Goal: Check status: Check status

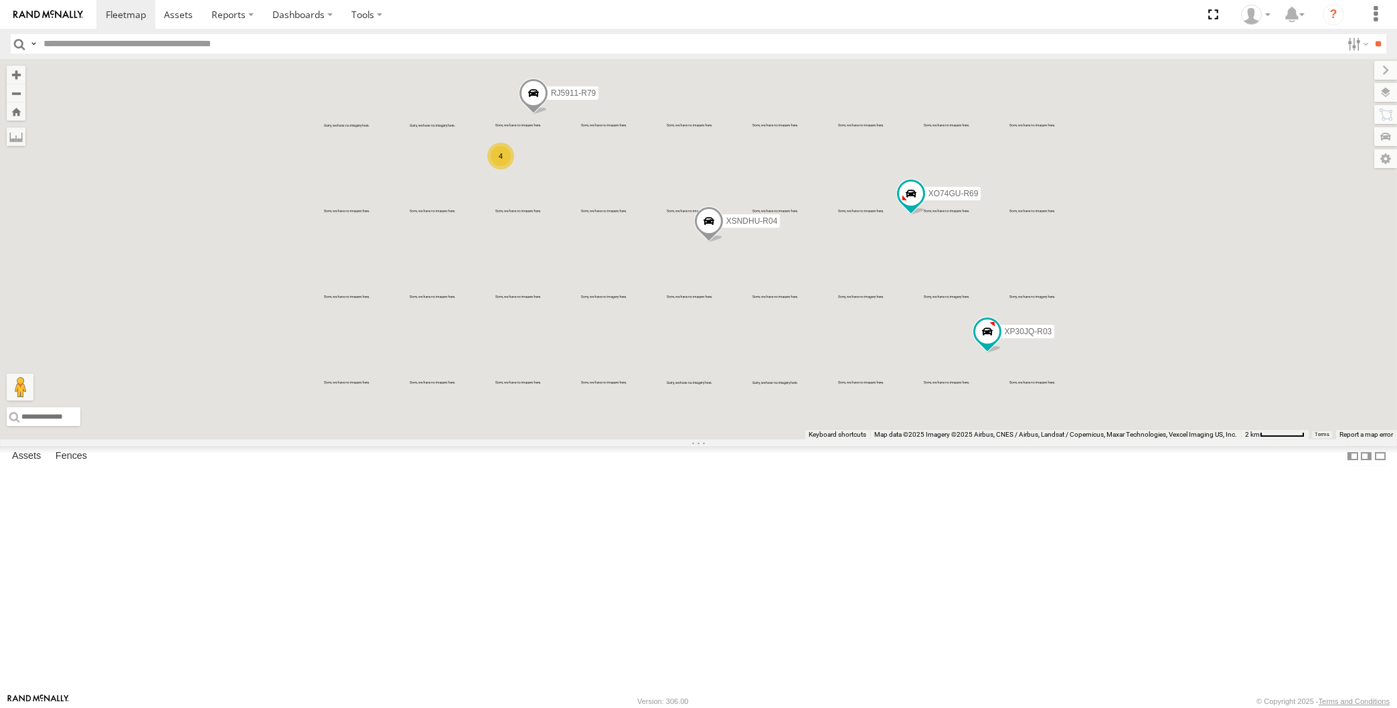
click at [795, 430] on div "XP30JQ-R03 XSNDHU-R04 XO74GU-R69 4 RJ5911-R79" at bounding box center [698, 249] width 1397 height 380
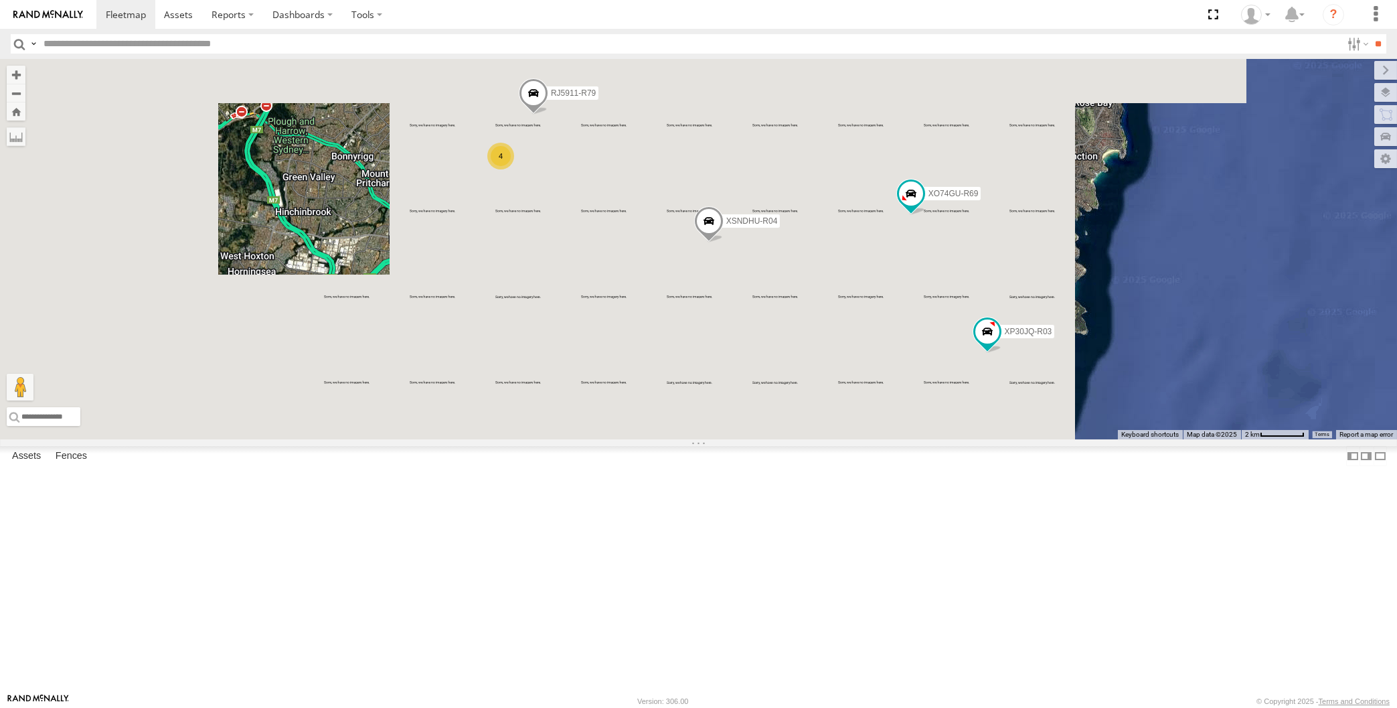
click at [807, 439] on div "XP30JQ-R03 XSNDHU-R04 XO74GU-R69 4 RJ5911-R79" at bounding box center [698, 249] width 1397 height 380
click at [872, 435] on div "XP30JQ-R03 XSNDHU-R04 XO74GU-R69 4 RJ5911-R79" at bounding box center [698, 249] width 1397 height 380
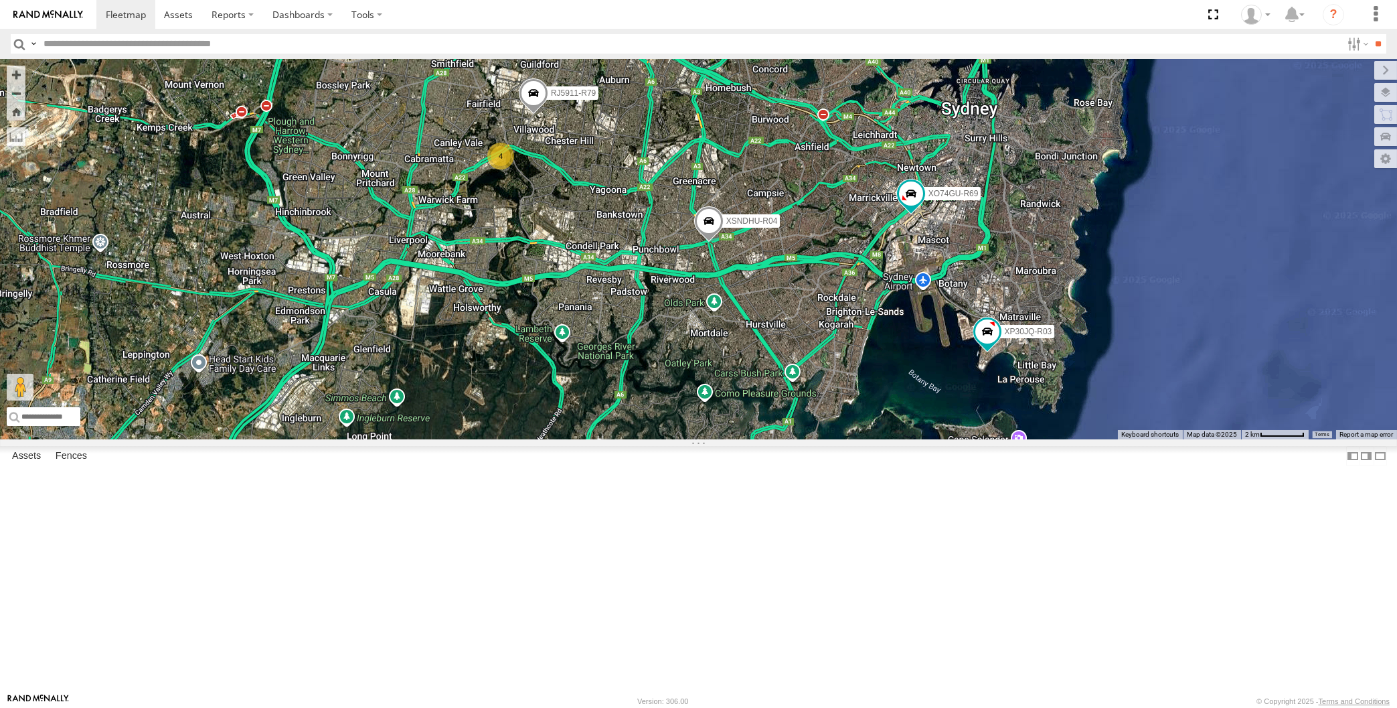
click at [762, 439] on div "XP30JQ-R03 XSNDHU-R04 XO74GU-R69 4 RJ5911-R79" at bounding box center [698, 249] width 1397 height 380
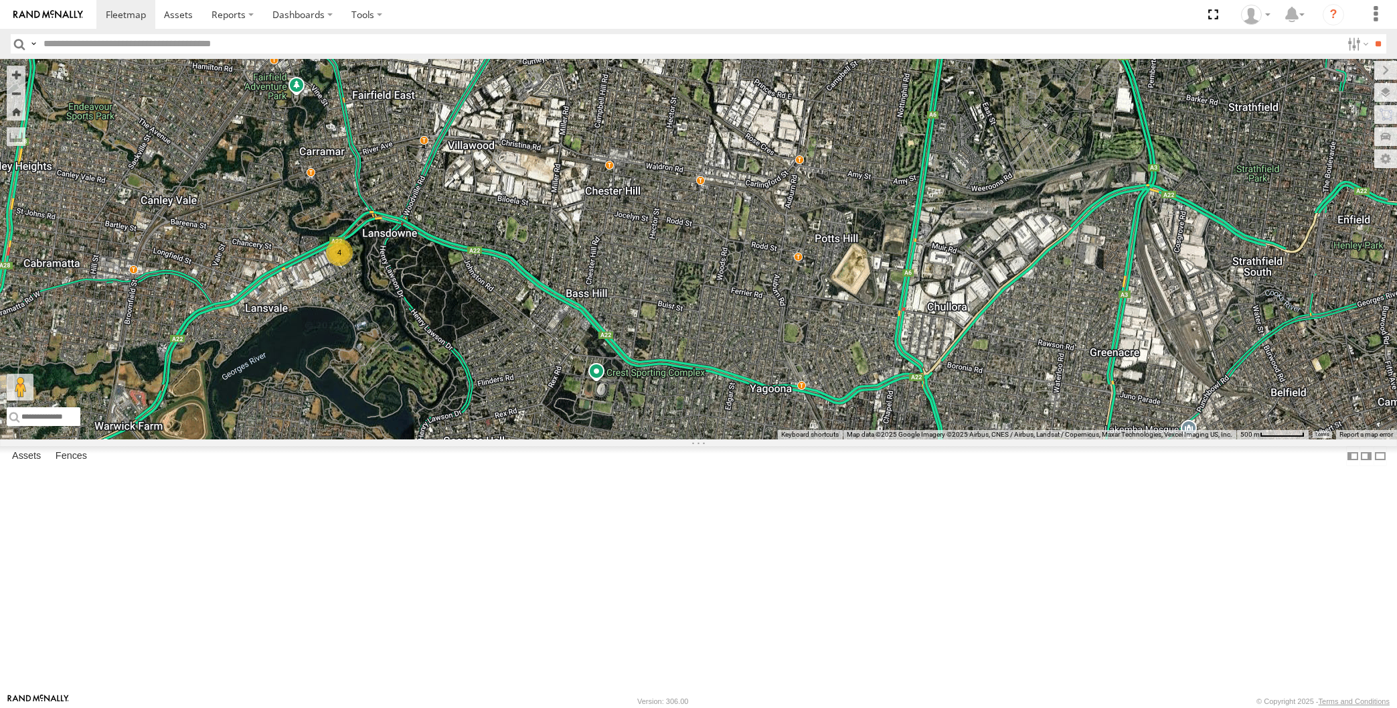
click at [550, 439] on div "RJ5911-R79 4" at bounding box center [698, 249] width 1397 height 380
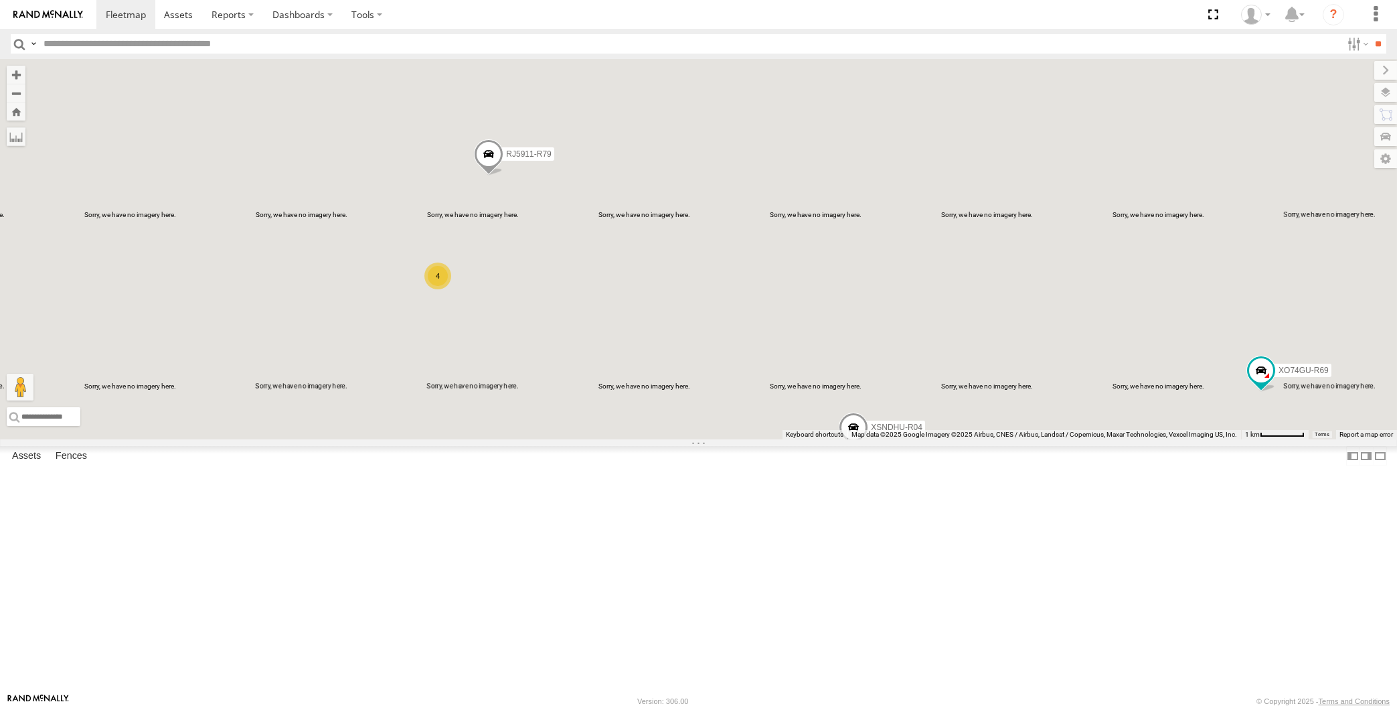
drag, startPoint x: 692, startPoint y: 532, endPoint x: 672, endPoint y: 491, distance: 45.5
click at [677, 439] on div "RJ5911-R79 XSNDHU-R04 4 XO74GU-R69" at bounding box center [698, 249] width 1397 height 380
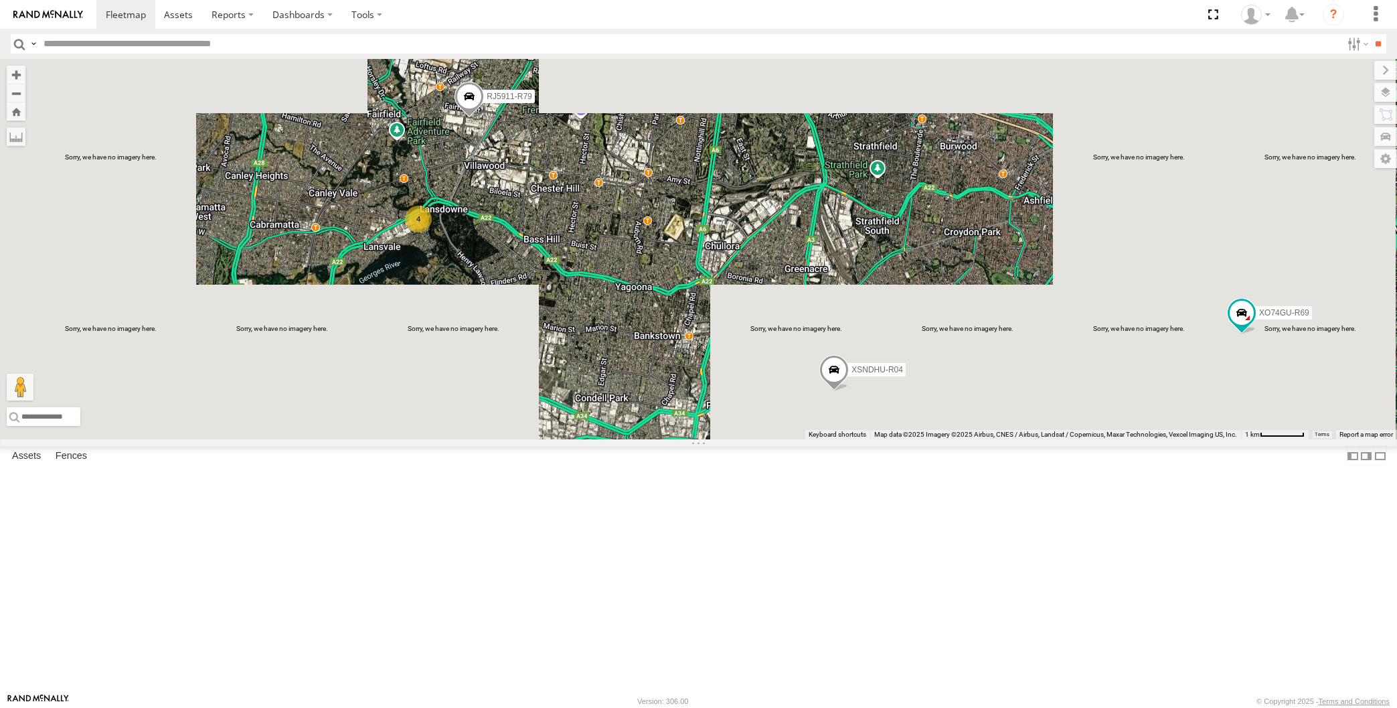
click at [866, 439] on div "RJ5911-R79 XSNDHU-R04 4 XO74GU-R69" at bounding box center [698, 249] width 1397 height 380
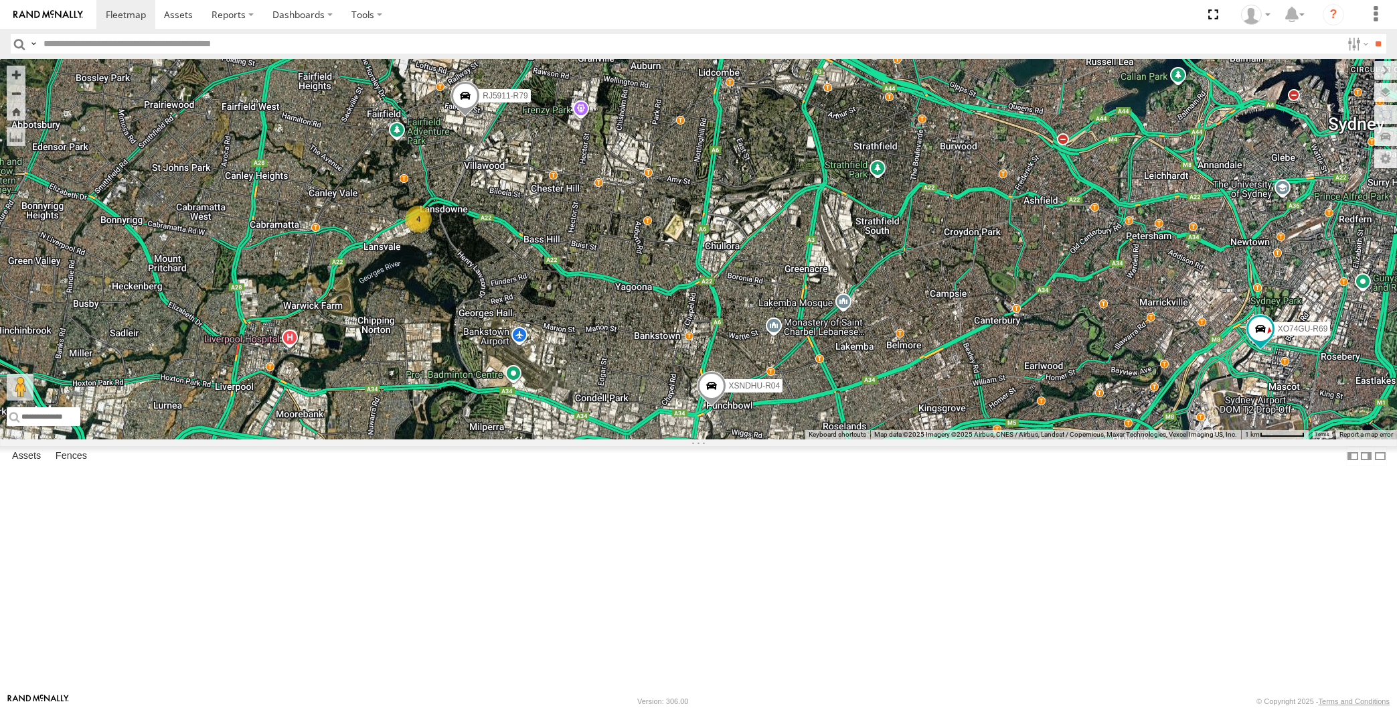
click at [1056, 439] on div "RJ5911-R79 XSNDHU-R04 4 XO74GU-R69" at bounding box center [698, 249] width 1397 height 380
click at [1015, 439] on div "RJ5911-R79 XSNDHU-R04 4 XO74GU-R69" at bounding box center [698, 249] width 1397 height 380
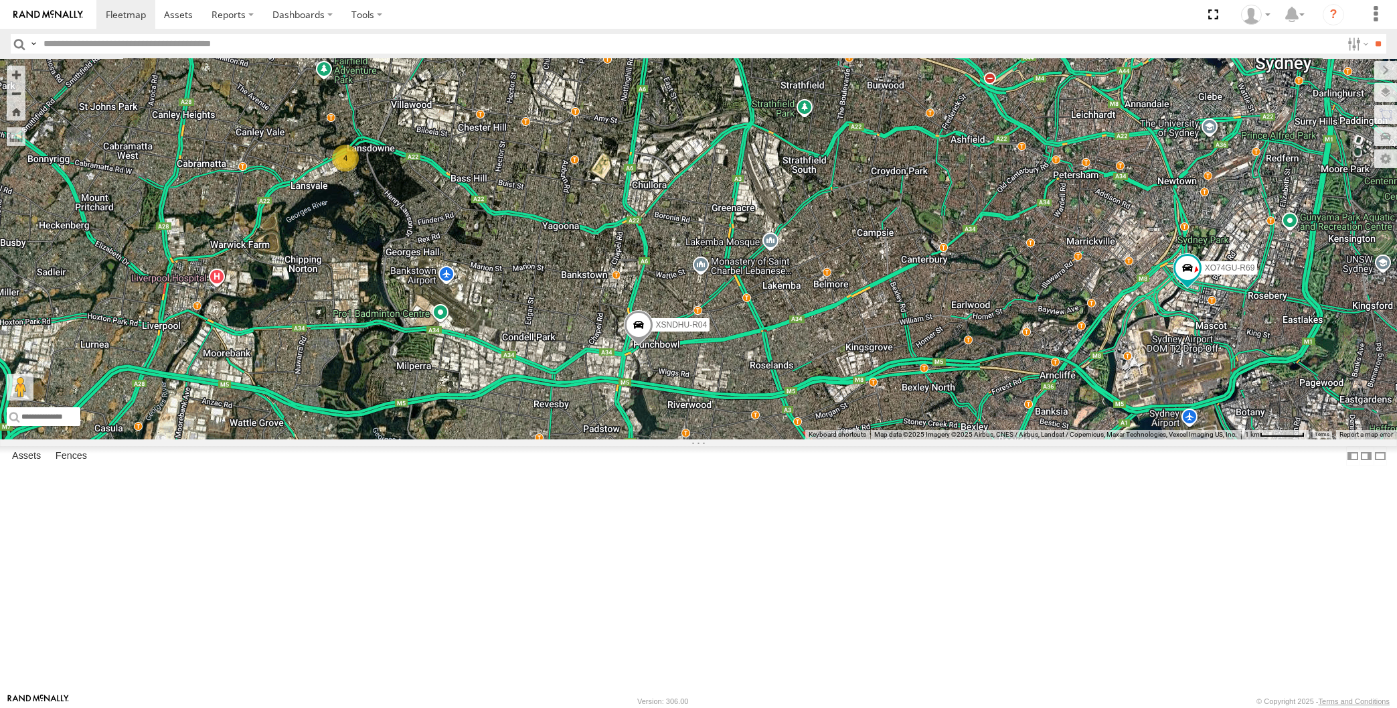
drag, startPoint x: 1040, startPoint y: 536, endPoint x: 1026, endPoint y: 501, distance: 37.8
click at [1031, 439] on div "RJ5911-R79 XSNDHU-R04 4 XO74GU-R69" at bounding box center [698, 249] width 1397 height 380
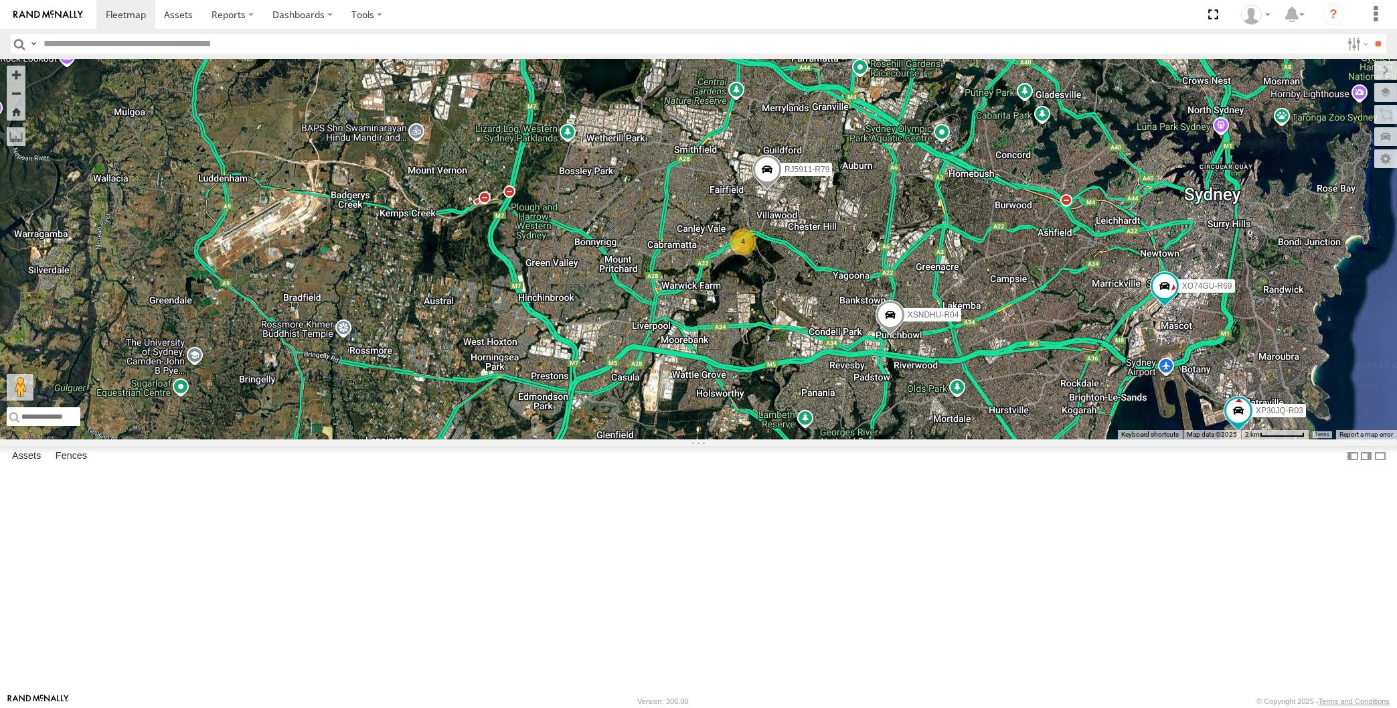
click at [840, 382] on div "RJ5911-R79 XSNDHU-R04 XO74GU-R69 XP30JQ-R03 4" at bounding box center [698, 249] width 1397 height 380
drag, startPoint x: 866, startPoint y: 538, endPoint x: 840, endPoint y: 519, distance: 33.1
click at [848, 439] on div "XP30JQ-R03 XSNDHU-R04 RJ5911-R79 XO74GU-R69 4" at bounding box center [698, 249] width 1397 height 380
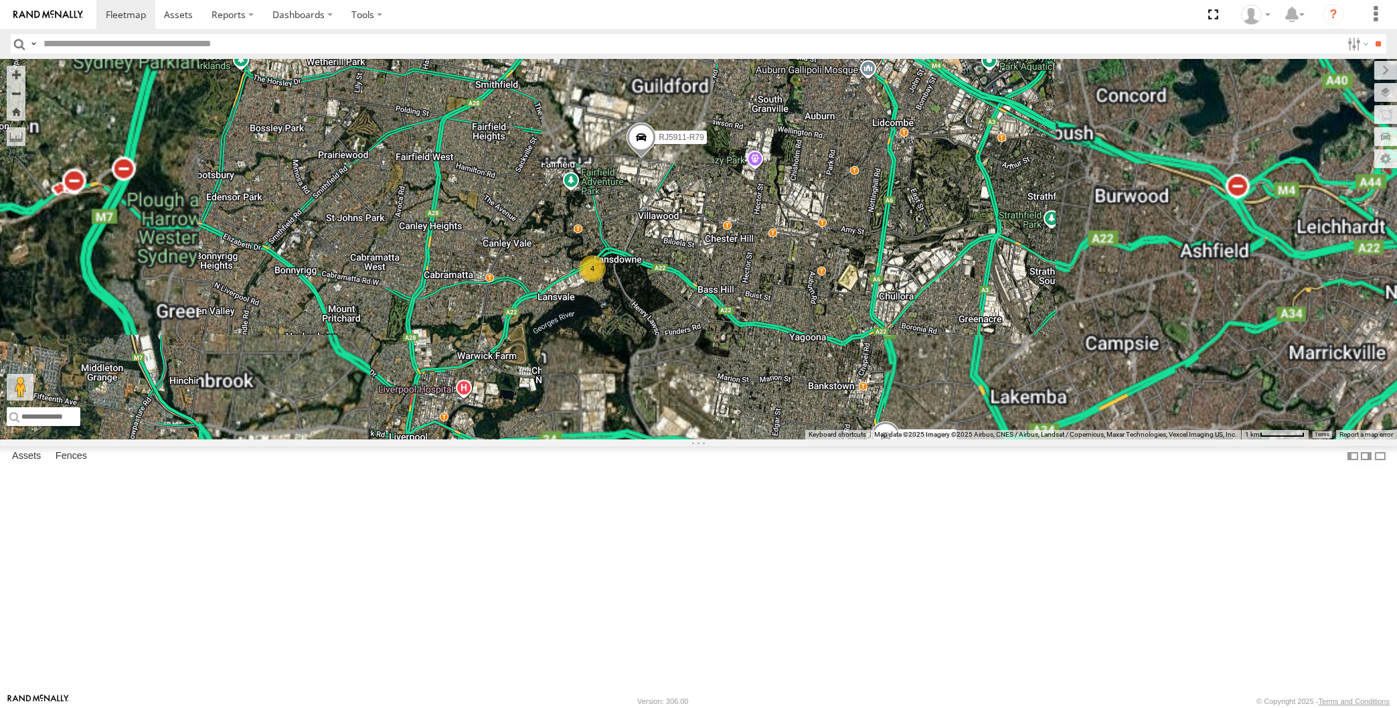
drag, startPoint x: 744, startPoint y: 455, endPoint x: 740, endPoint y: 424, distance: 31.1
click at [742, 434] on div "XP30JQ-R03 XSNDHU-R04 RJ5911-R79 XO74GU-R69 4" at bounding box center [698, 249] width 1397 height 380
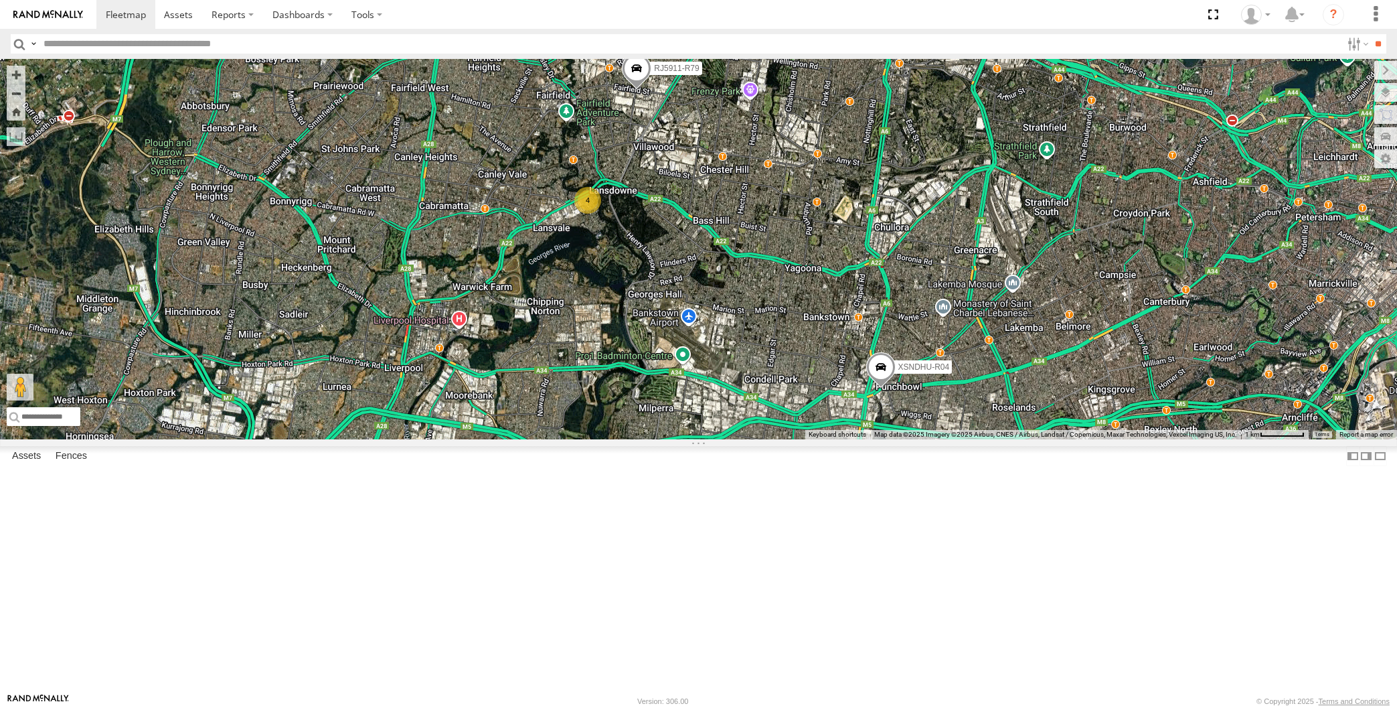
drag, startPoint x: 740, startPoint y: 453, endPoint x: 733, endPoint y: 449, distance: 8.4
click at [735, 439] on div "XP30JQ-R03 XSNDHU-R04 RJ5911-R79 XO74GU-R69 4" at bounding box center [698, 249] width 1397 height 380
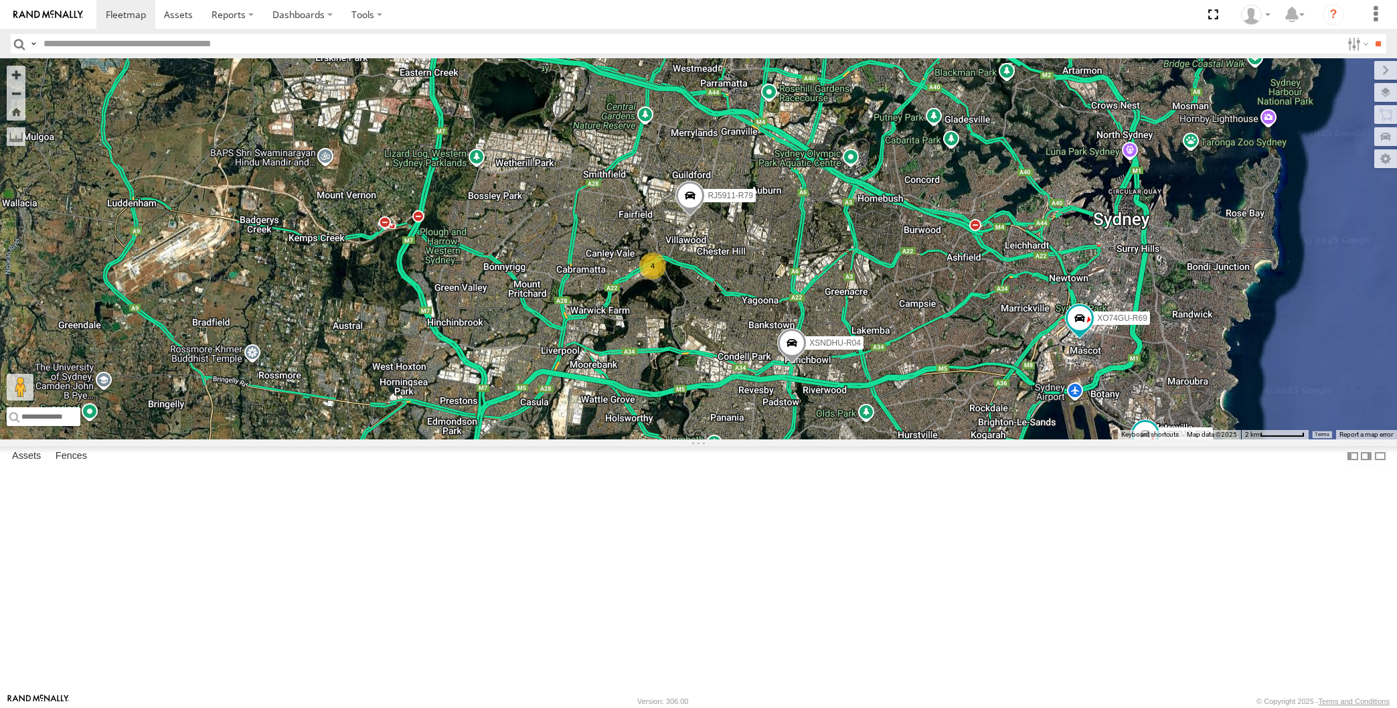
drag, startPoint x: 834, startPoint y: 477, endPoint x: 823, endPoint y: 466, distance: 15.1
click at [831, 439] on div "XP30JQ-R03 XSNDHU-R04 RJ5911-R79 XO74GU-R69 4" at bounding box center [698, 249] width 1397 height 380
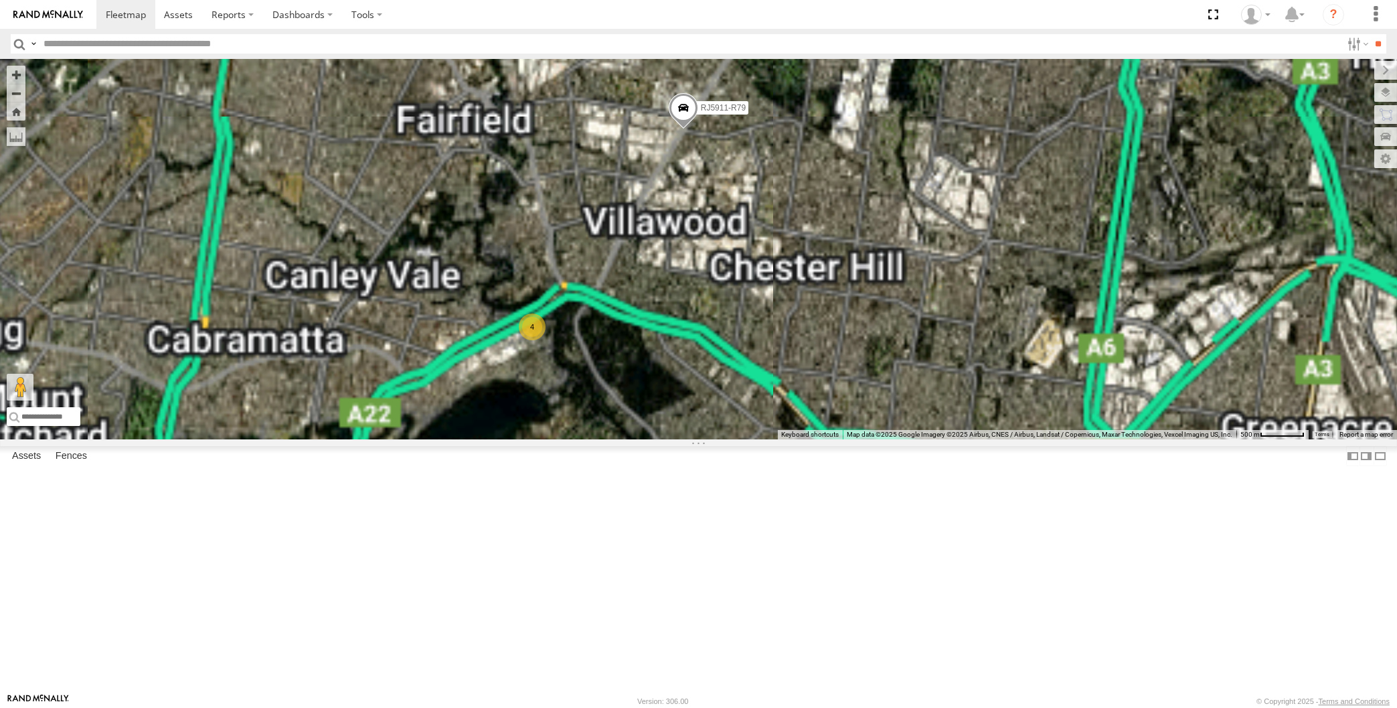
click at [706, 355] on div "XP30JQ-R03 XSNDHU-R04 RJ5911-R79 XO74GU-R69 4" at bounding box center [698, 249] width 1397 height 380
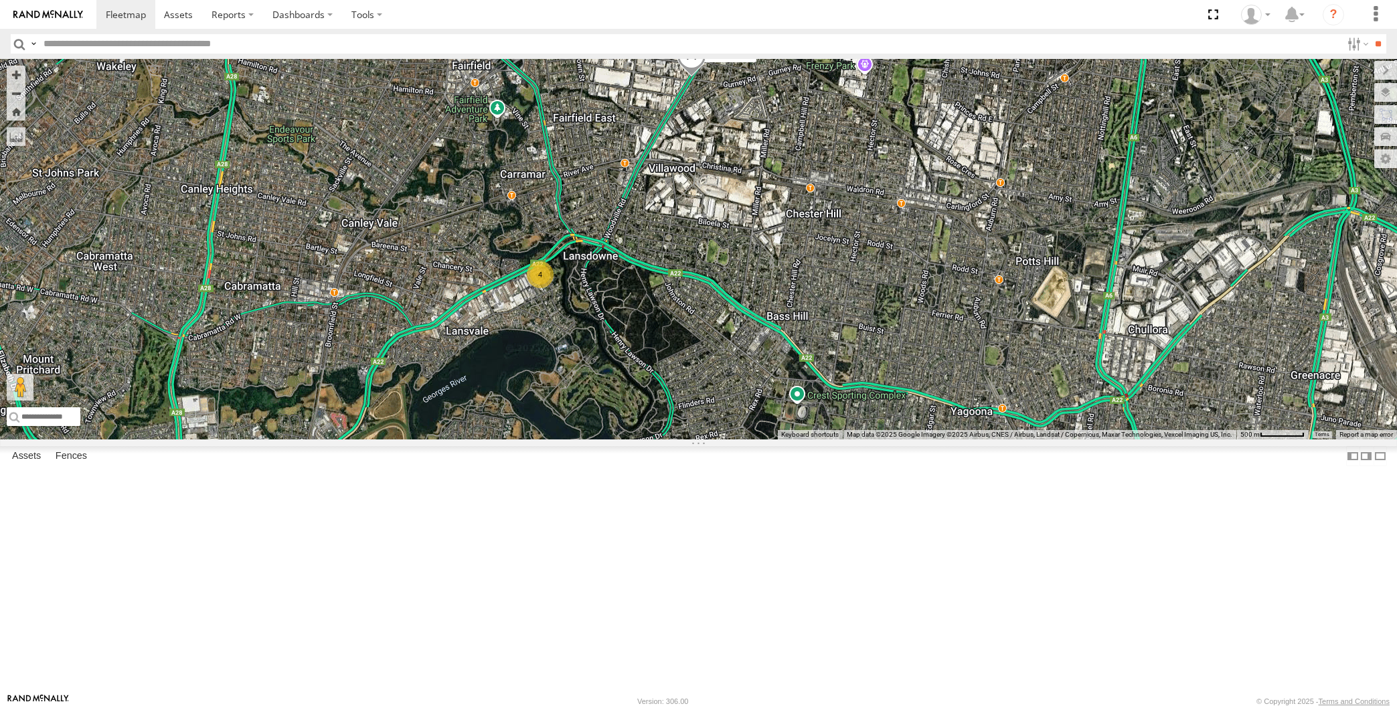
drag, startPoint x: 950, startPoint y: 520, endPoint x: 950, endPoint y: 408, distance: 111.1
click at [955, 439] on div "XP30JQ-R03 XSNDHU-R04 RJ5911-R79 XO74GU-R69 4" at bounding box center [698, 249] width 1397 height 380
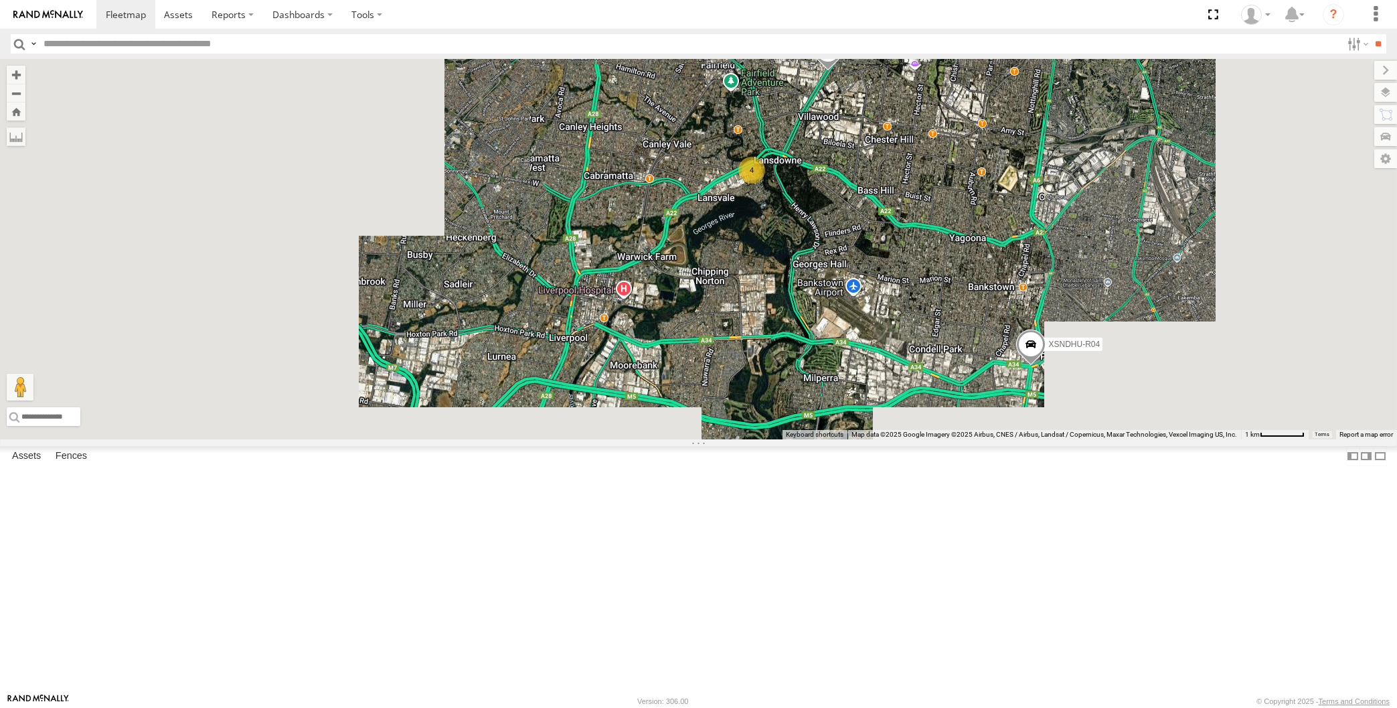
click at [998, 439] on div "XP30JQ-R03 XSNDHU-R04 RJ5911-R79 XO74GU-R69 4" at bounding box center [698, 249] width 1397 height 380
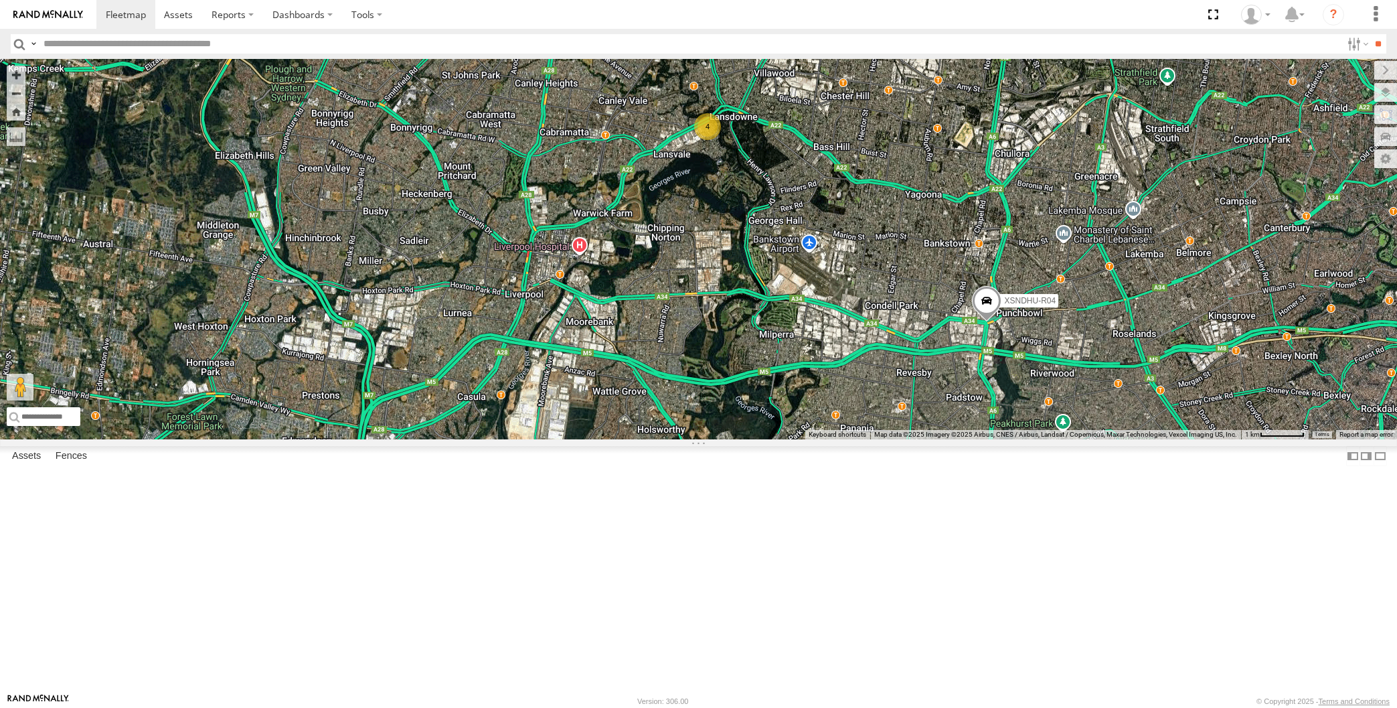
drag, startPoint x: 1174, startPoint y: 615, endPoint x: 1133, endPoint y: 597, distance: 44.4
click at [1135, 439] on div "XP30JQ-R03 XSNDHU-R04 RJ5911-R79 XO74GU-R69 4" at bounding box center [698, 249] width 1397 height 380
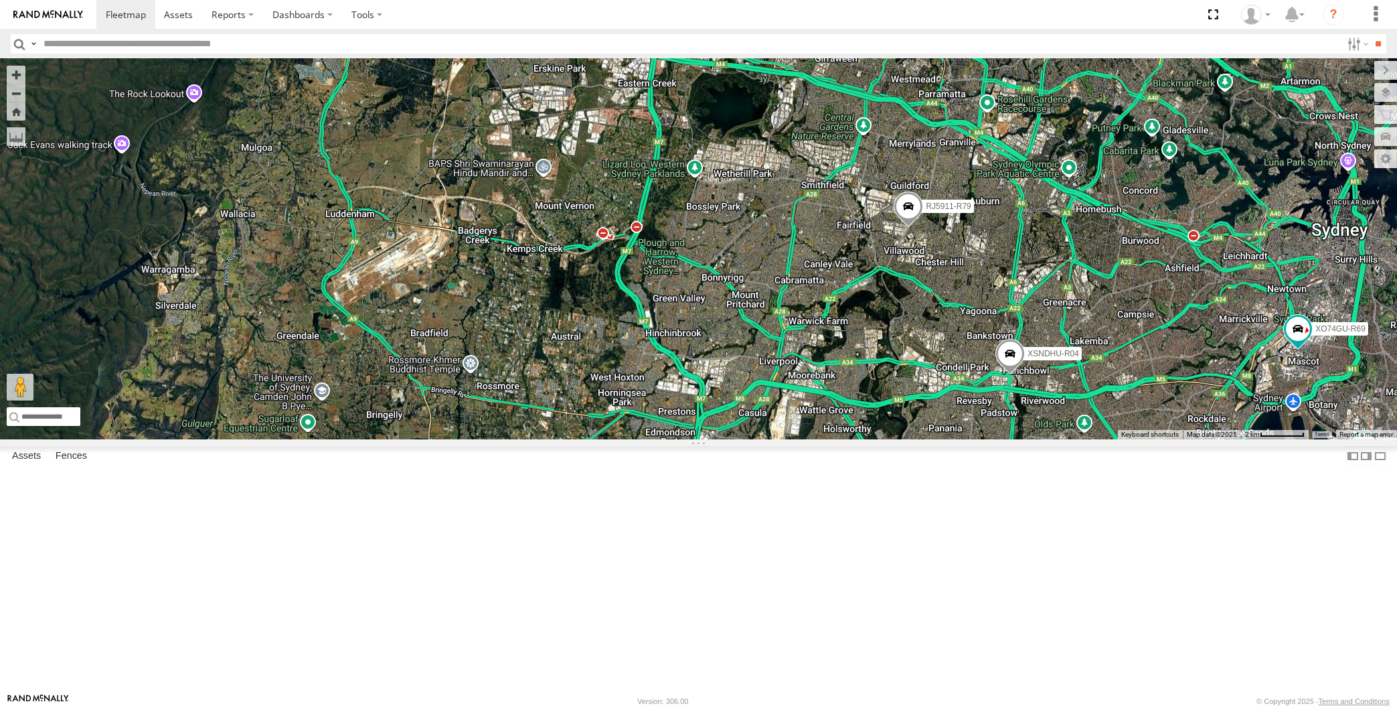
drag, startPoint x: 1140, startPoint y: 595, endPoint x: 1070, endPoint y: 585, distance: 71.0
click at [1070, 439] on div "XP30JQ-R03 XSNDHU-R04 RJ5911-R79 XO74GU-R69" at bounding box center [698, 249] width 1397 height 380
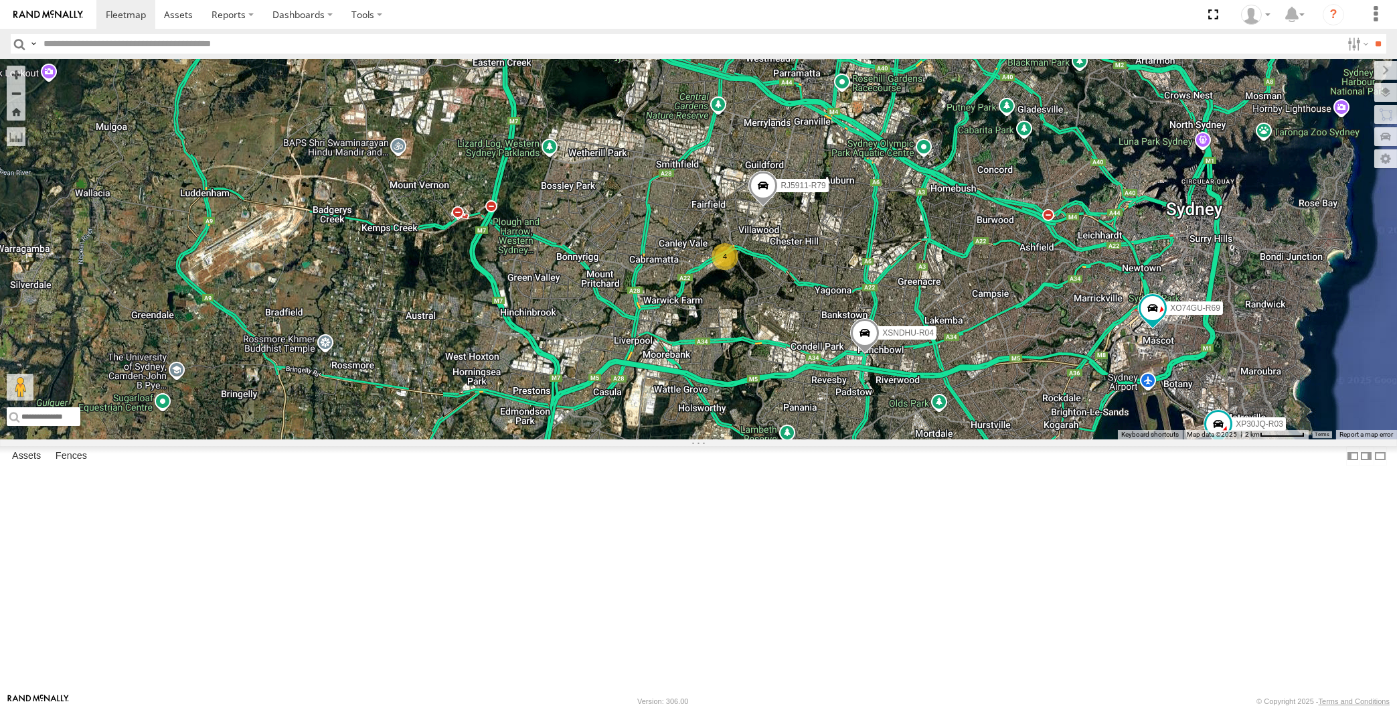
drag, startPoint x: 1218, startPoint y: 594, endPoint x: 1221, endPoint y: 588, distance: 6.9
click at [1221, 439] on div "XP30JQ-R03 XSNDHU-R04 RJ5911-R79 XO74GU-R69 4" at bounding box center [698, 249] width 1397 height 380
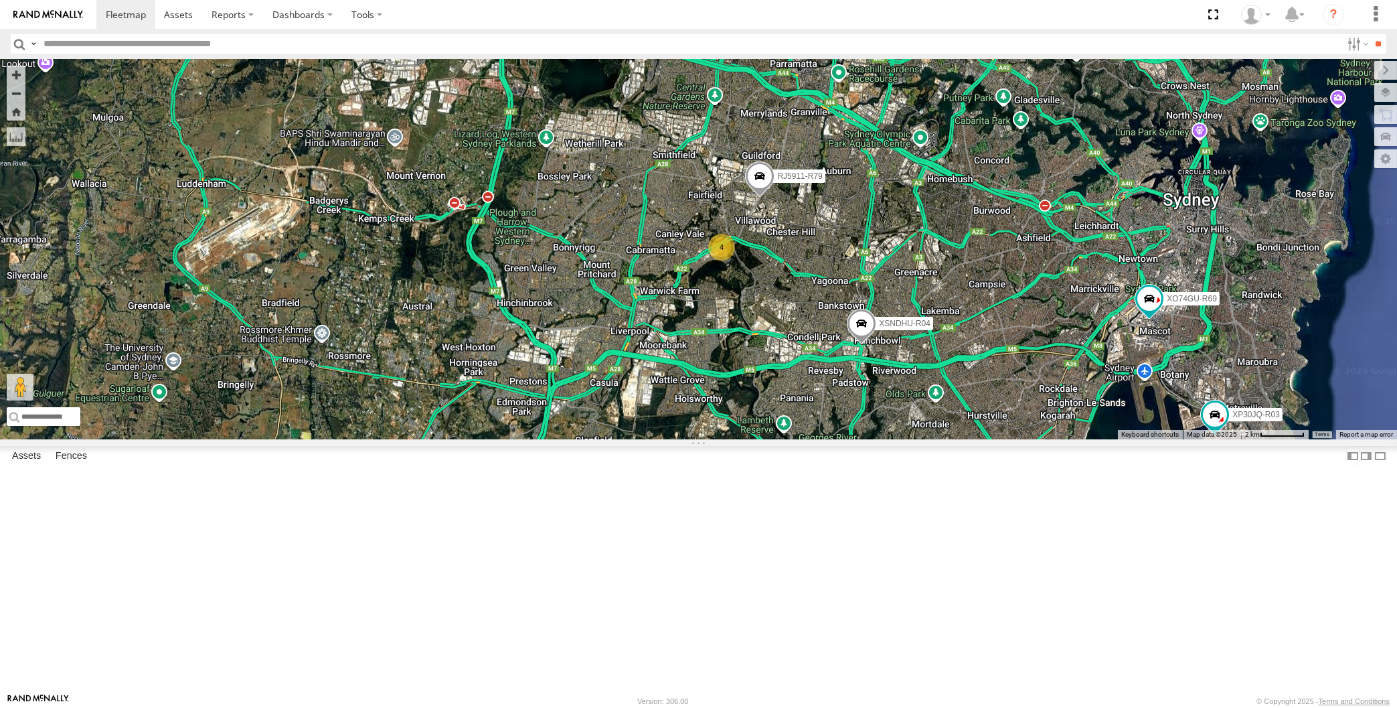
click at [1046, 439] on div "XP30JQ-R03 XSNDHU-R04 RJ5911-R79 XO74GU-R69 4" at bounding box center [698, 249] width 1397 height 380
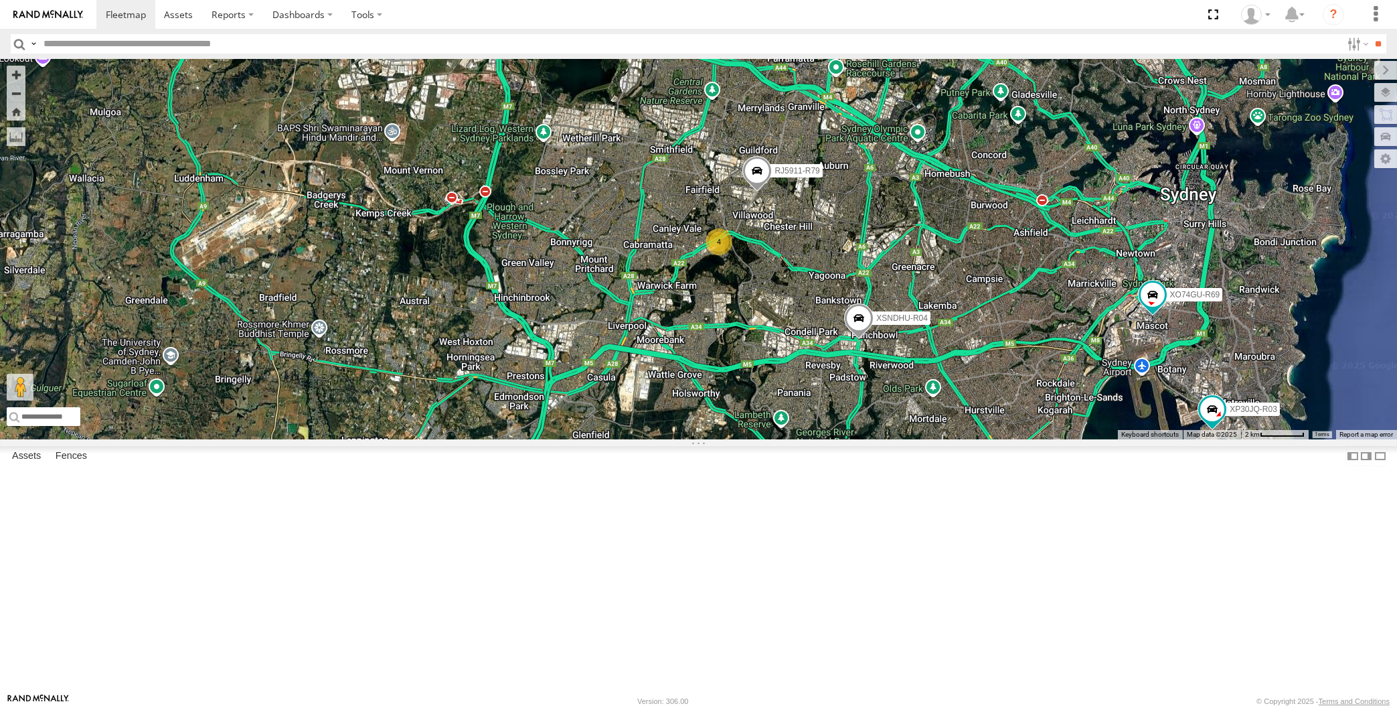
click at [858, 339] on span at bounding box center [858, 321] width 29 height 36
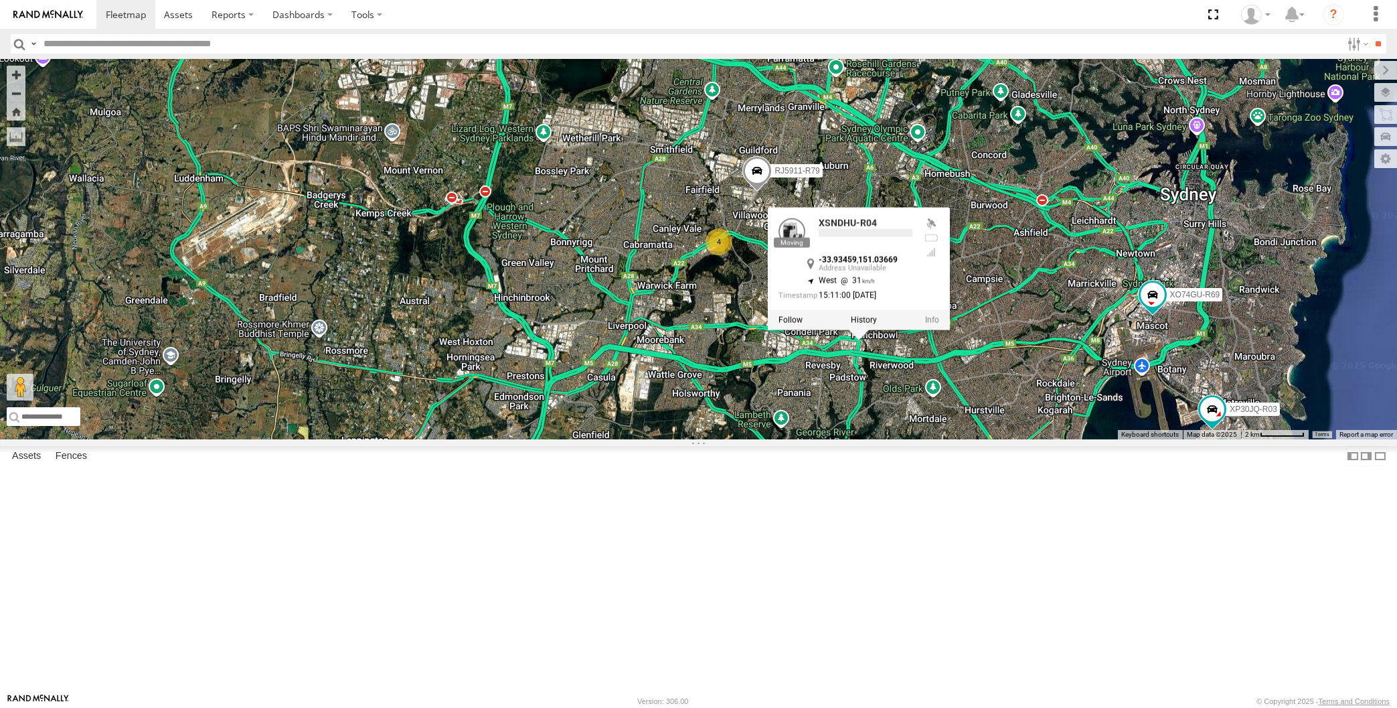
click at [928, 439] on div "XP30JQ-R03 XSNDHU-R04 RJ5911-R79 XO74GU-R69 4 XSNDHU-R04 -33.93459 , 151.03669 …" at bounding box center [698, 249] width 1397 height 380
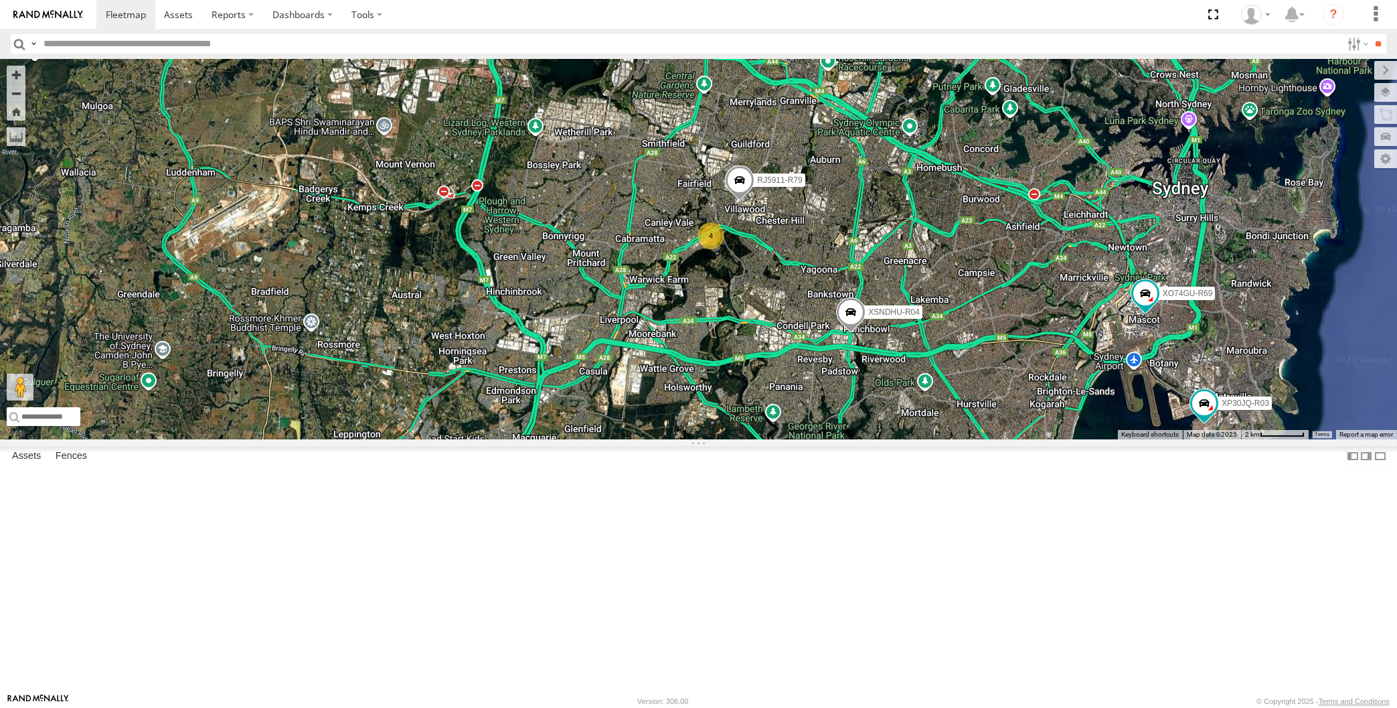
drag, startPoint x: 997, startPoint y: 591, endPoint x: 981, endPoint y: 576, distance: 20.9
click at [982, 439] on div "XP30JQ-R03 XSNDHU-R04 RJ5911-R79 XO74GU-R69 4" at bounding box center [698, 249] width 1397 height 380
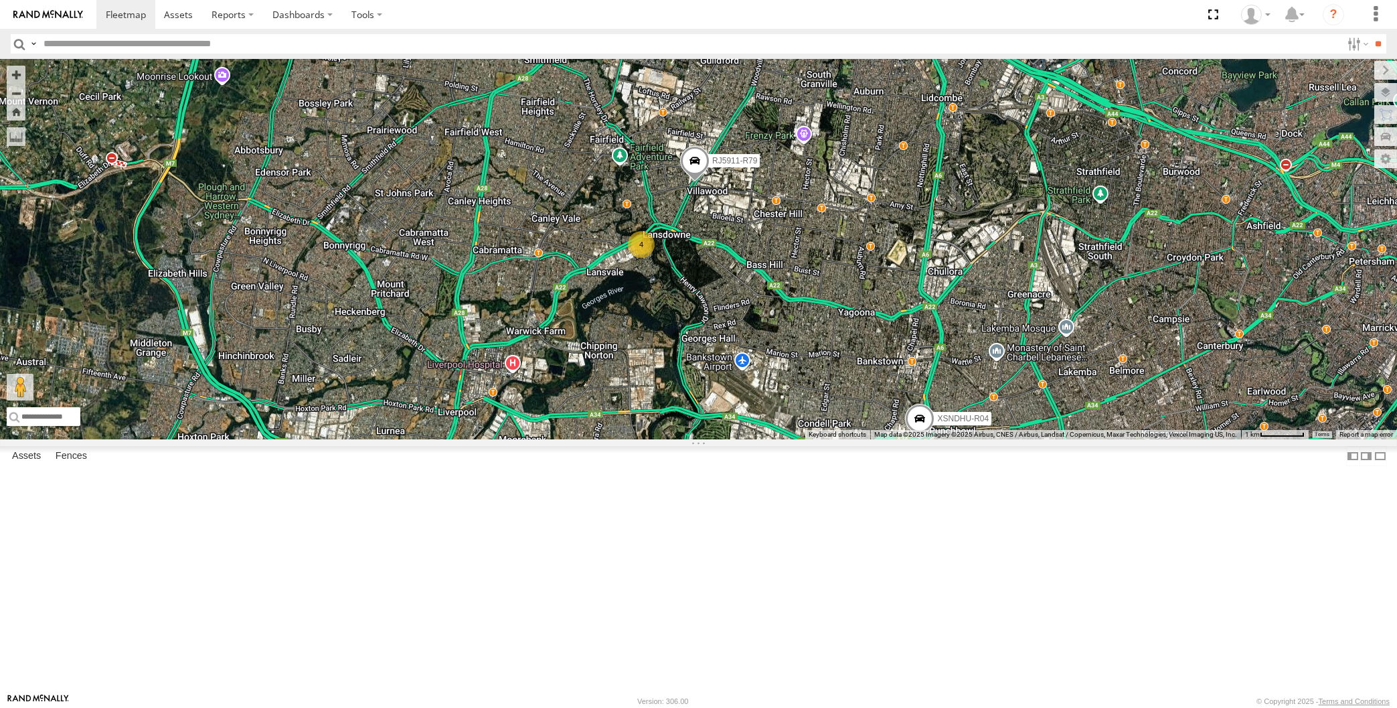
drag, startPoint x: 814, startPoint y: 469, endPoint x: 828, endPoint y: 470, distance: 13.4
click at [828, 439] on div "XP30JQ-R03 XSNDHU-R04 RJ5911-R79 XO74GU-R69 4" at bounding box center [698, 249] width 1397 height 380
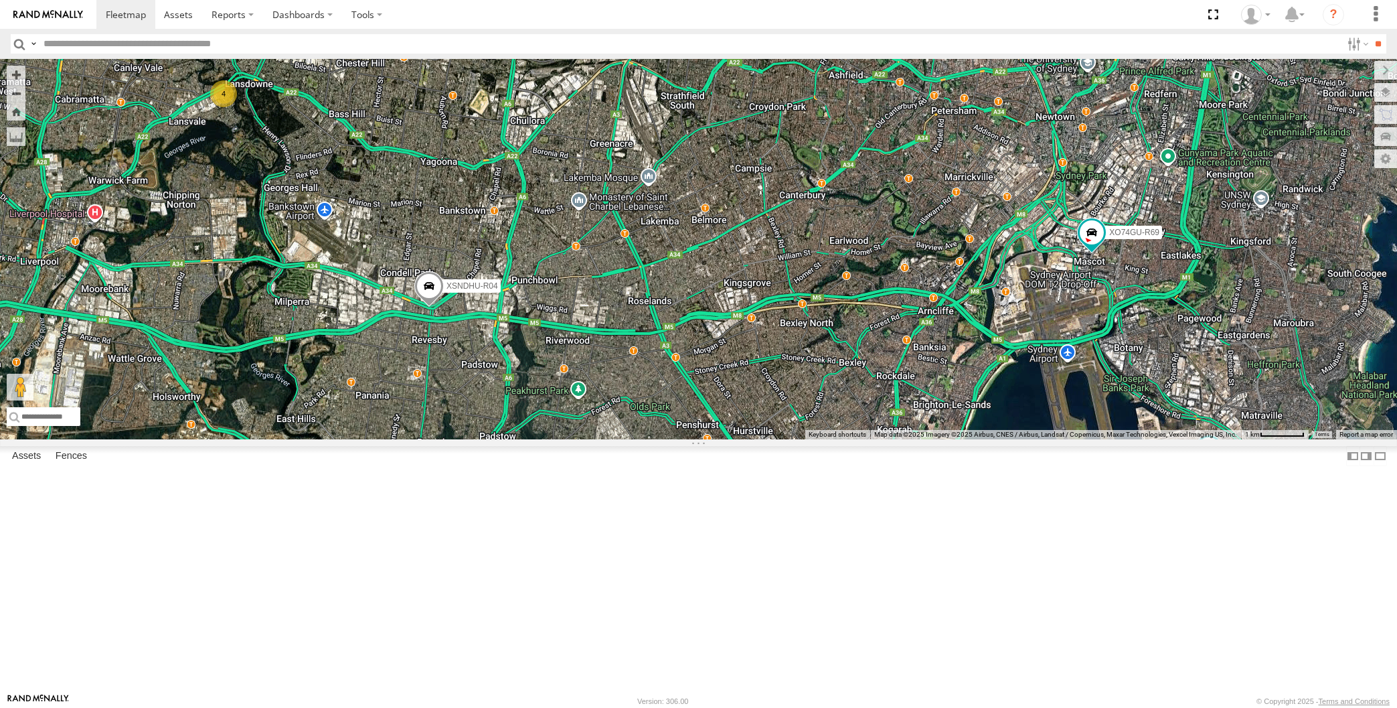
drag, startPoint x: 708, startPoint y: 501, endPoint x: 729, endPoint y: 501, distance: 21.4
click at [728, 439] on div "XSNDHU-R04 4 RJ5911-R79 XP30JQ-R03 XO74GU-R69" at bounding box center [698, 249] width 1397 height 380
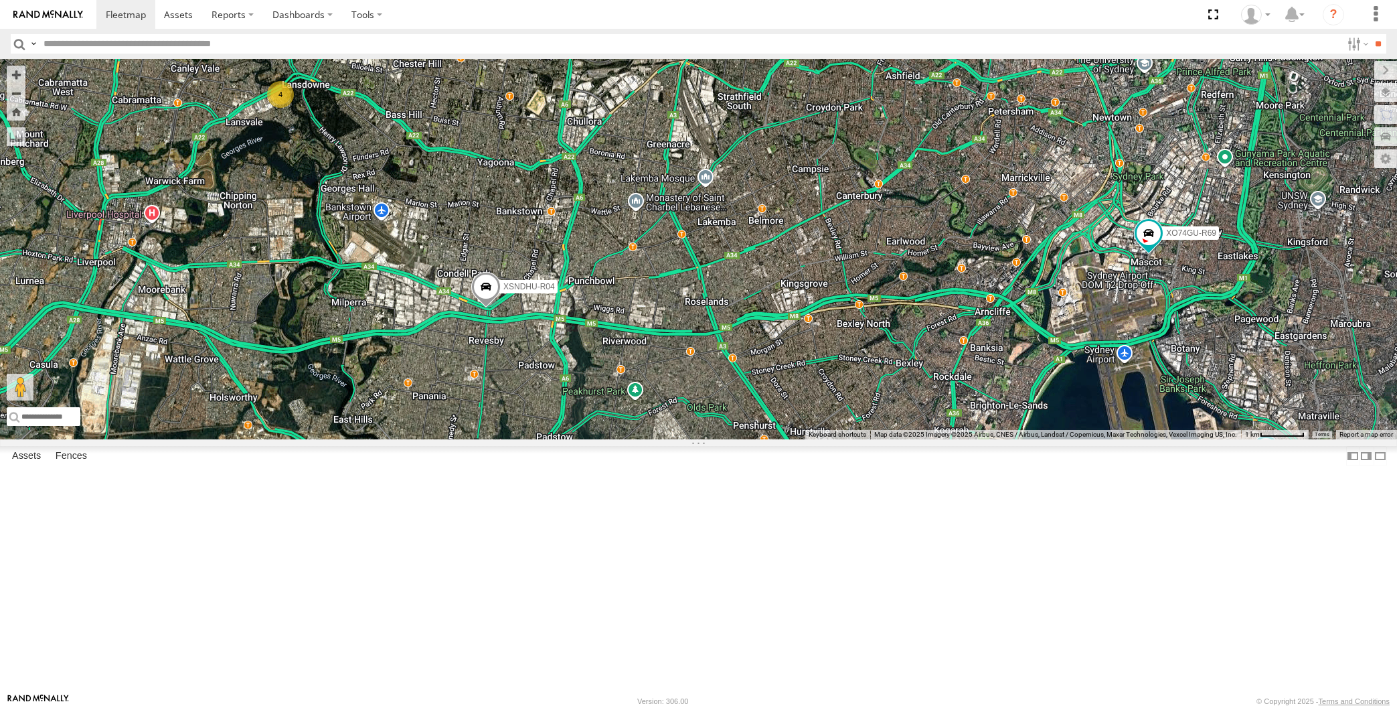
click at [483, 308] on span at bounding box center [485, 290] width 29 height 36
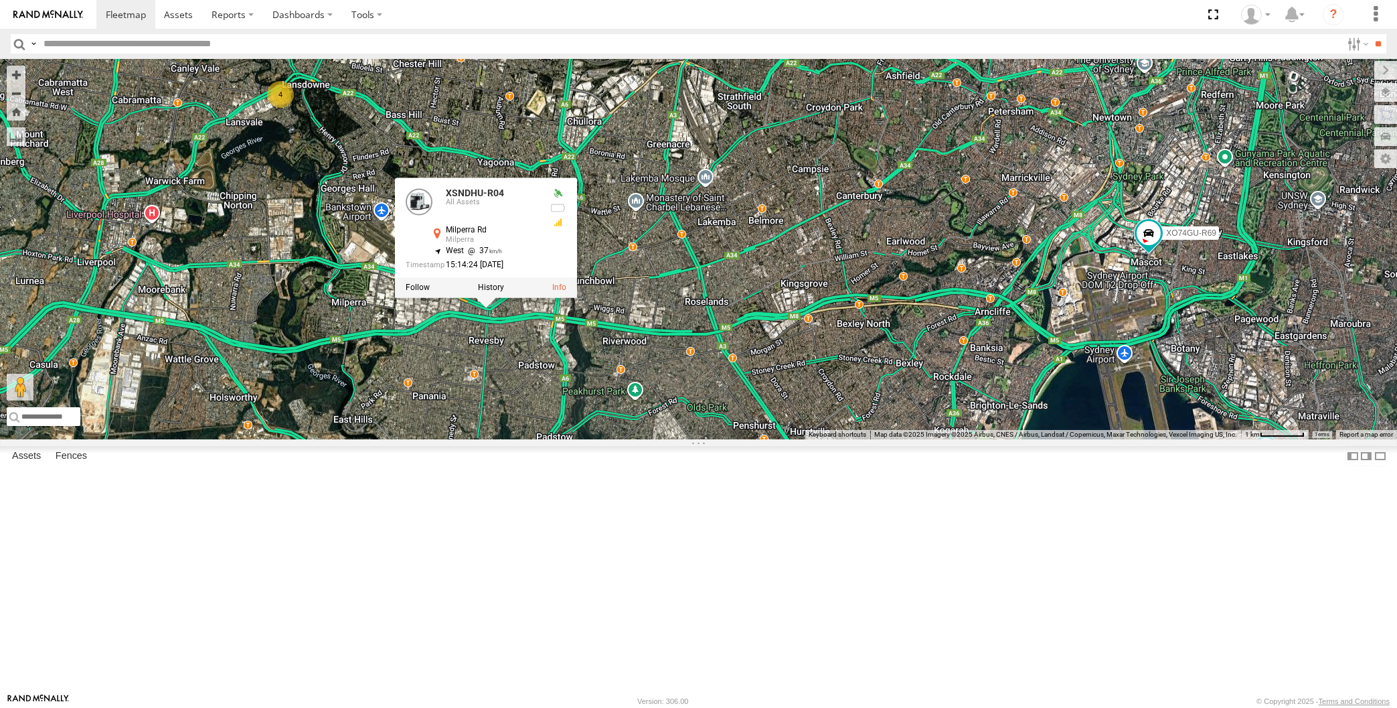
click at [505, 439] on div "XSNDHU-R04 4 RJ5911-R79 XP30JQ-R03 XO74GU-R69 XSNDHU-R04 All Assets Milperra Rd…" at bounding box center [698, 249] width 1397 height 380
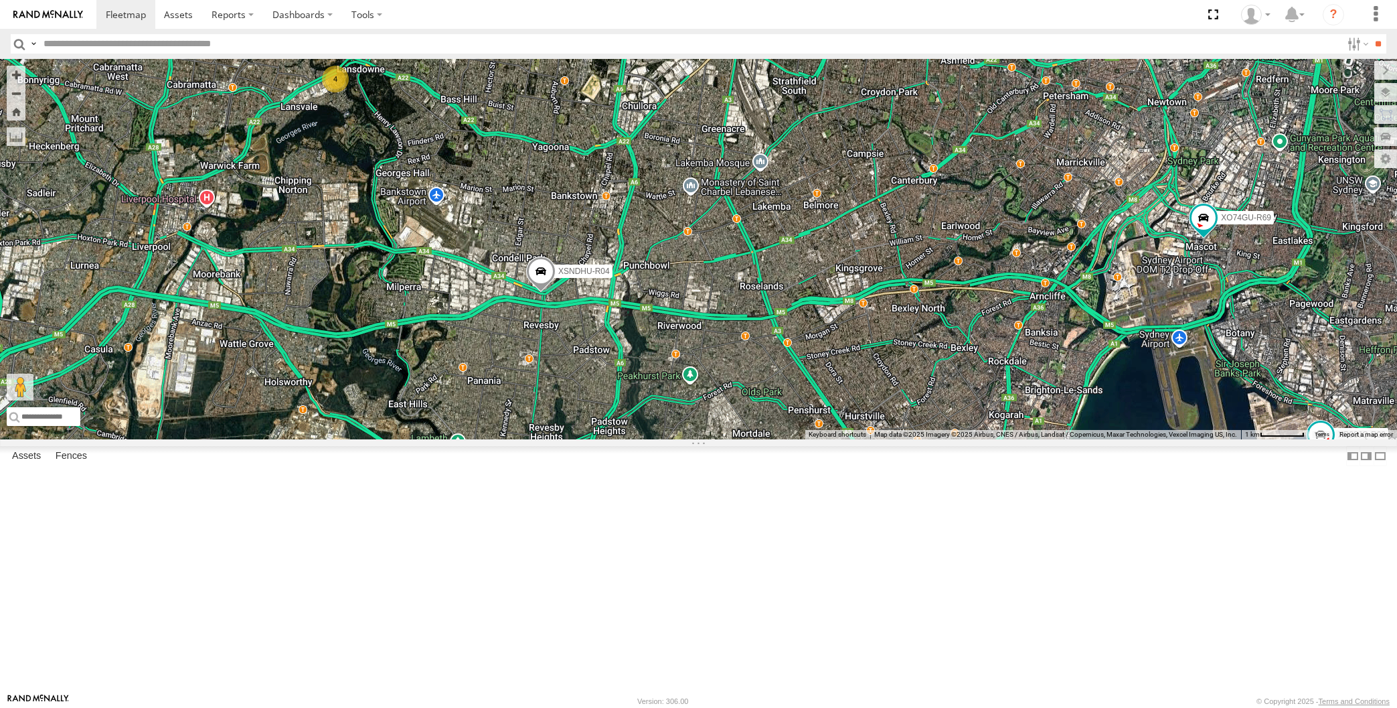
drag, startPoint x: 763, startPoint y: 577, endPoint x: 813, endPoint y: 558, distance: 54.5
click at [813, 439] on div "XSNDHU-R04 4 RJ5911-R79 XP30JQ-R03 XO74GU-R69" at bounding box center [698, 249] width 1397 height 380
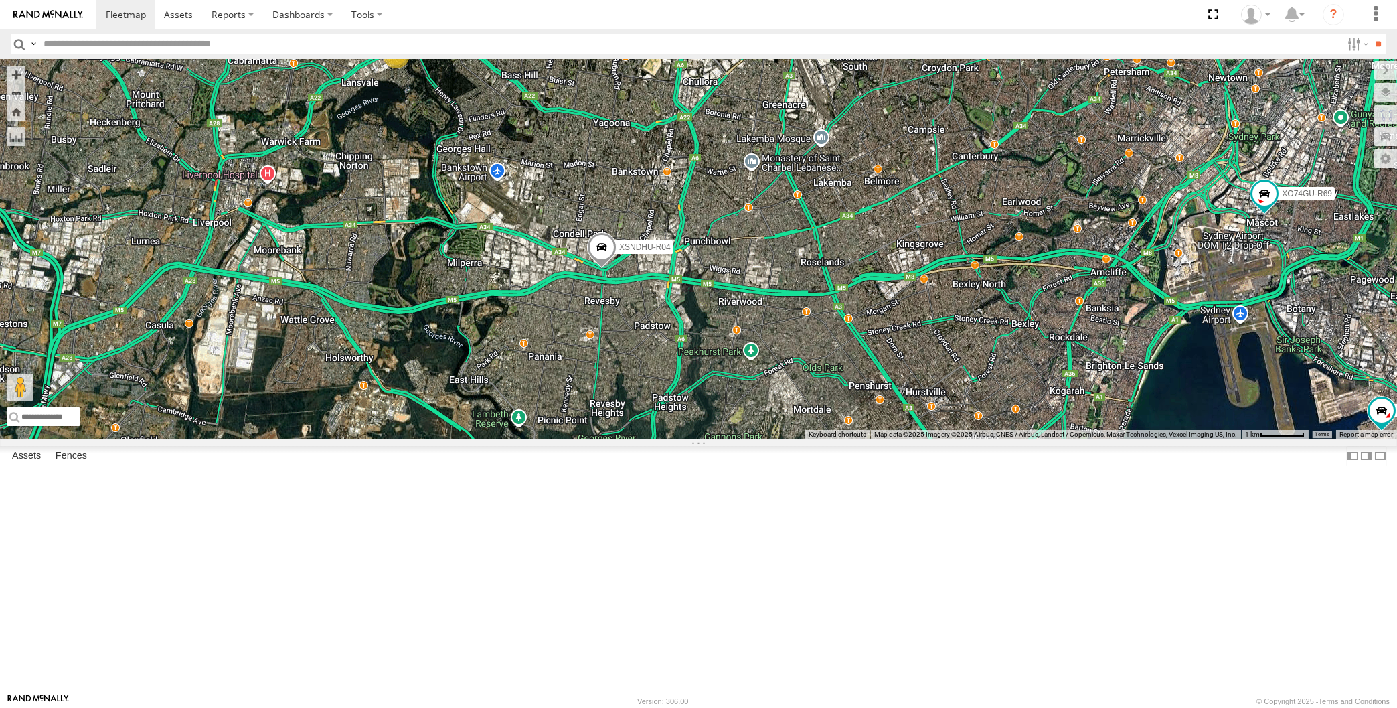
drag, startPoint x: 951, startPoint y: 570, endPoint x: 923, endPoint y: 550, distance: 34.4
click at [923, 439] on div "XSNDHU-R04 4 RJ5911-R79 XP30JQ-R03 XO74GU-R69" at bounding box center [698, 249] width 1397 height 380
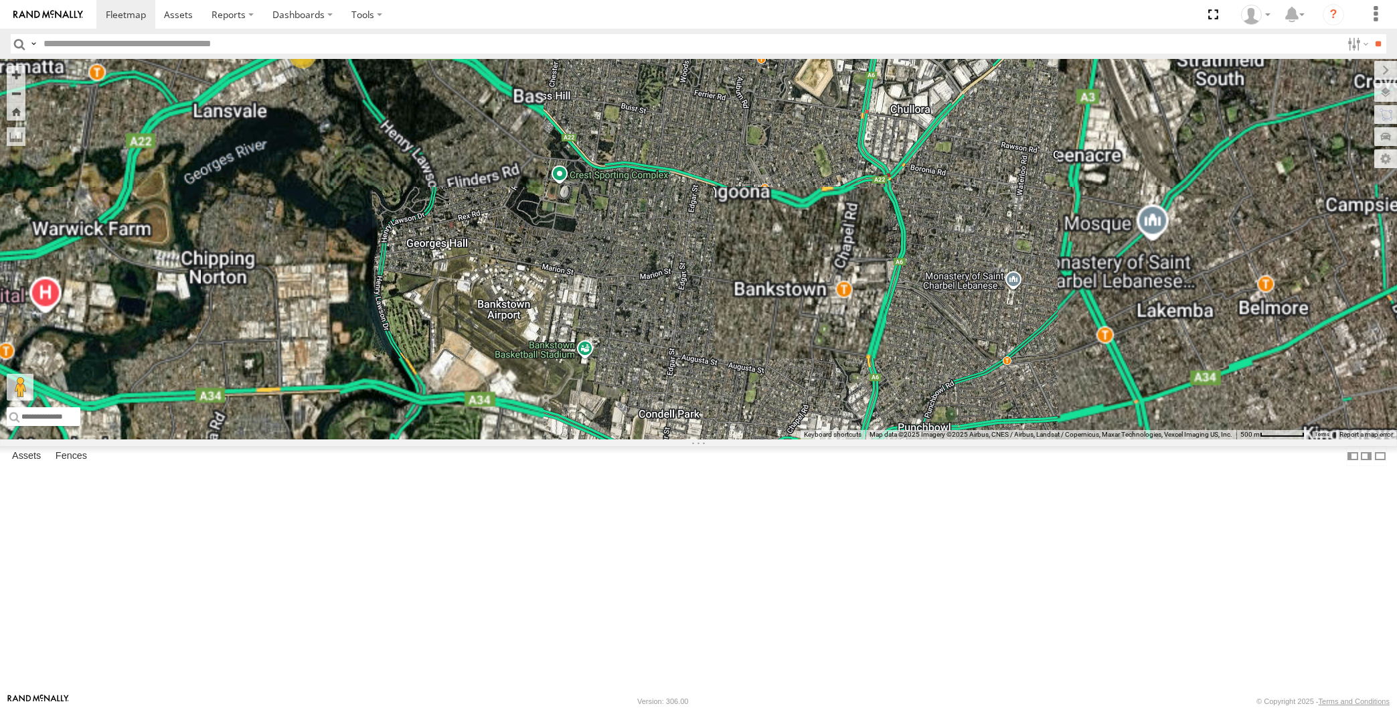
drag, startPoint x: 384, startPoint y: 179, endPoint x: 390, endPoint y: 187, distance: 10.6
click at [390, 187] on div "XSNDHU-R04 RJ5911-R79 XP30JQ-R03 XO74GU-R69 4" at bounding box center [698, 249] width 1397 height 380
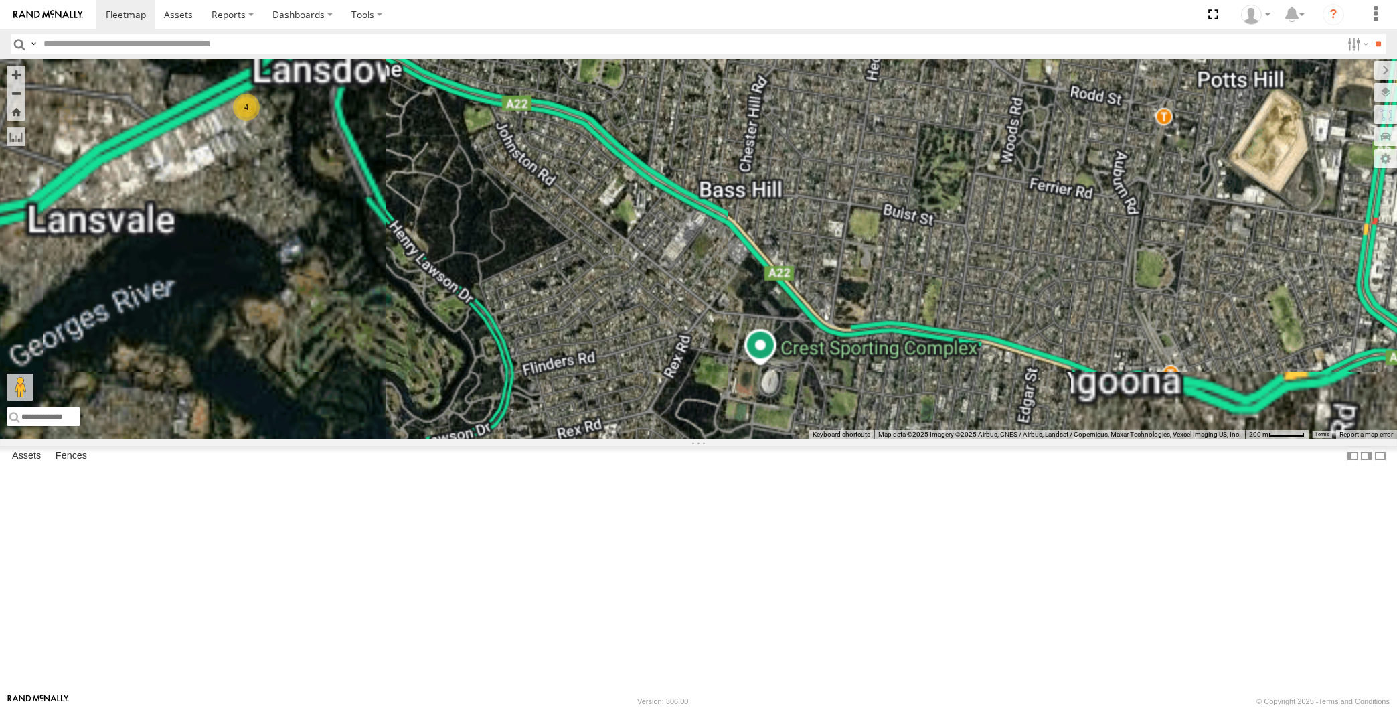
click at [423, 206] on div "XSNDHU-R04 RJ5911-R79 XP30JQ-R03 XO74GU-R69 4" at bounding box center [698, 249] width 1397 height 380
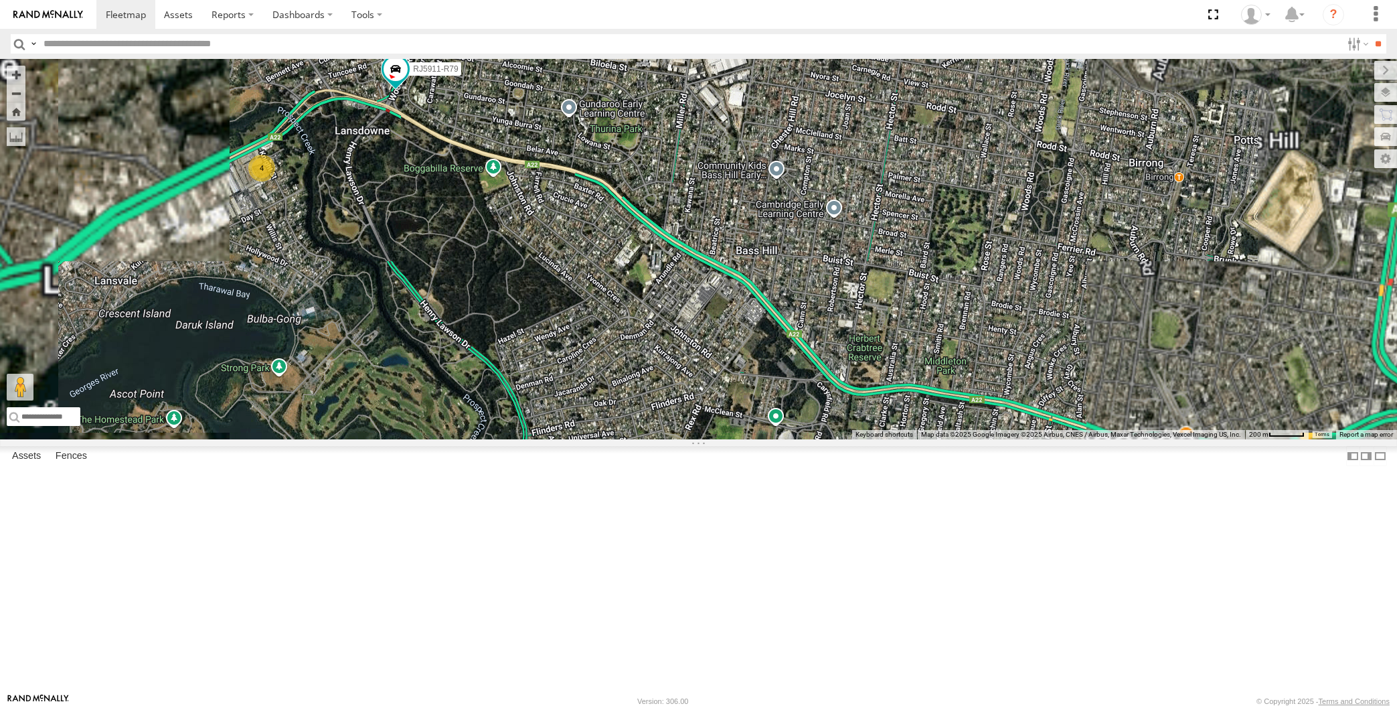
click at [511, 264] on div "XSNDHU-R04 RJ5911-R79 XP30JQ-R03 XO74GU-R69 4" at bounding box center [698, 249] width 1397 height 380
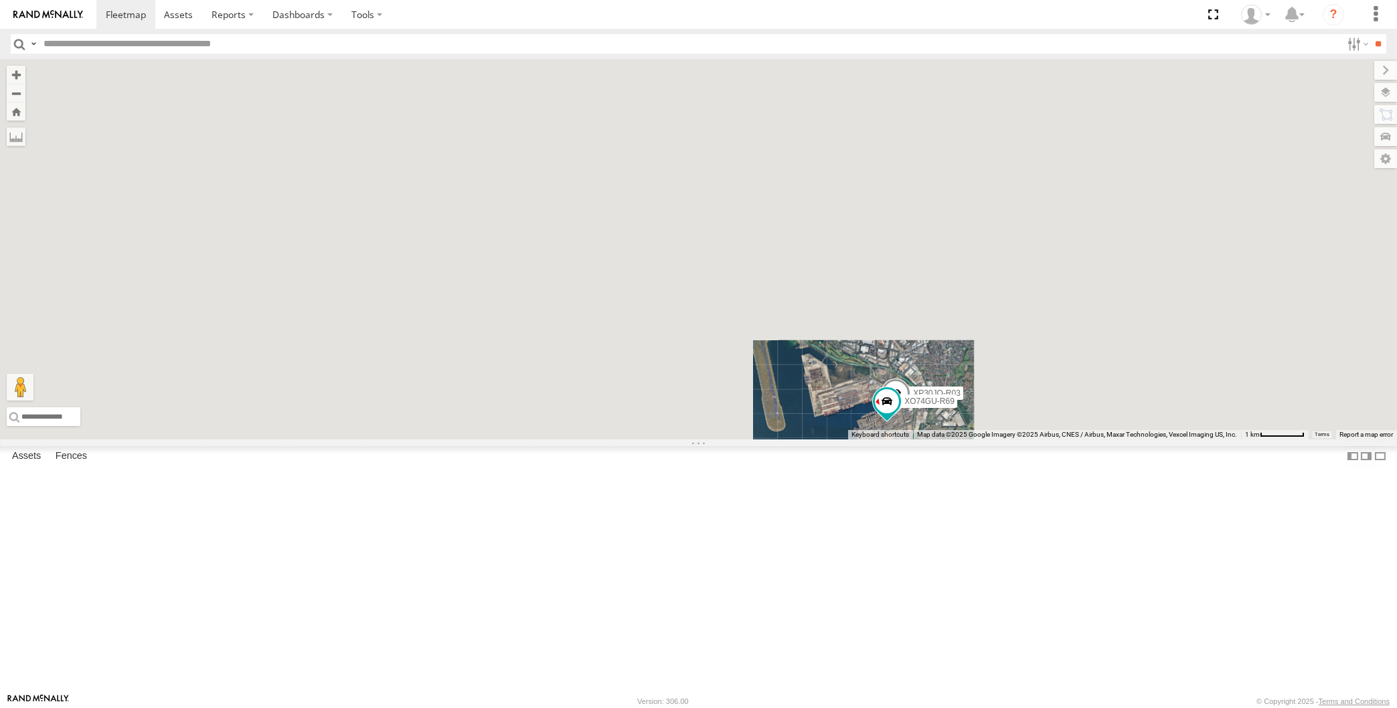
click at [814, 439] on div "RJ5911-R79 XP30JQ-R03 XO74GU-R69" at bounding box center [698, 249] width 1397 height 380
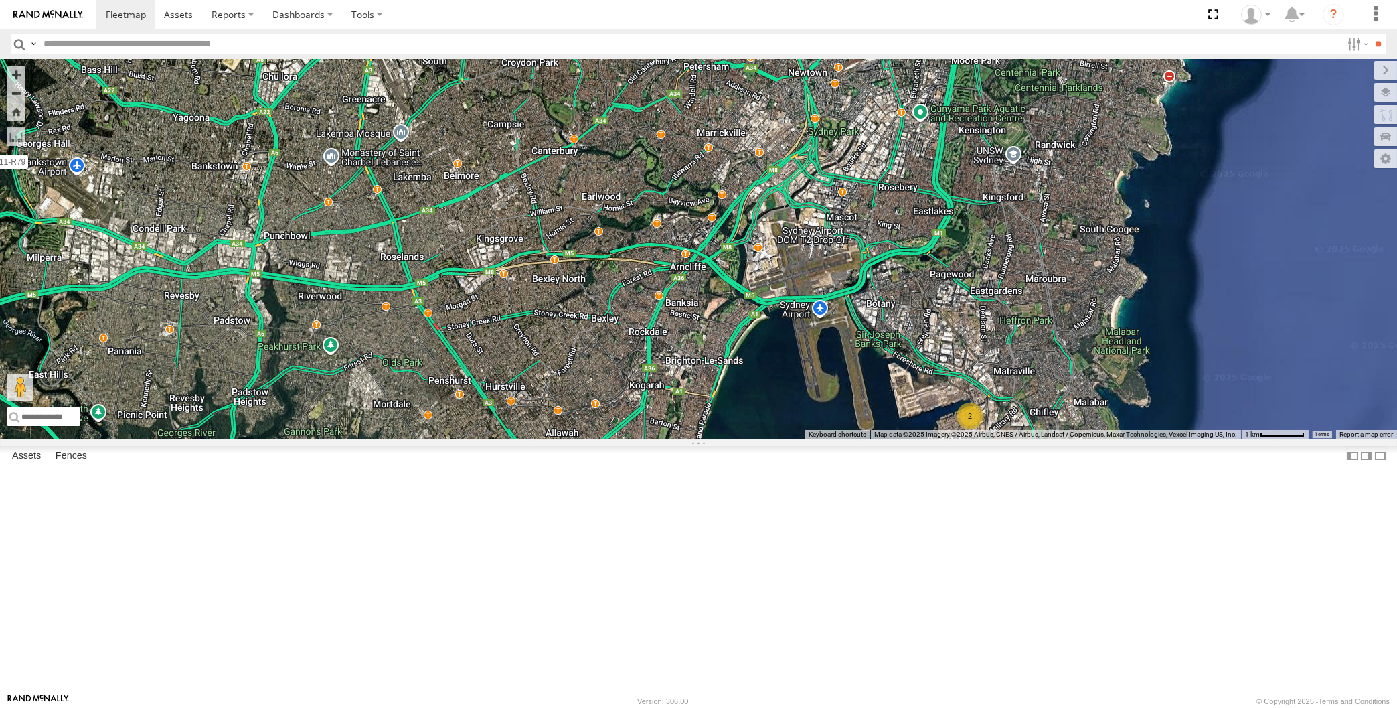
drag, startPoint x: 635, startPoint y: 547, endPoint x: 781, endPoint y: 579, distance: 148.8
click at [777, 439] on div "RJ5911-R79 2" at bounding box center [698, 249] width 1397 height 380
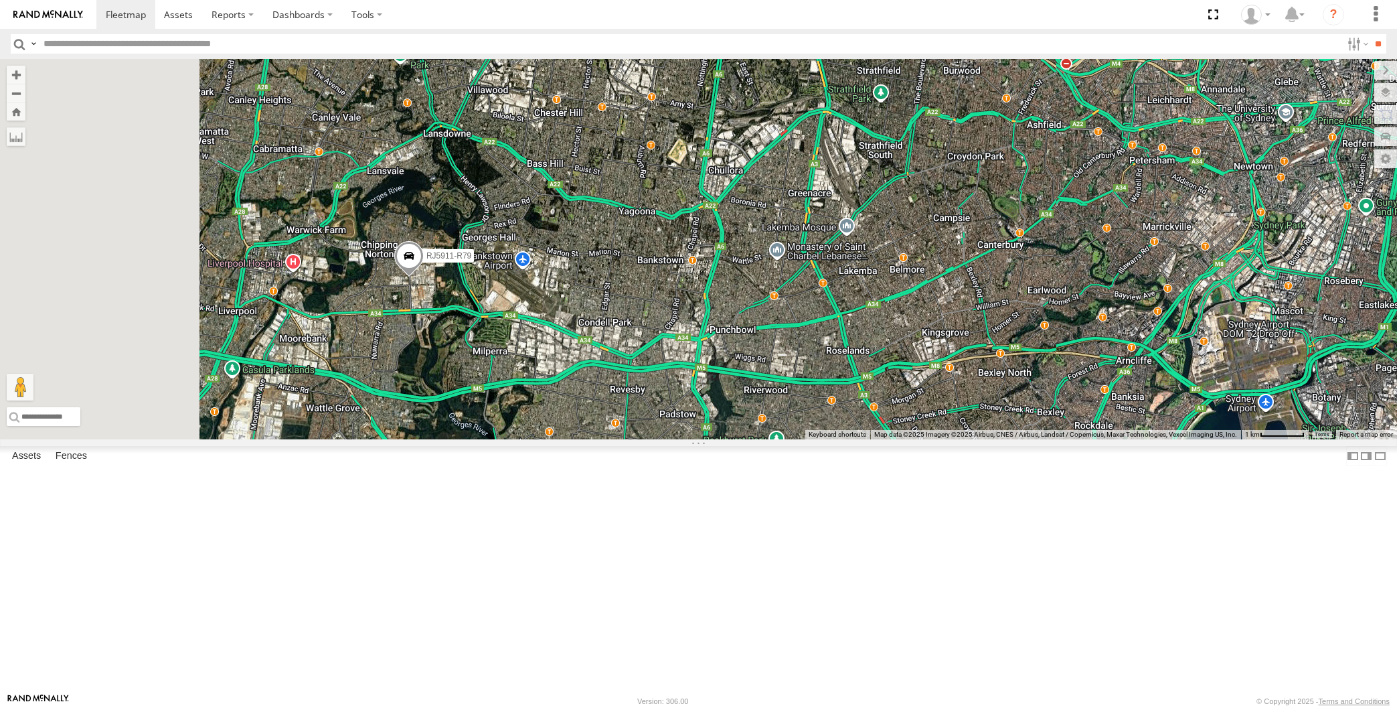
drag, startPoint x: 659, startPoint y: 554, endPoint x: 765, endPoint y: 555, distance: 105.8
click at [746, 439] on div "RJ5911-R79 2" at bounding box center [698, 249] width 1397 height 380
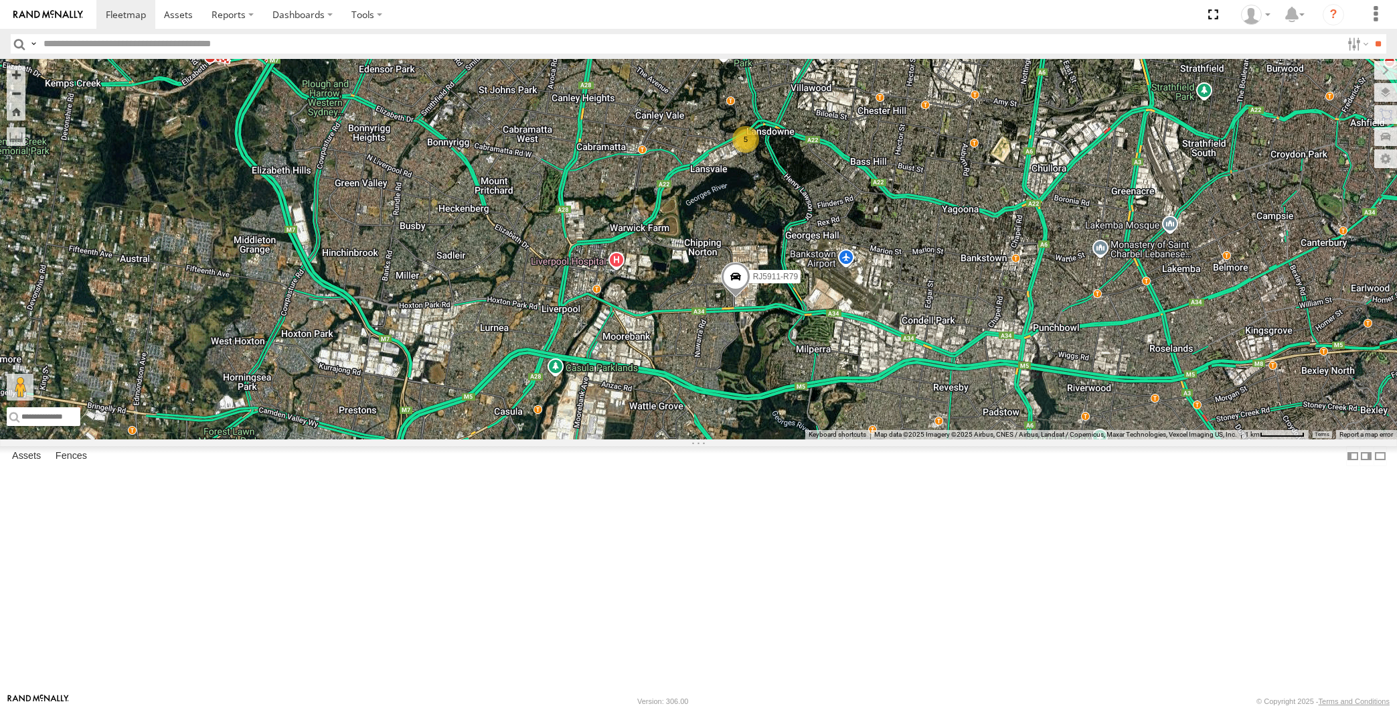
drag, startPoint x: 977, startPoint y: 526, endPoint x: 933, endPoint y: 507, distance: 47.1
click at [934, 439] on div "RJ5911-R79 2 5" at bounding box center [698, 249] width 1397 height 380
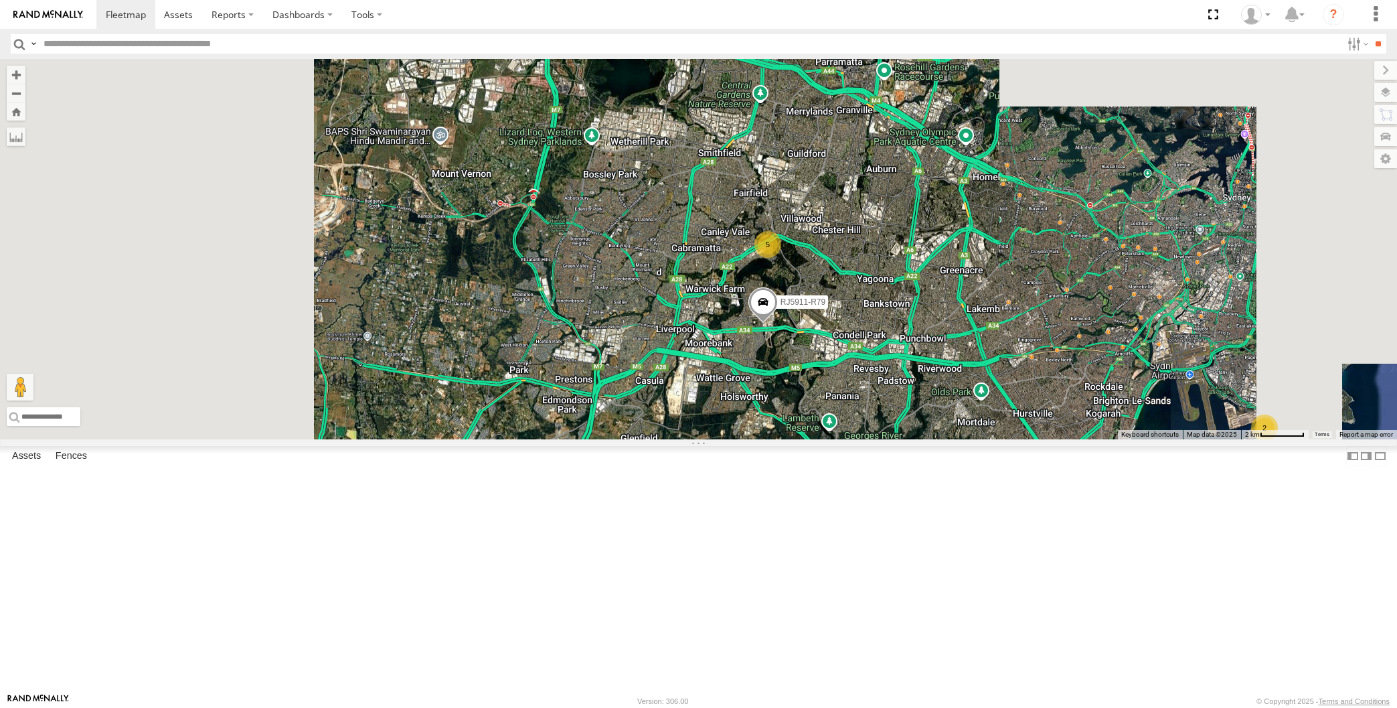
drag, startPoint x: 1036, startPoint y: 550, endPoint x: 999, endPoint y: 531, distance: 41.9
click at [1024, 439] on div "RJ5911-R79 2 5" at bounding box center [698, 249] width 1397 height 380
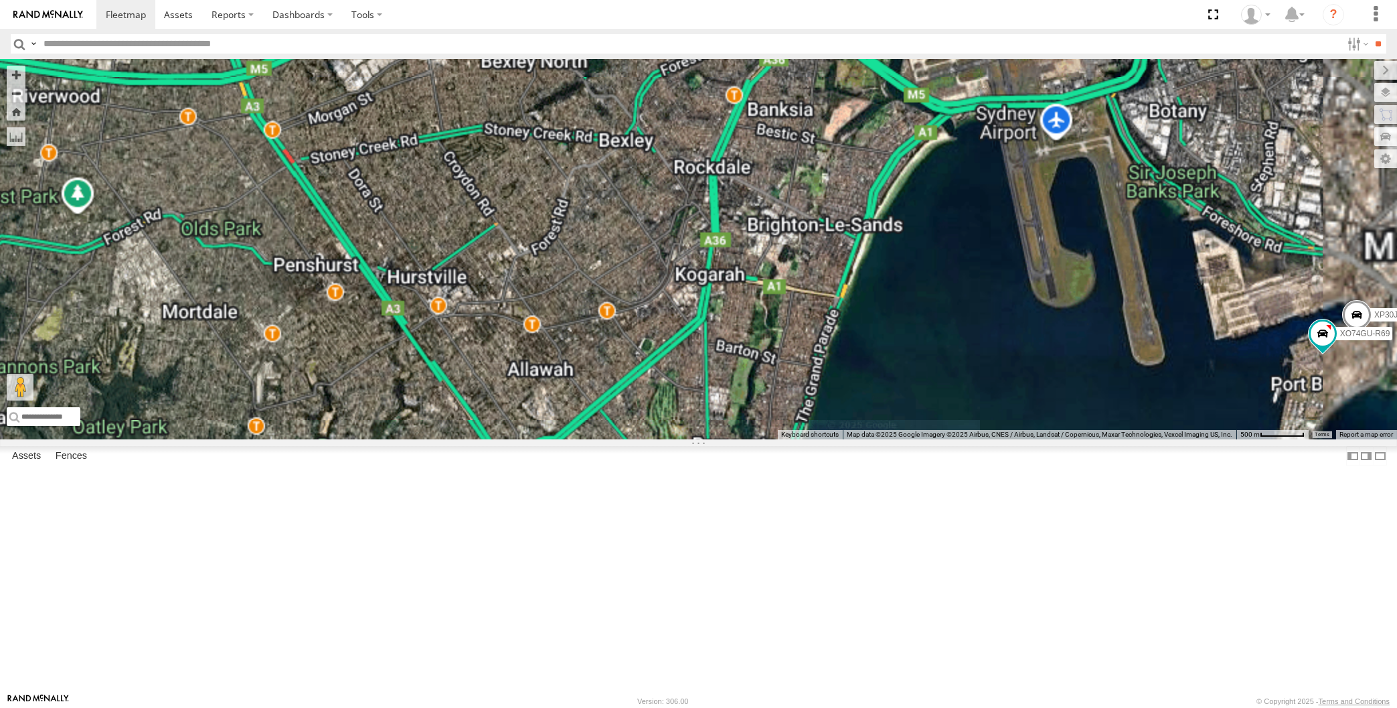
drag, startPoint x: 1338, startPoint y: 542, endPoint x: 1320, endPoint y: 512, distance: 35.5
click at [1324, 439] on div "RJ5911-R79 XP30JQ-R03 XO74GU-R69" at bounding box center [698, 249] width 1397 height 380
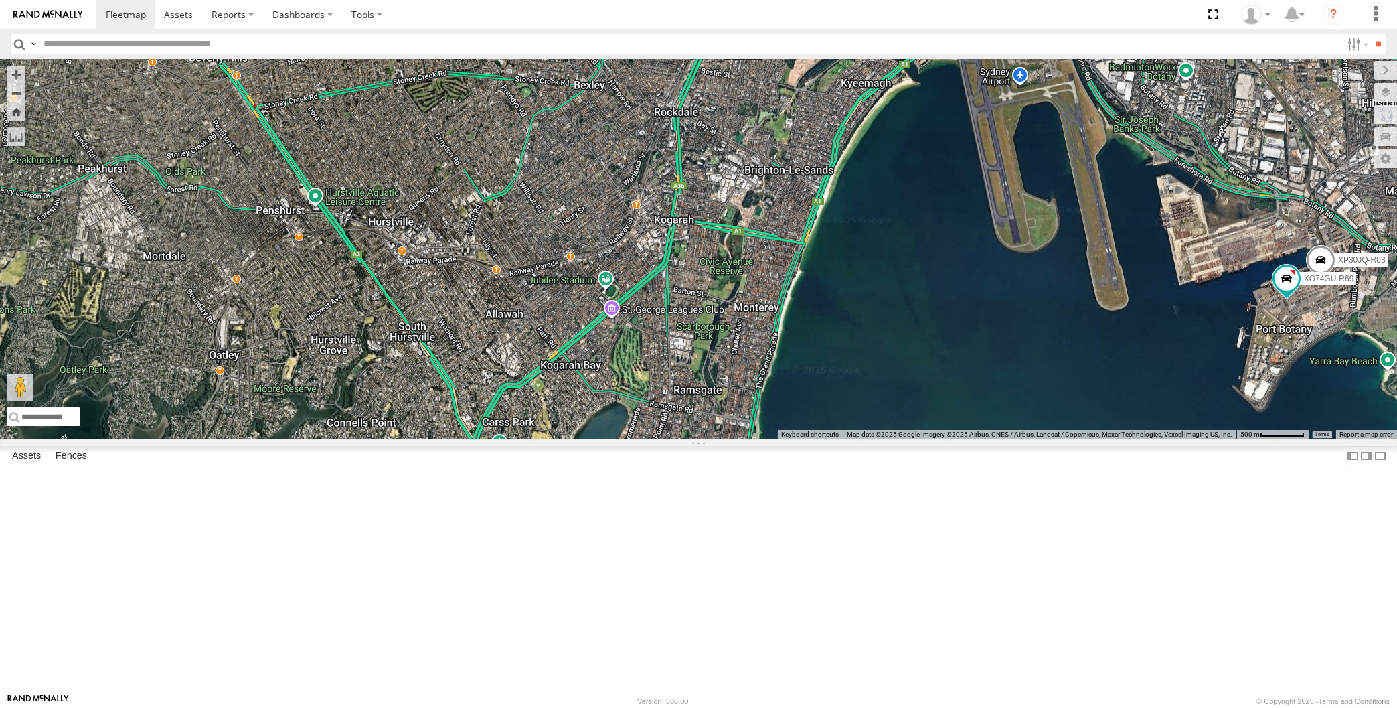
click at [1322, 434] on div "RJ5911-R79 XP30JQ-R03 XO74GU-R69" at bounding box center [698, 249] width 1397 height 380
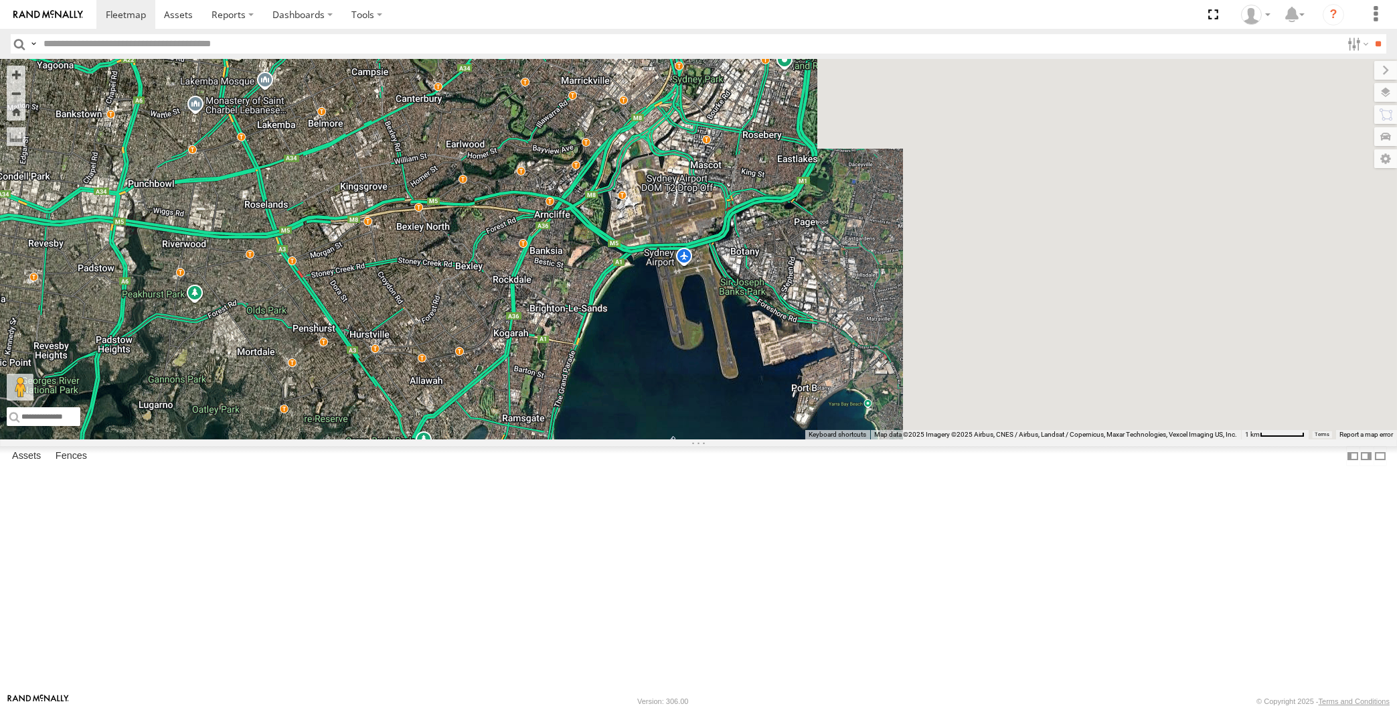
drag, startPoint x: 799, startPoint y: 518, endPoint x: 830, endPoint y: 505, distance: 33.1
click at [834, 439] on div "RJ5911-R79" at bounding box center [698, 249] width 1397 height 380
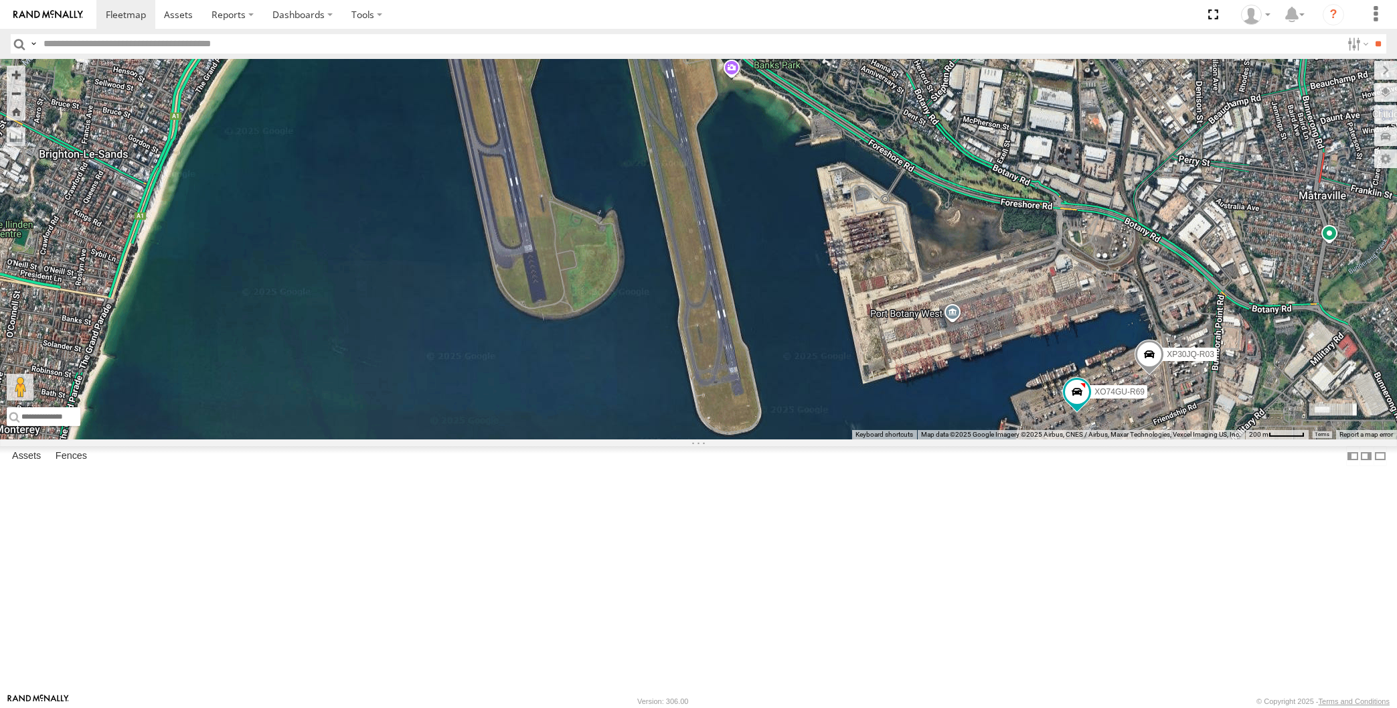
click at [712, 439] on div "RJ5911-R79 XP30JQ-R03 XO74GU-R69" at bounding box center [698, 249] width 1397 height 380
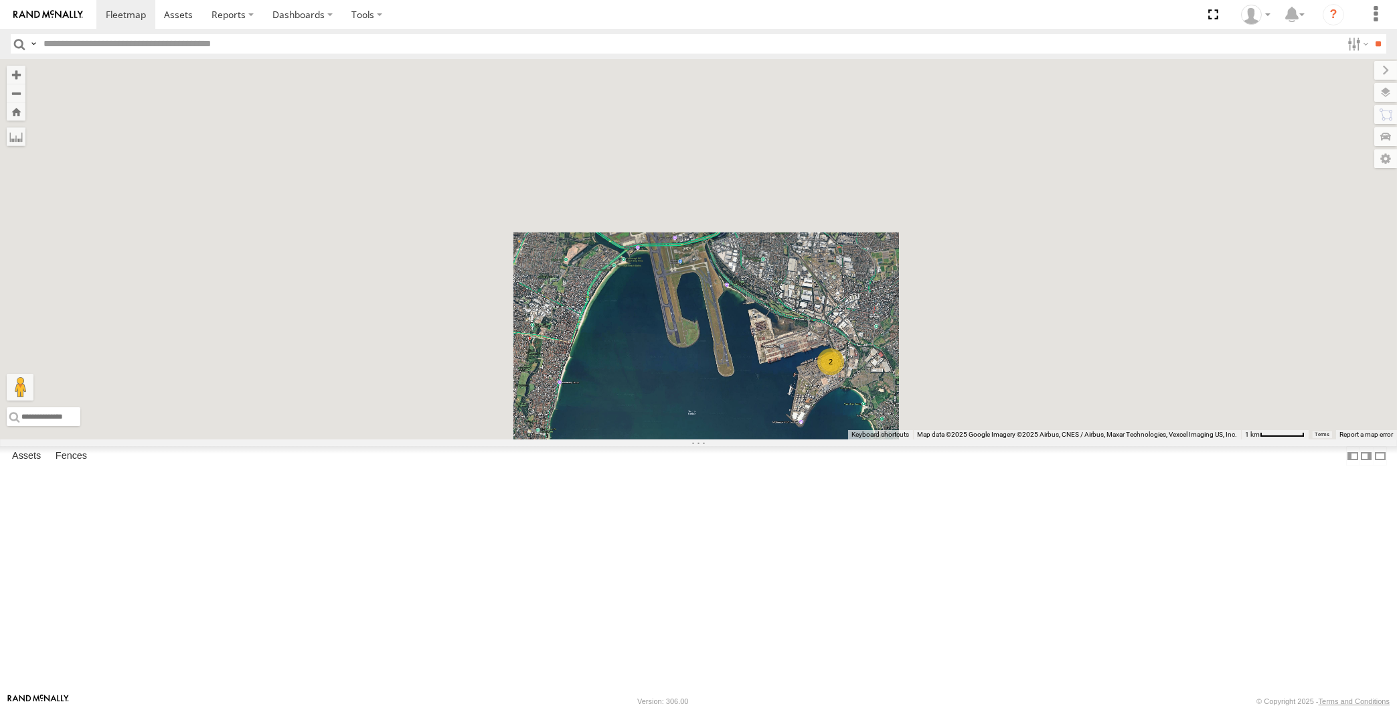
drag, startPoint x: 692, startPoint y: 521, endPoint x: 724, endPoint y: 518, distance: 32.2
click at [724, 439] on div "RJ5911-R79 2" at bounding box center [698, 249] width 1397 height 380
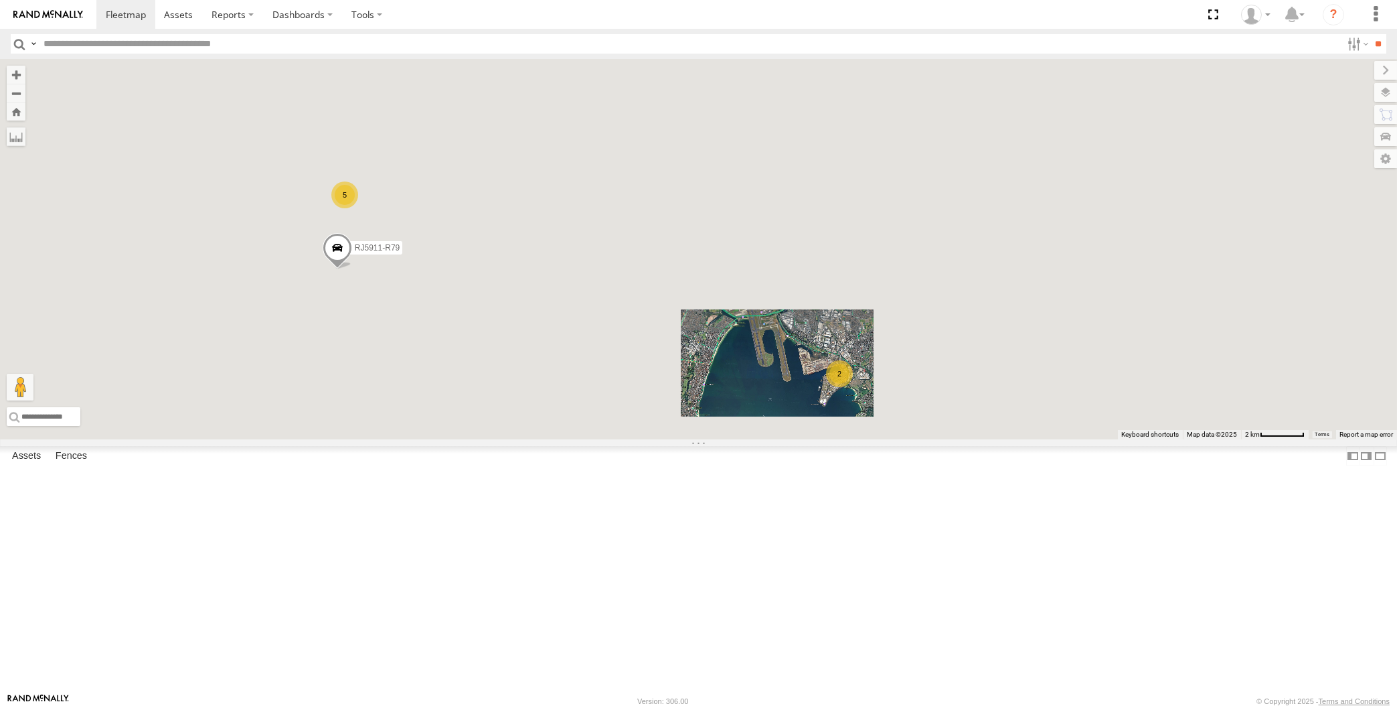
drag, startPoint x: 664, startPoint y: 541, endPoint x: 678, endPoint y: 541, distance: 13.4
click at [677, 439] on div "RJ5911-R79 2 5" at bounding box center [698, 249] width 1397 height 380
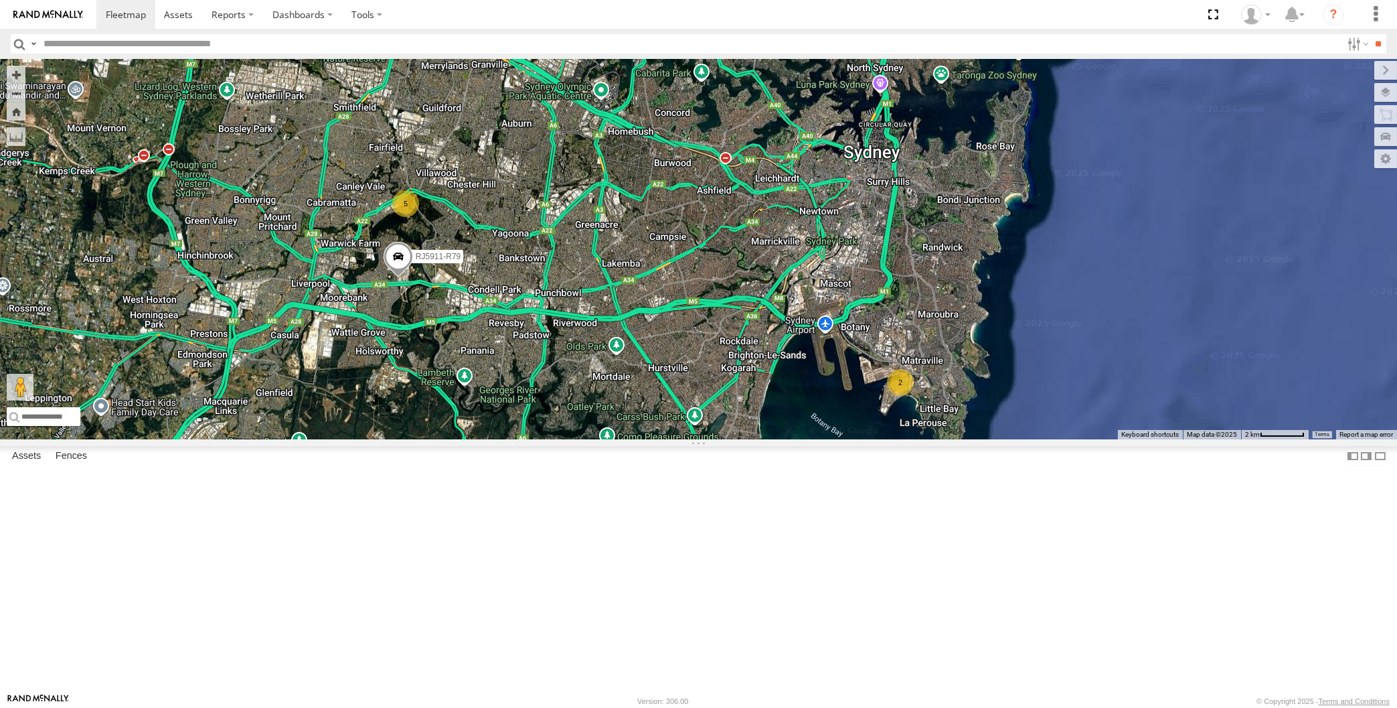
drag, startPoint x: 609, startPoint y: 406, endPoint x: 627, endPoint y: 406, distance: 17.4
click at [627, 406] on div "RJ5911-R79 2 5" at bounding box center [698, 249] width 1397 height 380
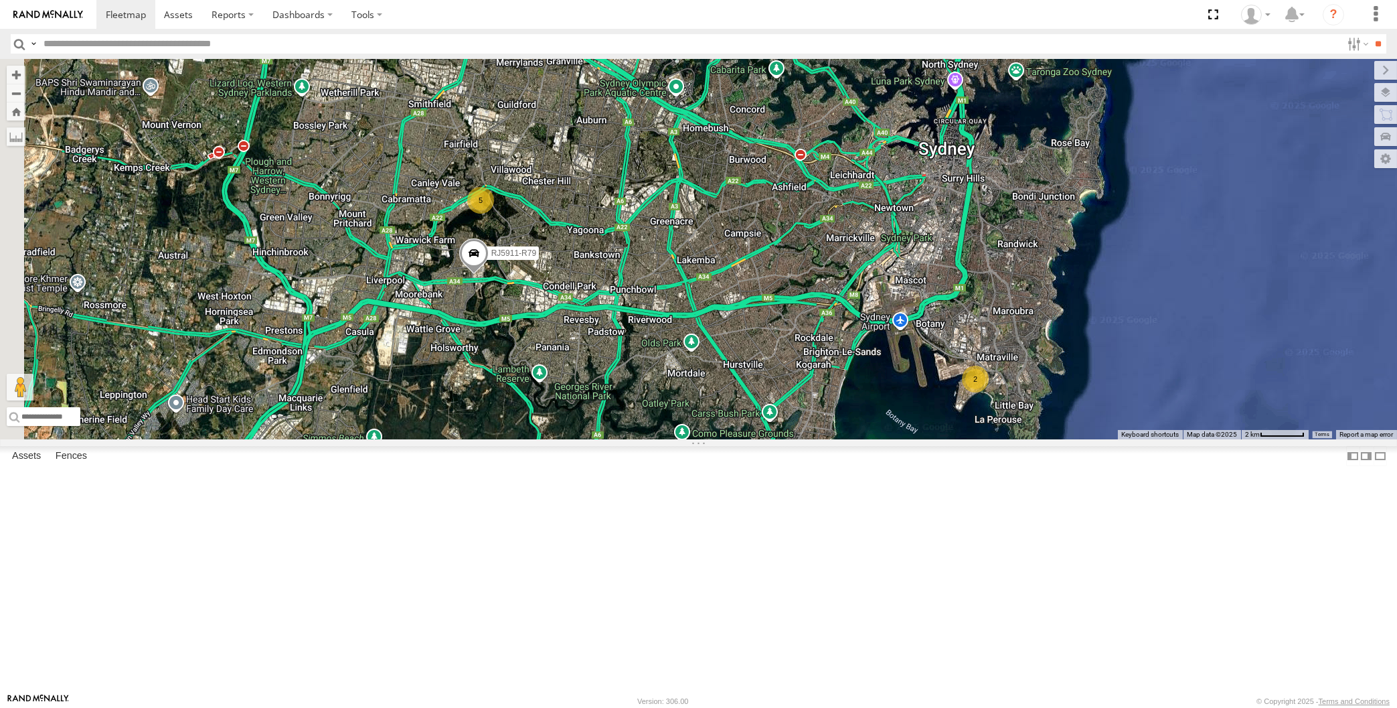
drag, startPoint x: 771, startPoint y: 558, endPoint x: 821, endPoint y: 556, distance: 50.3
click at [821, 439] on div "RJ5911-R79 2 5" at bounding box center [698, 249] width 1397 height 380
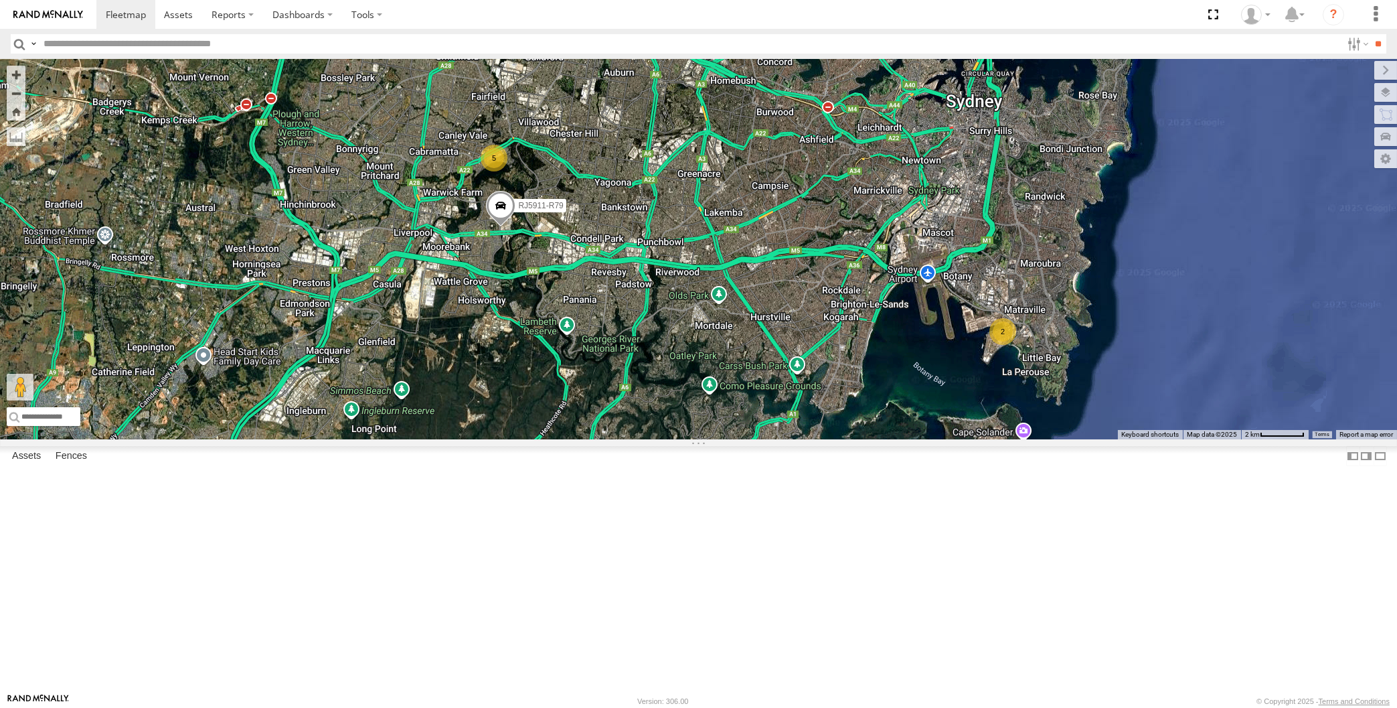
drag, startPoint x: 794, startPoint y: 483, endPoint x: 924, endPoint y: 435, distance: 138.3
click at [775, 439] on div "RJ5911-R79 2 5" at bounding box center [698, 249] width 1397 height 380
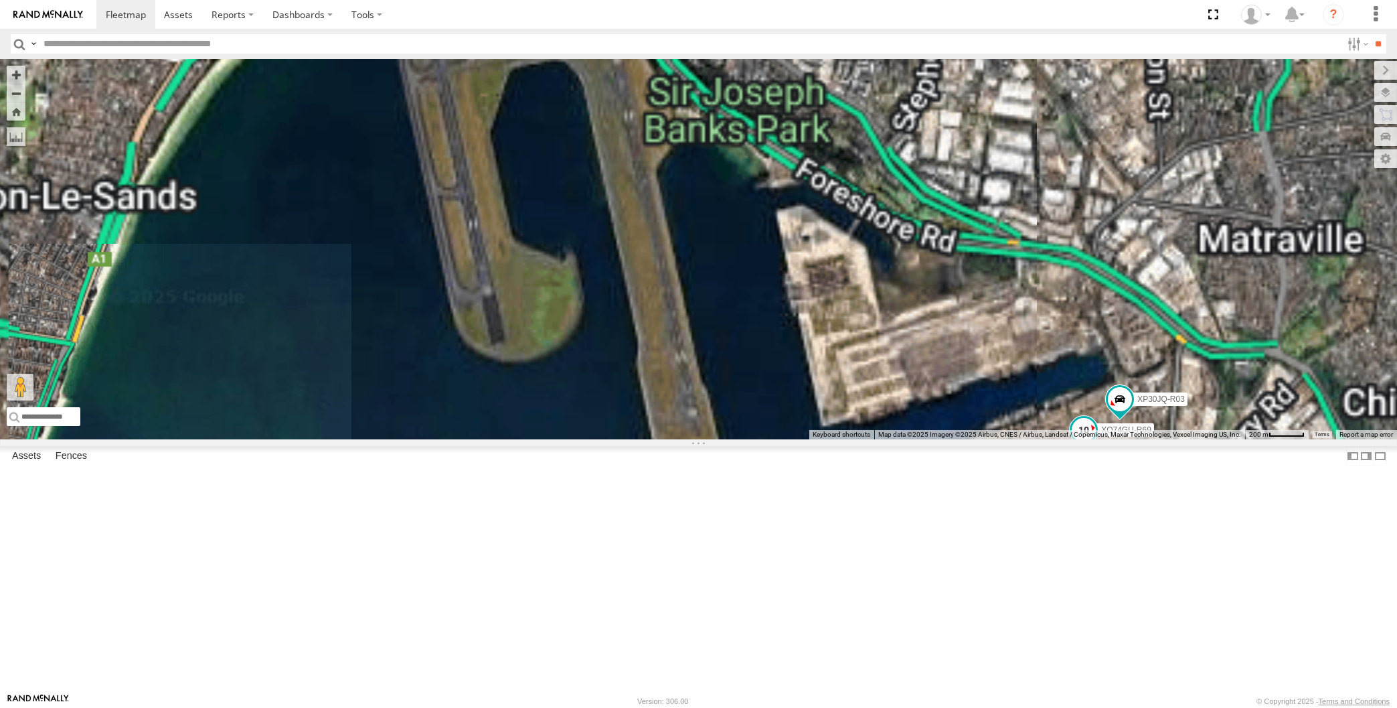
drag, startPoint x: 1125, startPoint y: 603, endPoint x: 1140, endPoint y: 556, distance: 49.1
click at [1142, 439] on div "XSNDHU-R04 RJ5911-R79 XP30JQ-R03 XO74GU-R69" at bounding box center [698, 249] width 1397 height 380
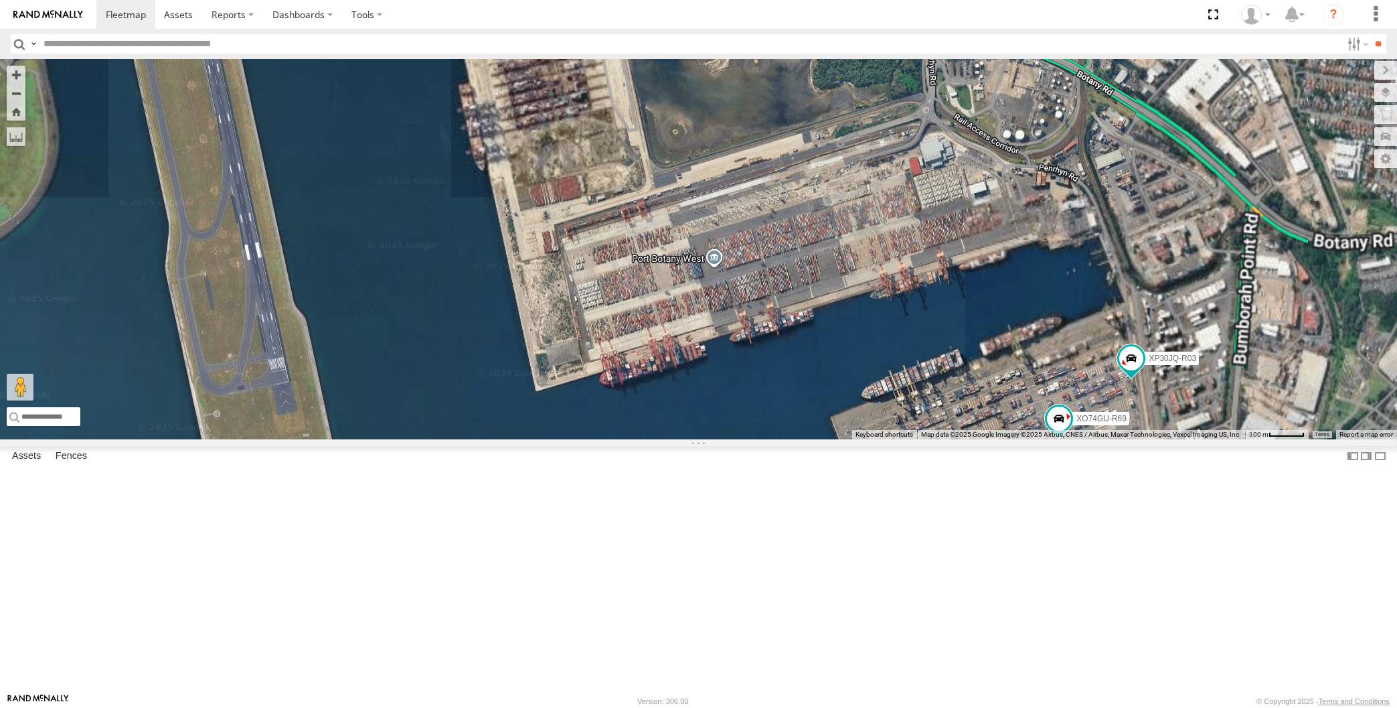
drag, startPoint x: 1113, startPoint y: 594, endPoint x: 1089, endPoint y: 550, distance: 49.7
click at [1104, 439] on div "XSNDHU-R04 RJ5911-R79 XP30JQ-R03 XO74GU-R69" at bounding box center [698, 249] width 1397 height 380
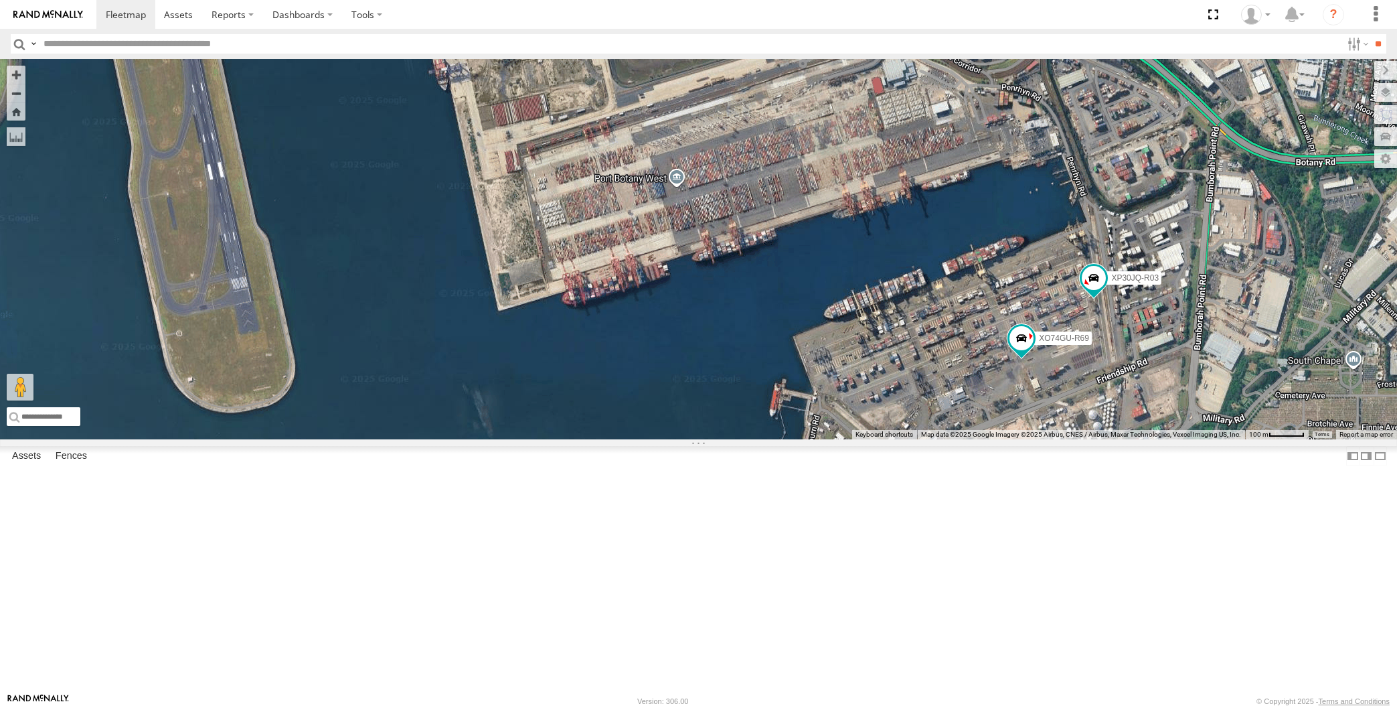
drag, startPoint x: 1121, startPoint y: 557, endPoint x: 1133, endPoint y: 500, distance: 58.2
click at [1134, 439] on div "XSNDHU-R04 RJ5911-R79 XP30JQ-R03 XO74GU-R69" at bounding box center [698, 249] width 1397 height 380
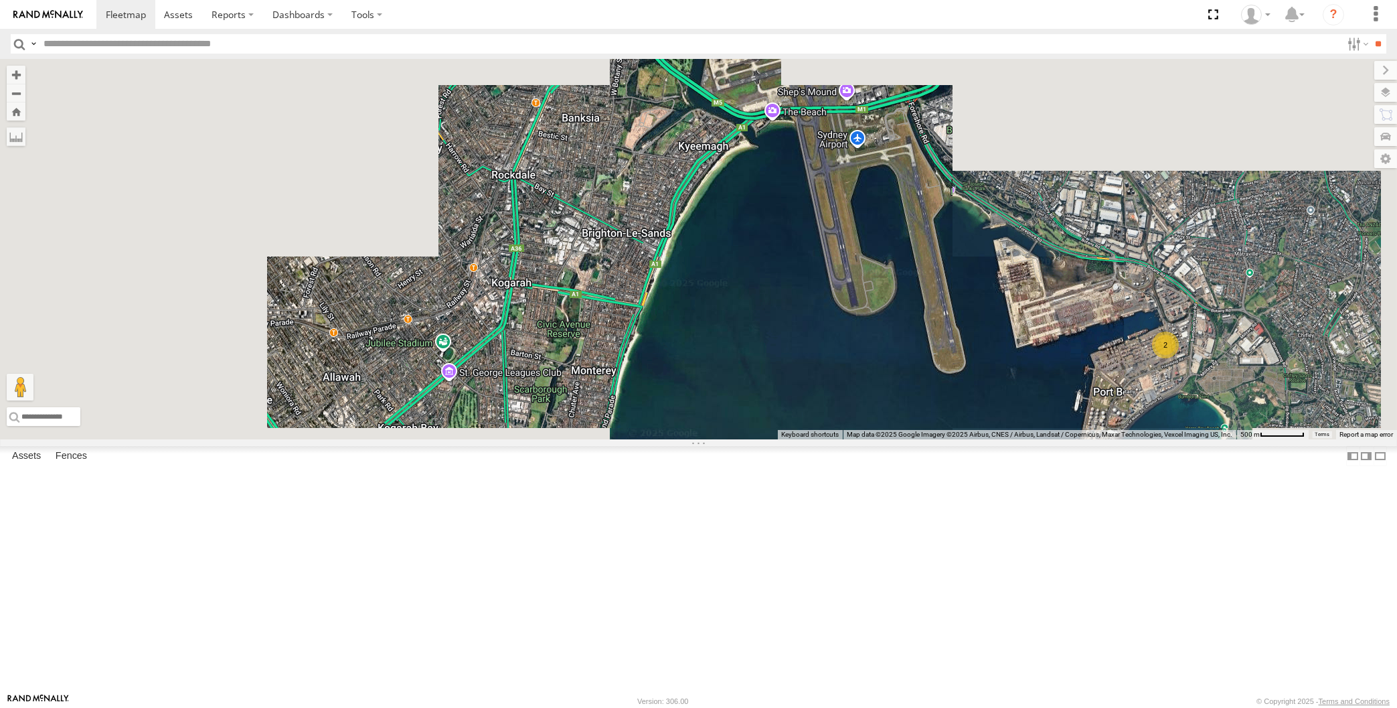
drag, startPoint x: 749, startPoint y: 498, endPoint x: 797, endPoint y: 520, distance: 53.4
click at [793, 439] on div "XSNDHU-R04 RJ5911-R79 2" at bounding box center [698, 249] width 1397 height 380
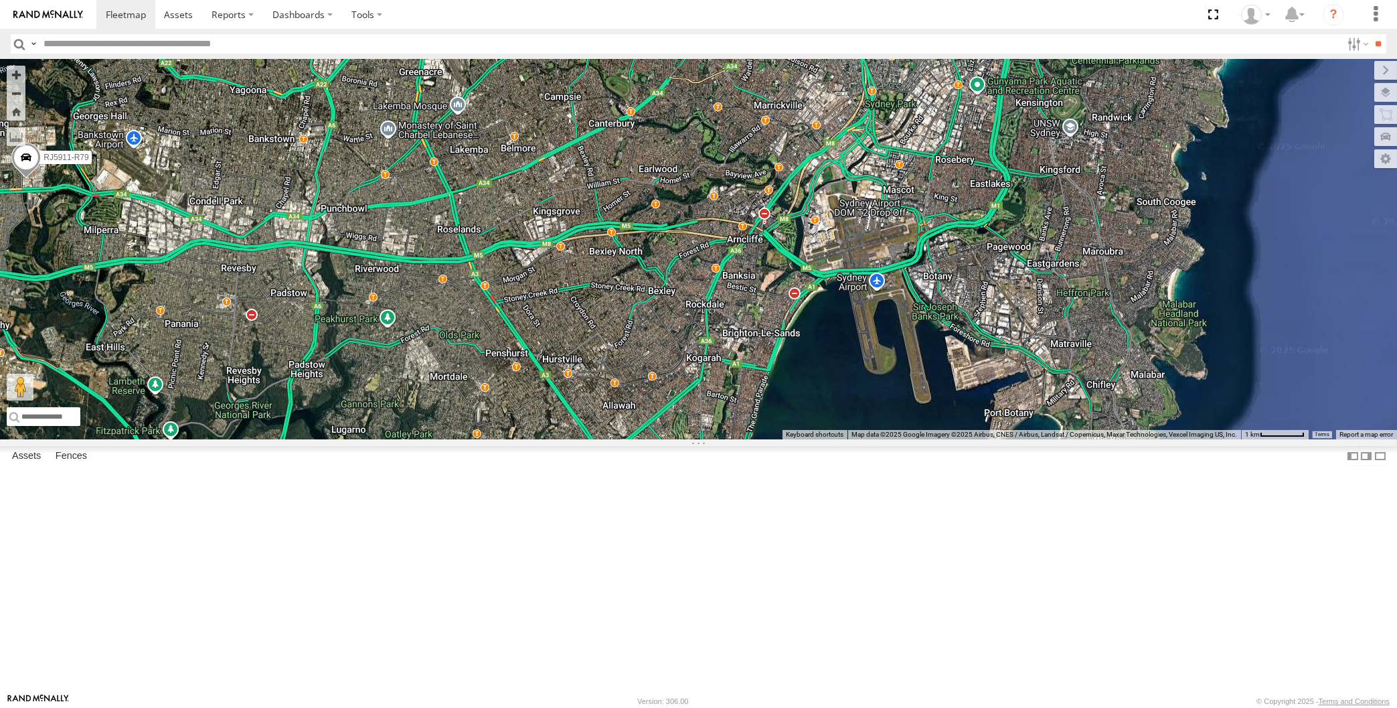
click at [827, 439] on div "XSNDHU-R04 RJ5911-R79" at bounding box center [698, 249] width 1397 height 380
drag, startPoint x: 674, startPoint y: 526, endPoint x: 884, endPoint y: 560, distance: 213.0
click at [879, 439] on div "XSNDHU-R04 RJ5911-R79 2 4" at bounding box center [698, 249] width 1397 height 380
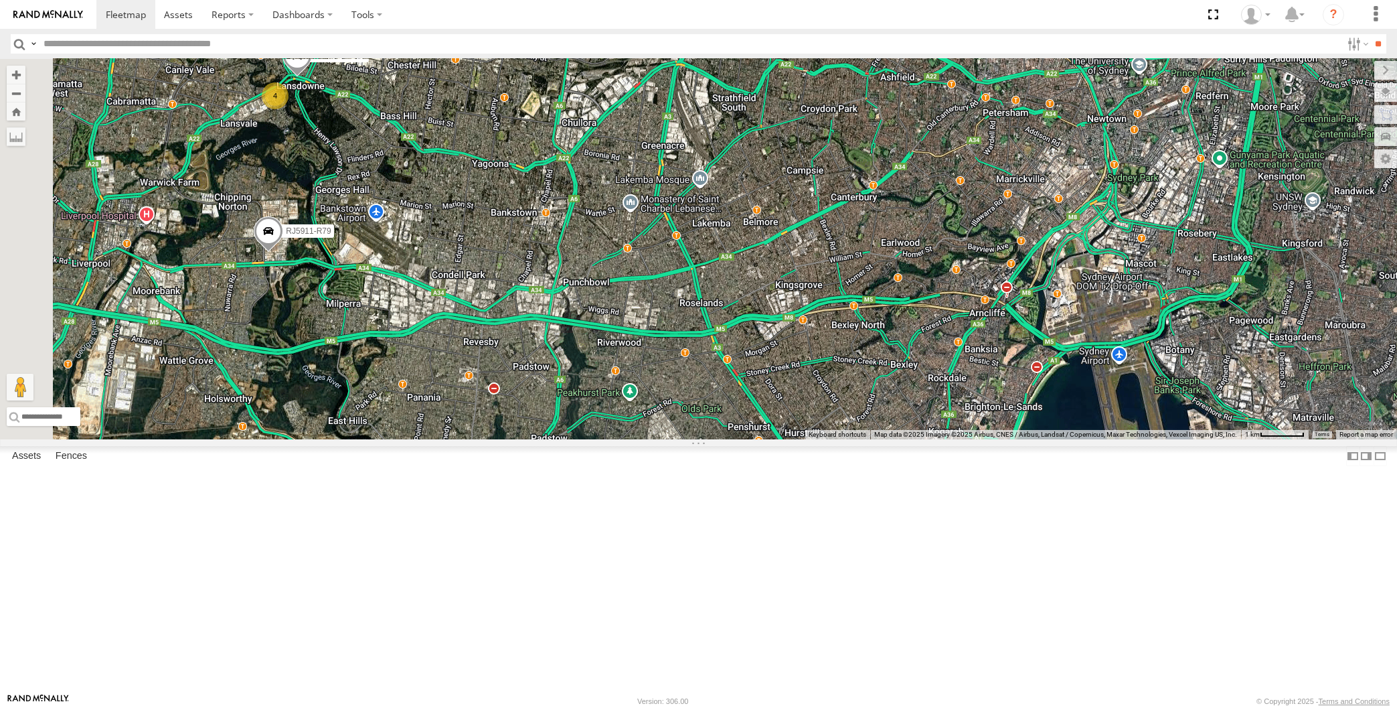
drag, startPoint x: 475, startPoint y: 433, endPoint x: 755, endPoint y: 516, distance: 291.3
click at [755, 439] on div "XSNDHU-R04 RJ5911-R79 2 4" at bounding box center [698, 249] width 1397 height 380
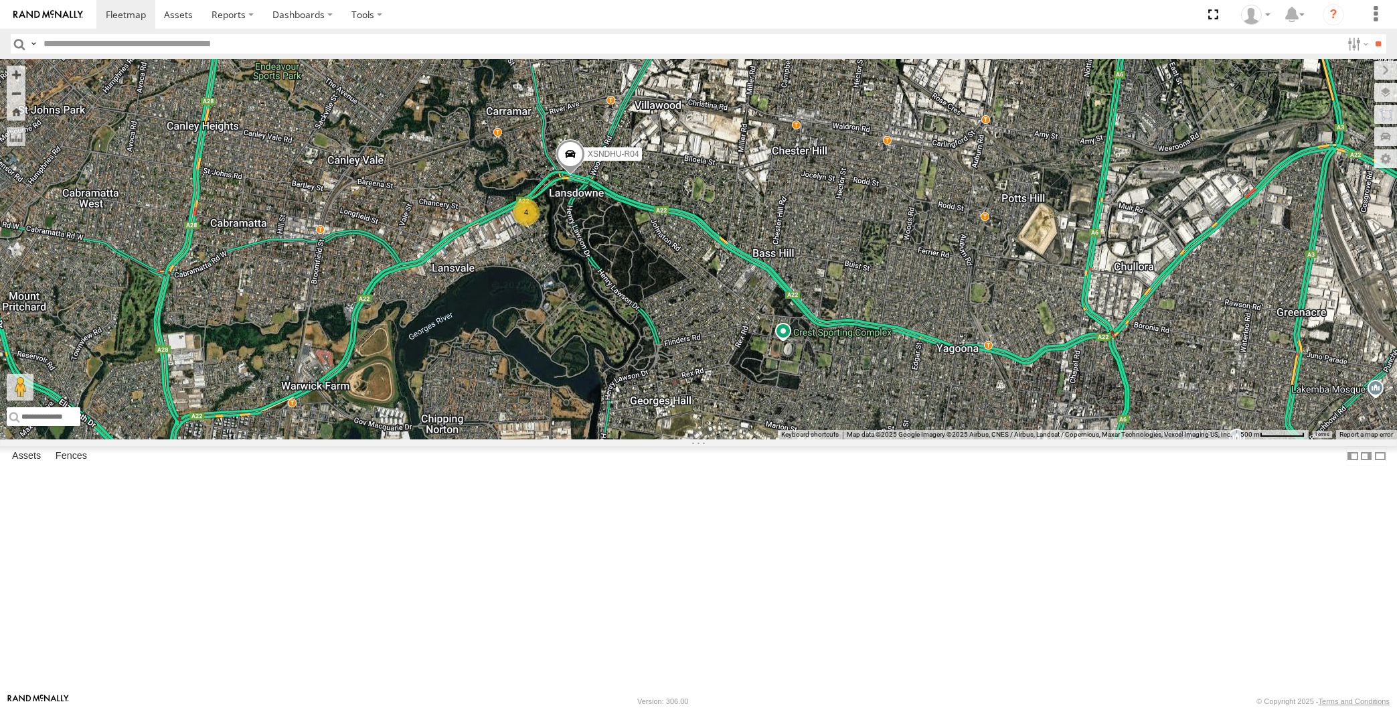
drag, startPoint x: 956, startPoint y: 518, endPoint x: 902, endPoint y: 455, distance: 82.6
click at [908, 439] on div "RJ5911-R79 XSNDHU-R04 4" at bounding box center [698, 249] width 1397 height 380
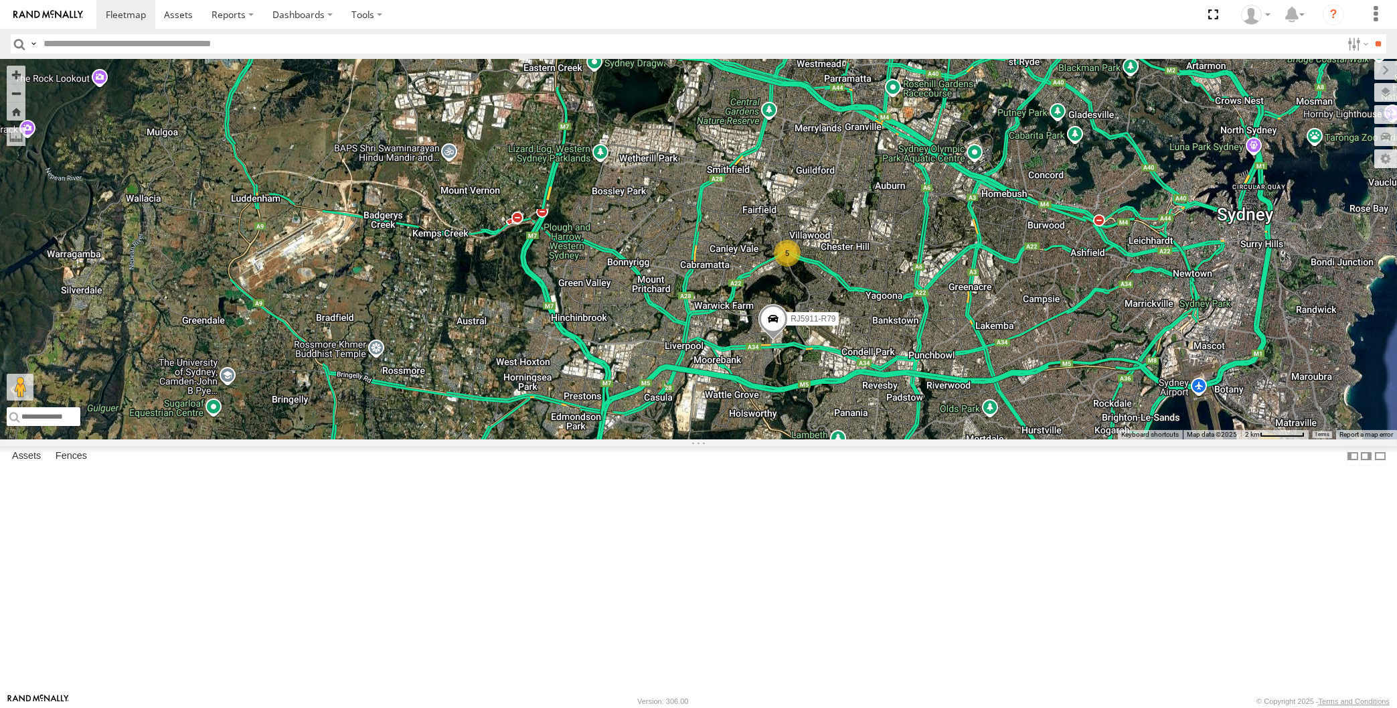
drag, startPoint x: 975, startPoint y: 594, endPoint x: 965, endPoint y: 591, distance: 10.0
click at [968, 439] on div "RJ5911-R79 2 5" at bounding box center [698, 249] width 1397 height 380
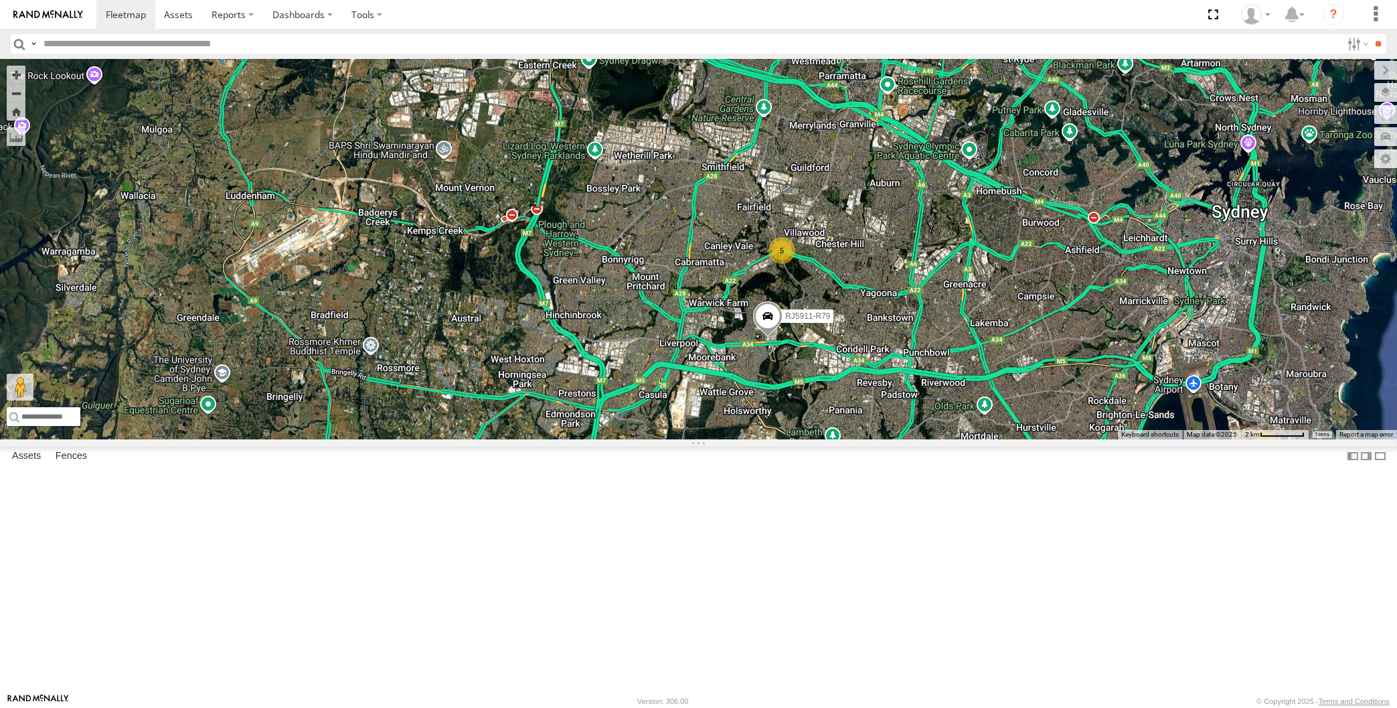
drag, startPoint x: 931, startPoint y: 560, endPoint x: 920, endPoint y: 550, distance: 14.2
click at [920, 439] on div "RJ5911-R79 2 5" at bounding box center [698, 249] width 1397 height 380
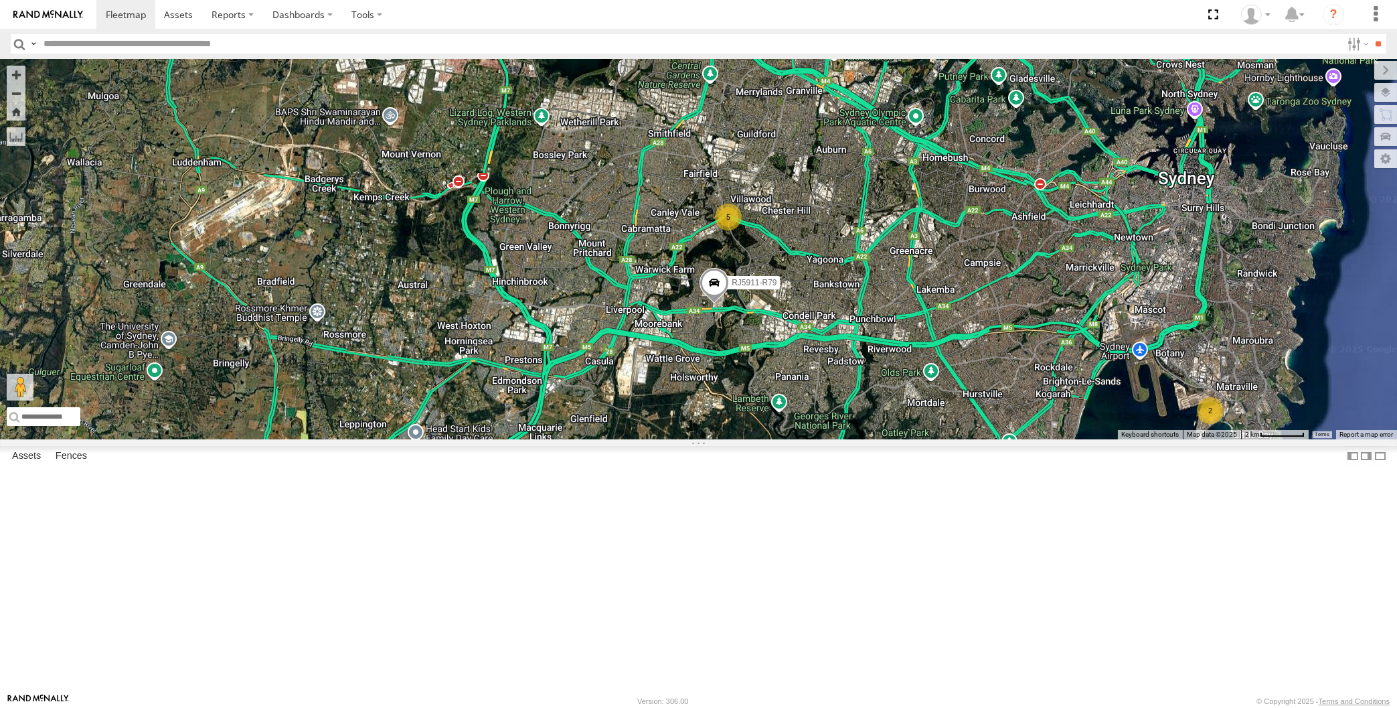
drag, startPoint x: 871, startPoint y: 504, endPoint x: 850, endPoint y: 497, distance: 22.4
click at [853, 439] on div "RJ5911-R79 2 5" at bounding box center [698, 249] width 1397 height 380
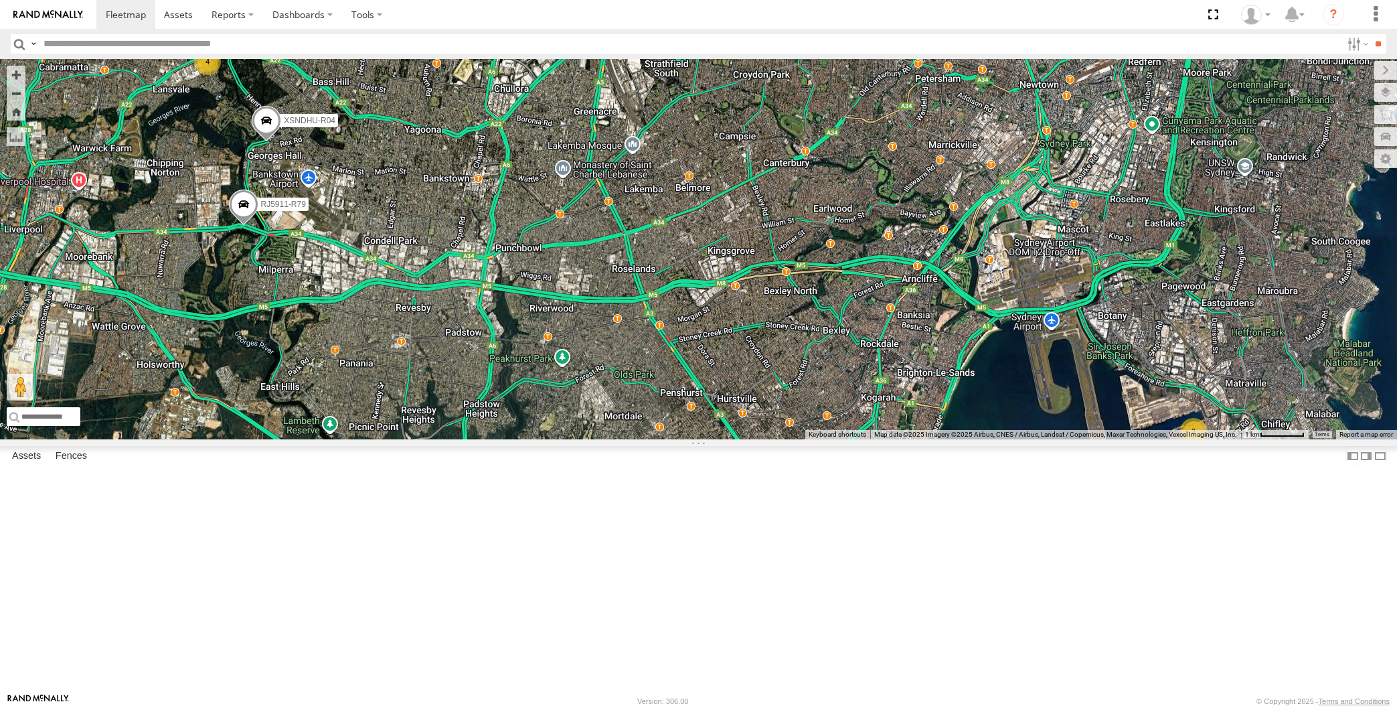
drag, startPoint x: 418, startPoint y: 481, endPoint x: 432, endPoint y: 481, distance: 13.4
click at [432, 439] on div "RJ5911-R79 2 XSNDHU-R04 4" at bounding box center [698, 249] width 1397 height 380
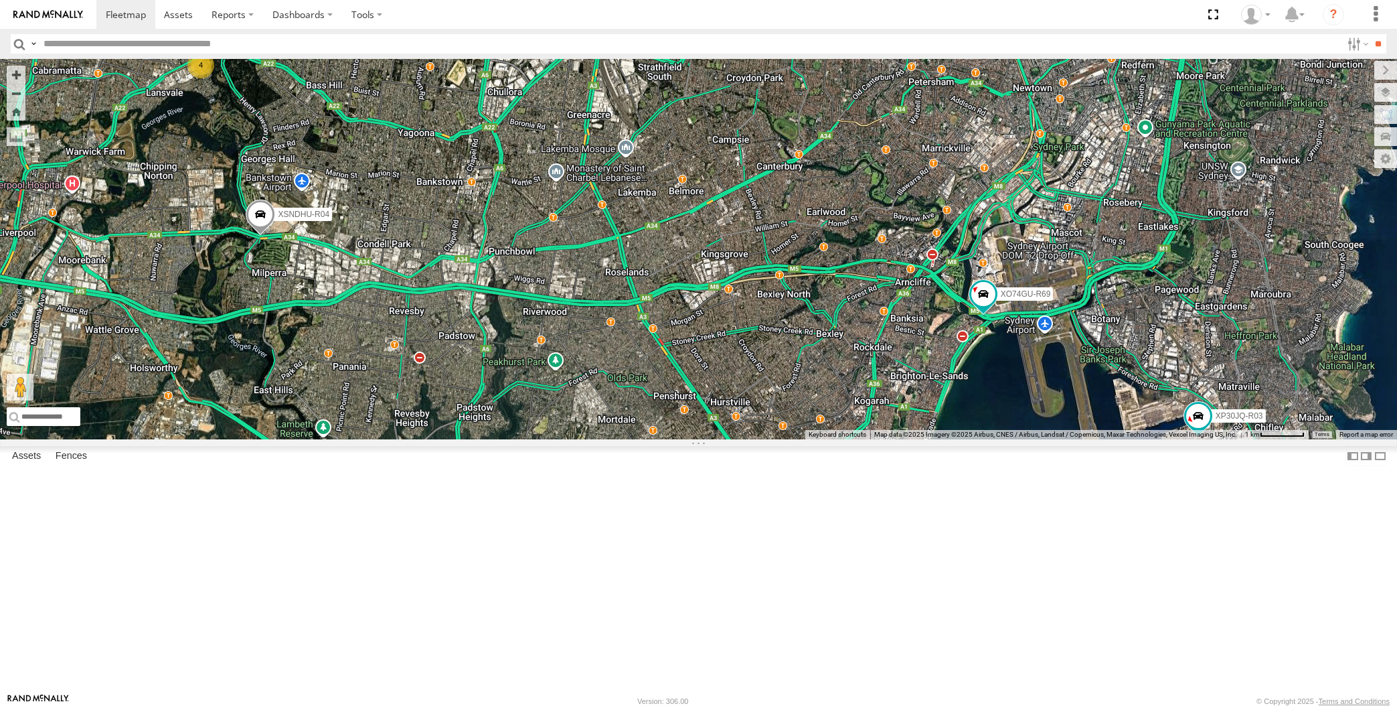
click at [386, 359] on div "XP30JQ-R03 XSNDHU-R04 RJ5911-R79 XO74GU-R69 4" at bounding box center [698, 249] width 1397 height 380
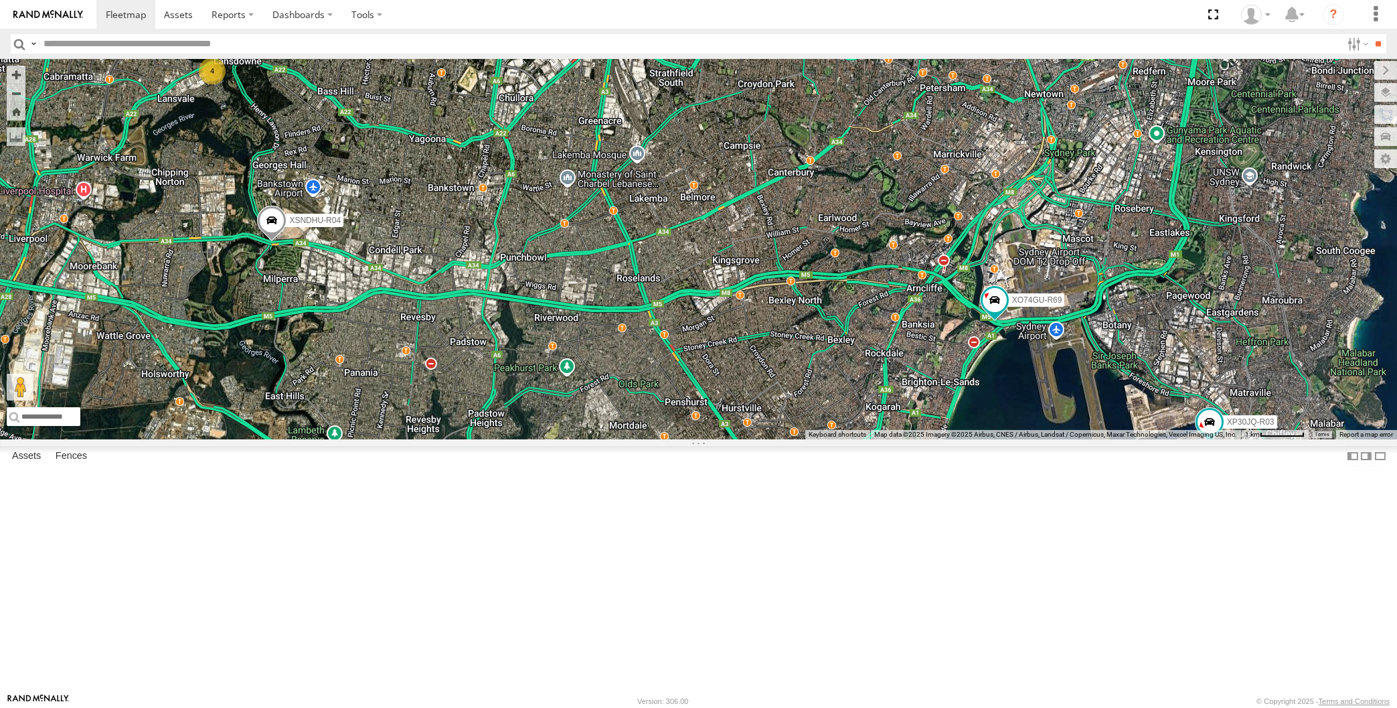
drag, startPoint x: 886, startPoint y: 506, endPoint x: 873, endPoint y: 495, distance: 17.1
click at [873, 439] on div "XP30JQ-R03 XSNDHU-R04 RJ5911-R79 XO74GU-R69 4" at bounding box center [698, 249] width 1397 height 380
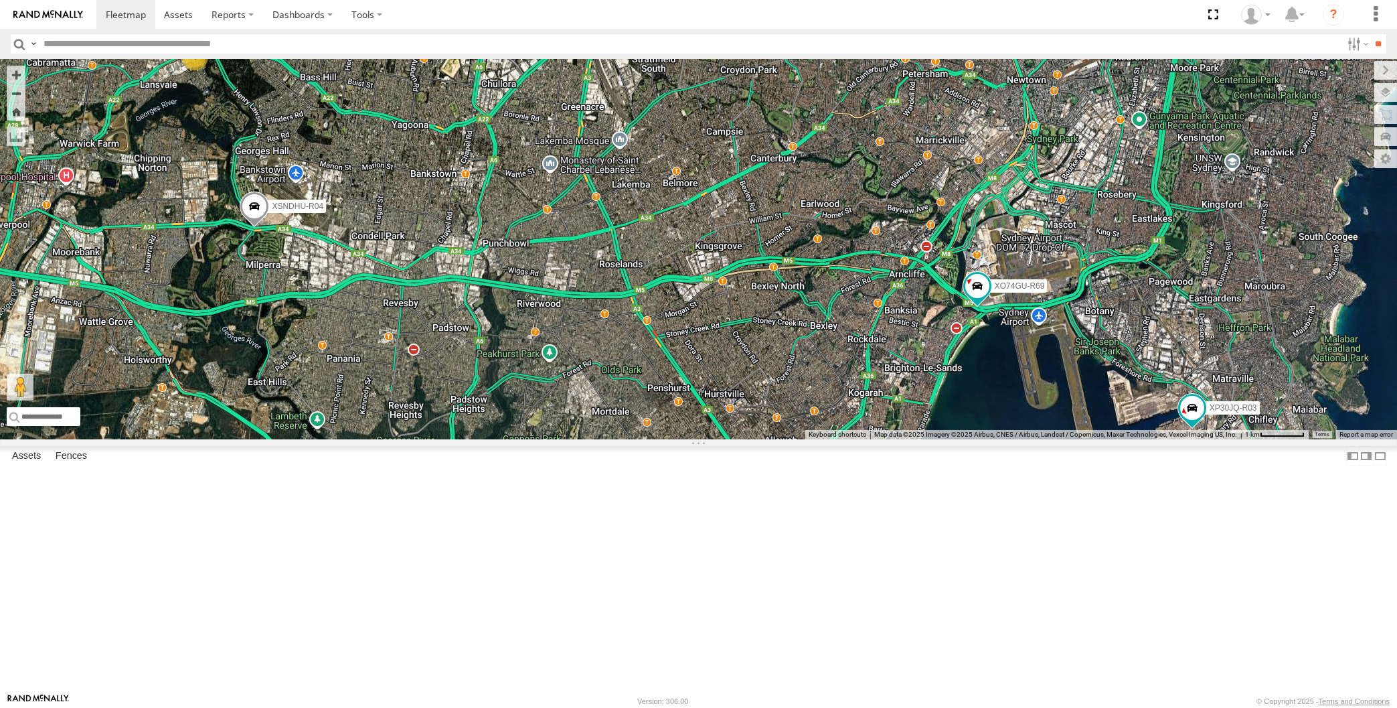
click at [651, 421] on div "XP30JQ-R03 XSNDHU-R04 RJ5911-R79 XO74GU-R69 4" at bounding box center [698, 249] width 1397 height 380
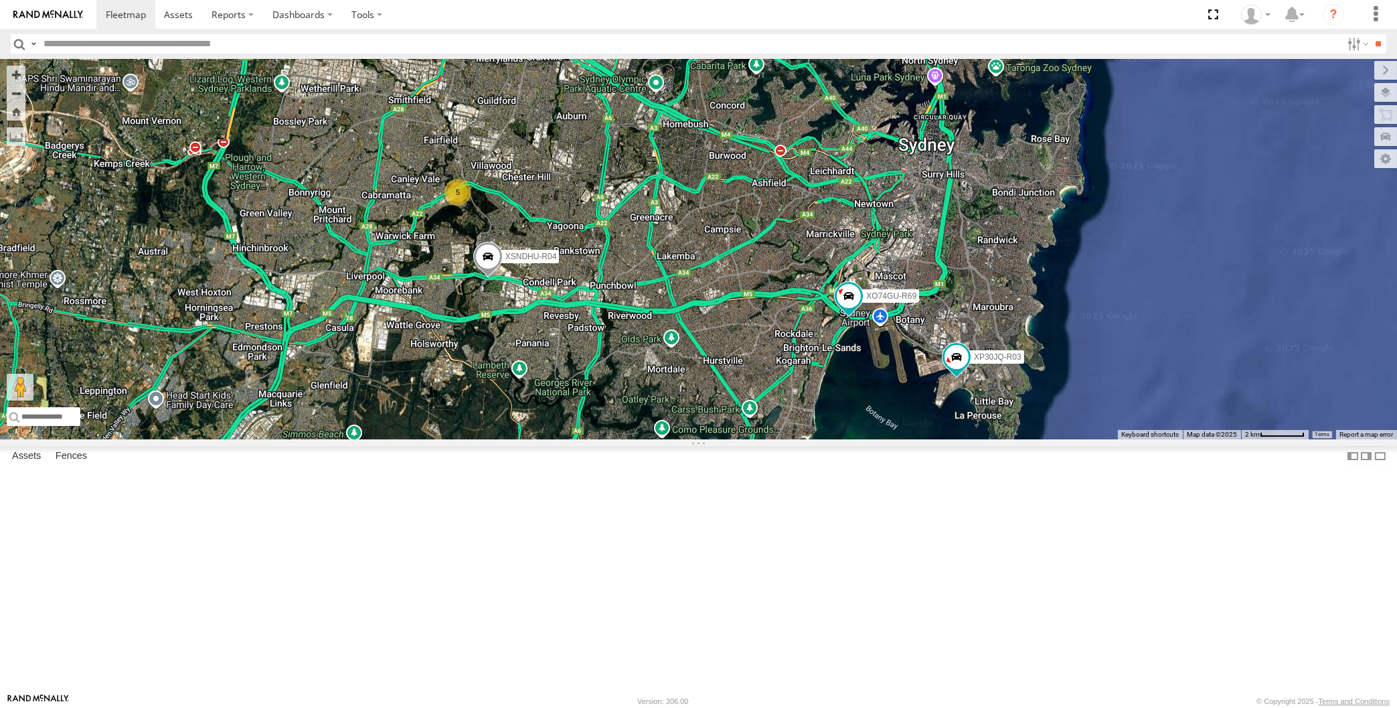
click at [611, 371] on div "XP30JQ-R03 XSNDHU-R04 XO74GU-R69 5" at bounding box center [698, 249] width 1397 height 380
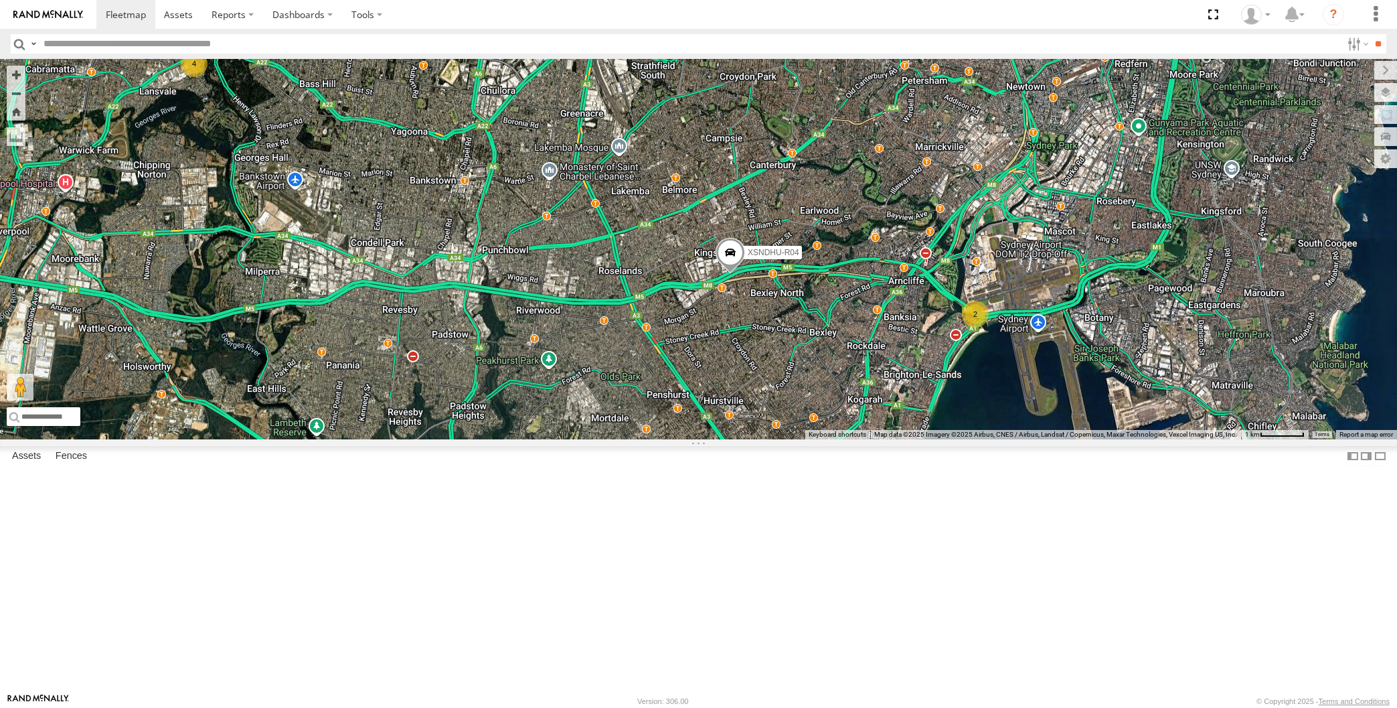
drag, startPoint x: 821, startPoint y: 566, endPoint x: 833, endPoint y: 558, distance: 14.5
click at [833, 439] on div "XSNDHU-R04 2 4 RJ5911-R79" at bounding box center [698, 249] width 1397 height 380
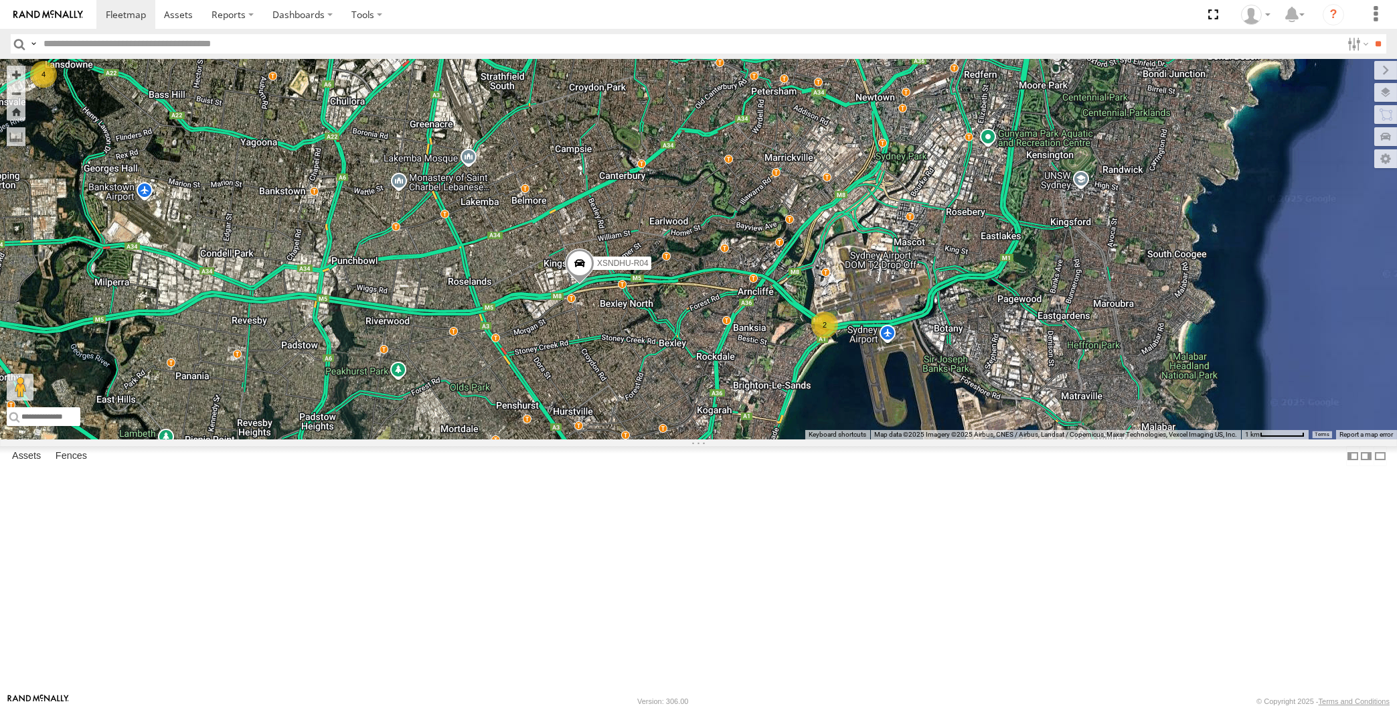
drag, startPoint x: 688, startPoint y: 601, endPoint x: 742, endPoint y: 601, distance: 53.6
click at [742, 439] on div "XSNDHU-R04 RJ5911-R79 2 4" at bounding box center [698, 249] width 1397 height 380
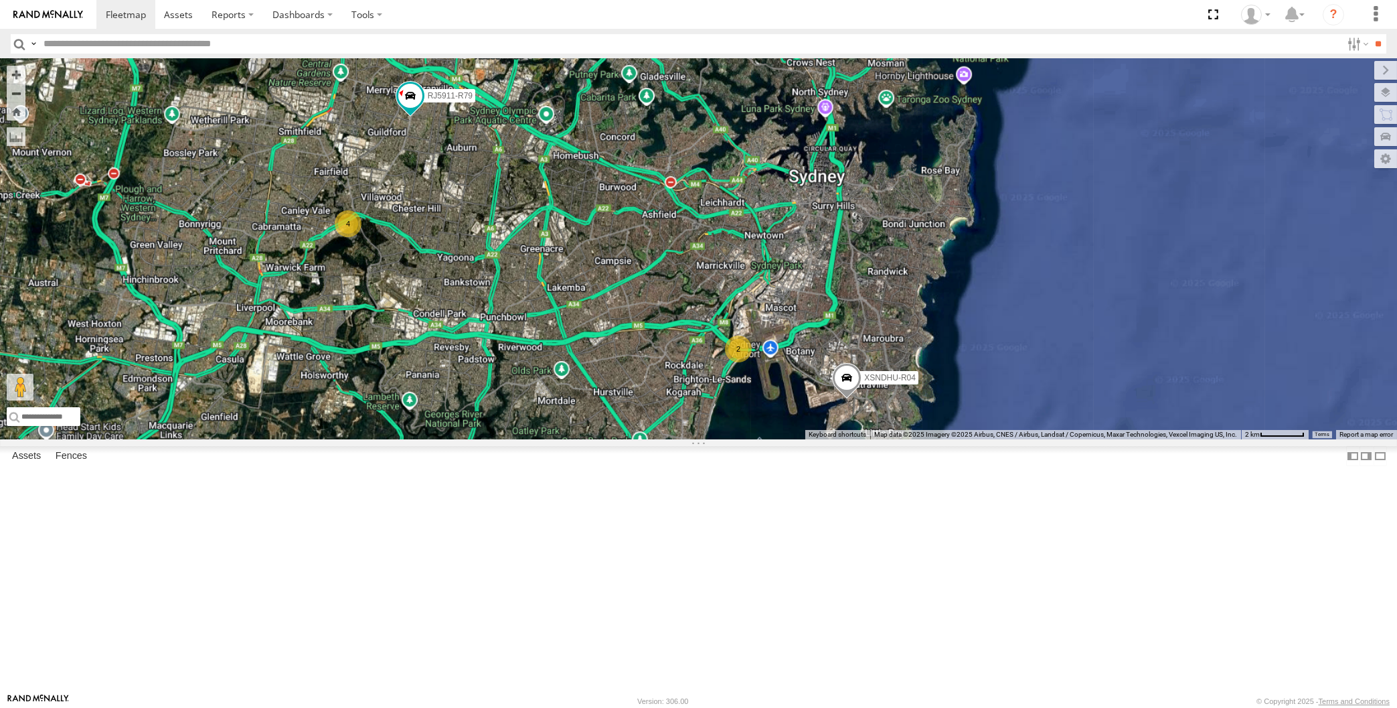
click at [543, 439] on div "XSNDHU-R04 RJ5911-R79 2 4" at bounding box center [698, 249] width 1397 height 380
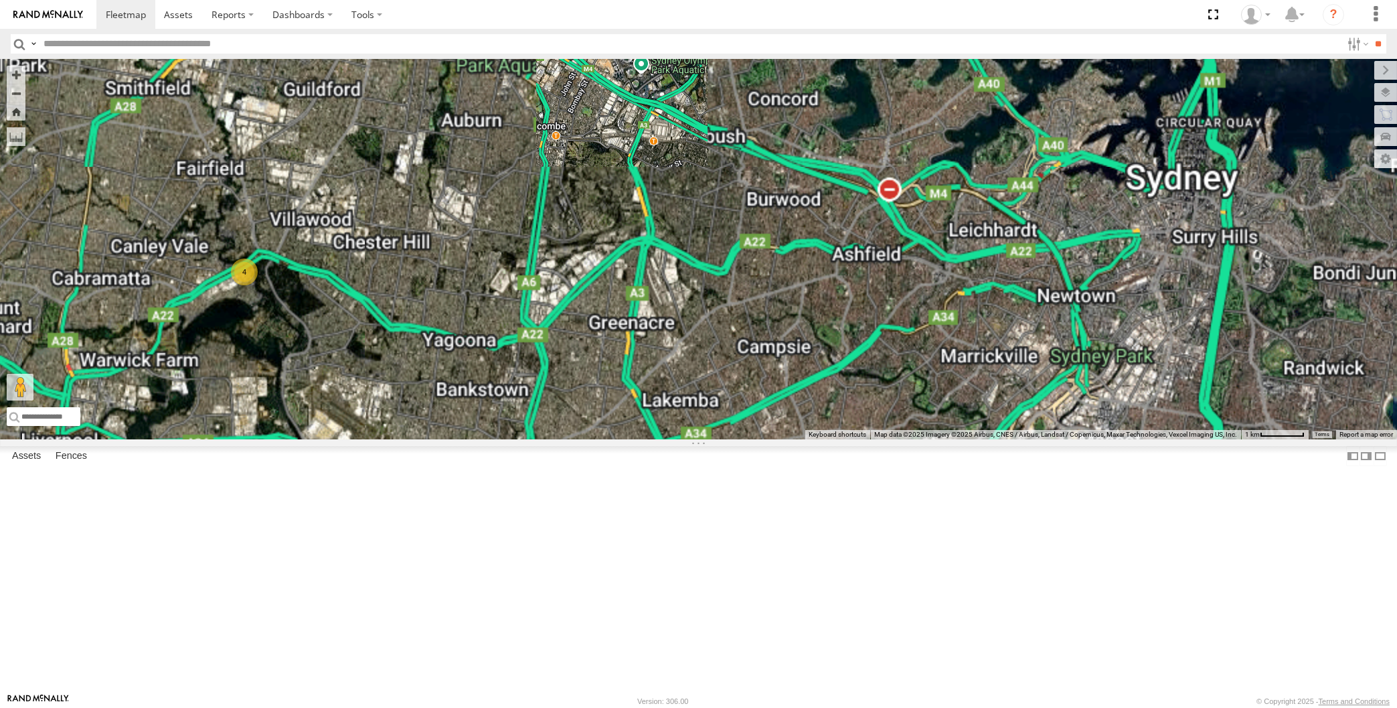
drag, startPoint x: 515, startPoint y: 421, endPoint x: 541, endPoint y: 417, distance: 26.4
click at [541, 412] on div "XSNDHU-R04 RJ5911-R79 2 4" at bounding box center [698, 249] width 1397 height 380
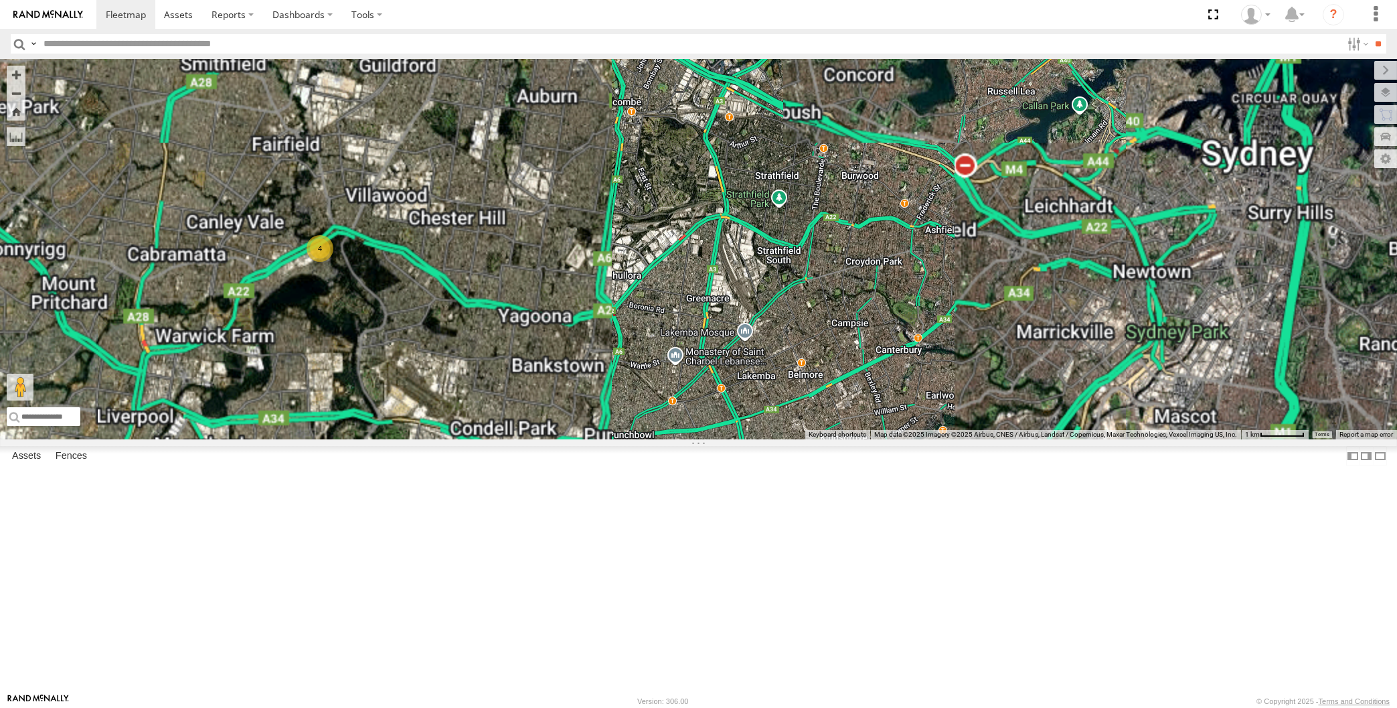
drag, startPoint x: 751, startPoint y: 560, endPoint x: 765, endPoint y: 547, distance: 18.5
click at [765, 439] on div "XSNDHU-R04 RJ5911-R79 2 4" at bounding box center [698, 249] width 1397 height 380
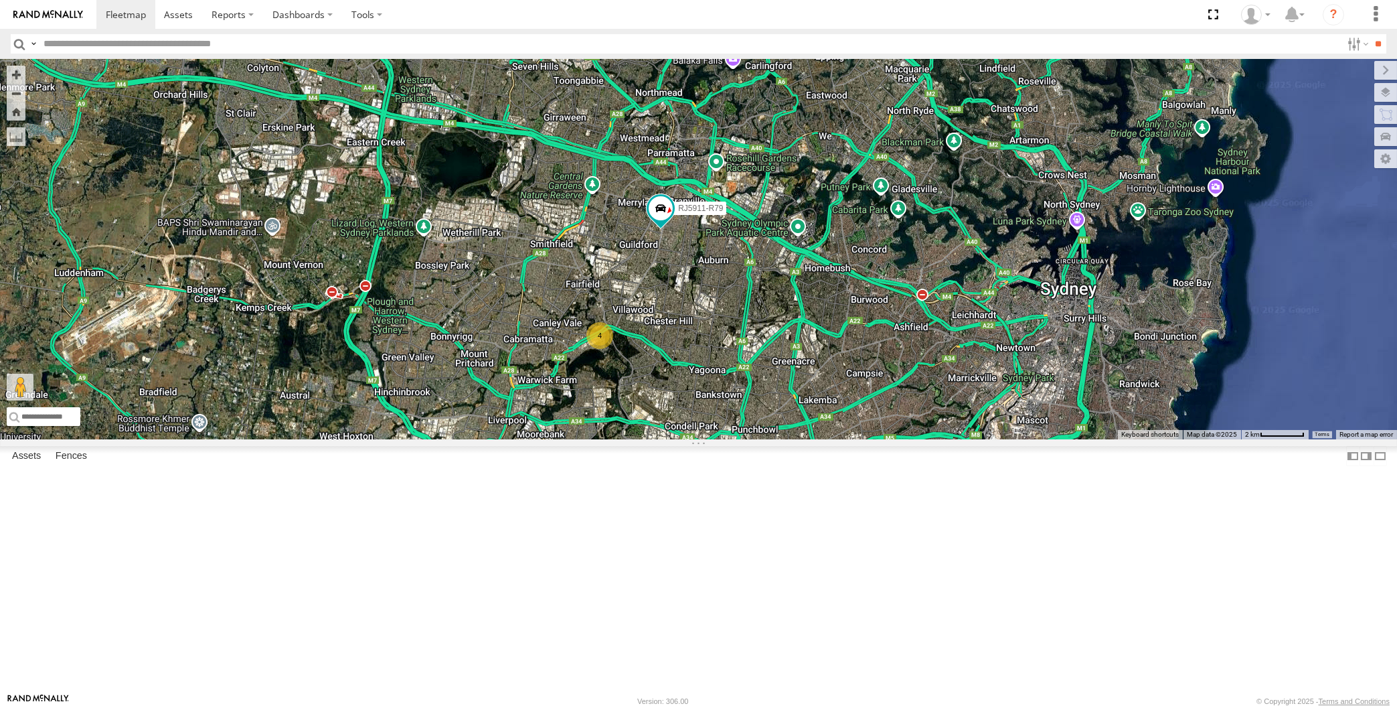
drag, startPoint x: 945, startPoint y: 616, endPoint x: 937, endPoint y: 597, distance: 20.1
click at [938, 439] on div "XSNDHU-R04 RJ5911-R79 2 4" at bounding box center [698, 249] width 1397 height 380
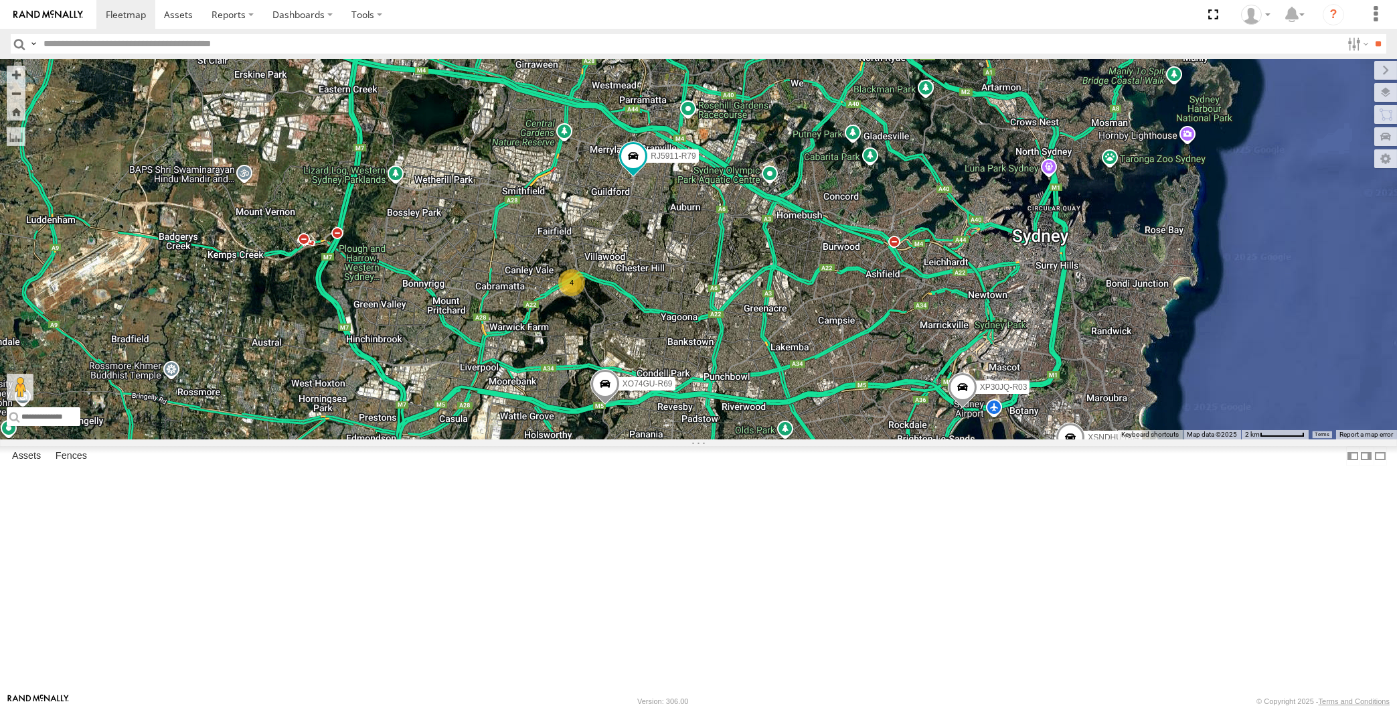
drag, startPoint x: 1006, startPoint y: 609, endPoint x: 985, endPoint y: 601, distance: 22.9
click at [985, 439] on div "XP30JQ-R03 XSNDHU-R04 RJ5911-R79 XO74GU-R69 4" at bounding box center [698, 249] width 1397 height 380
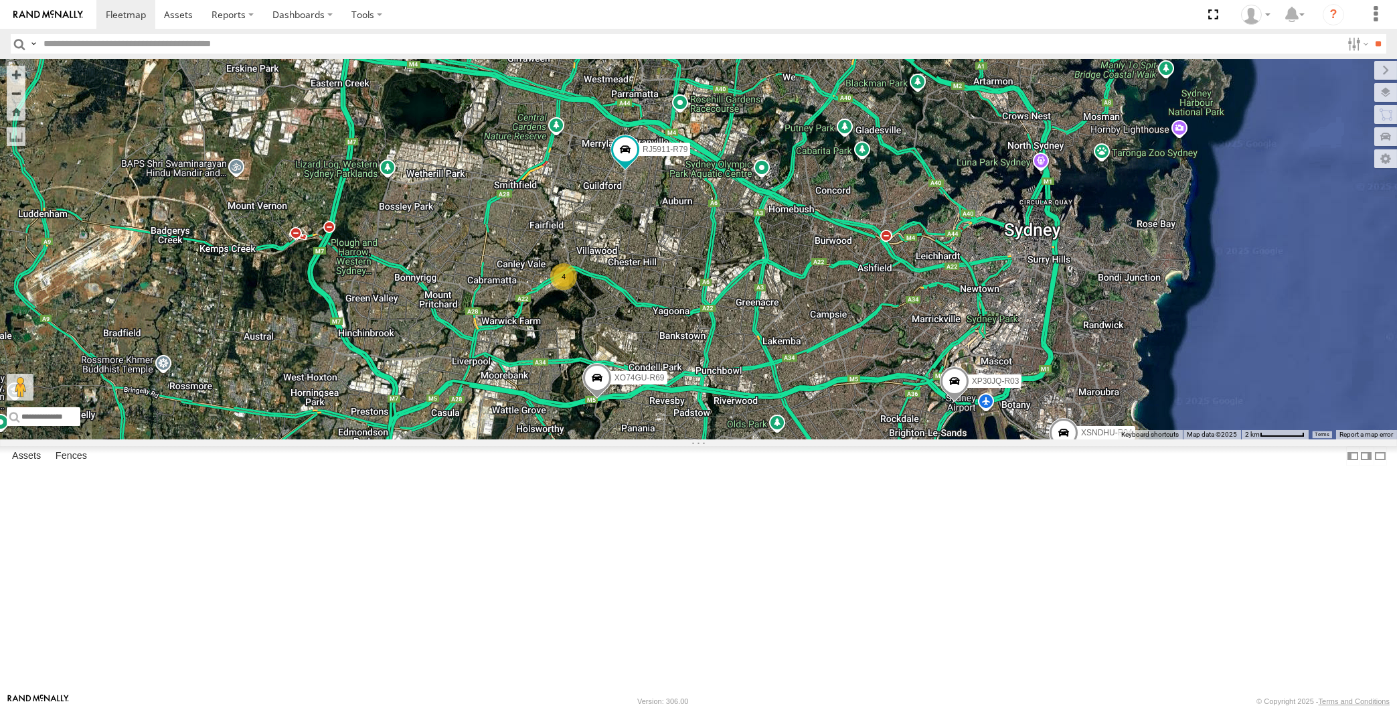
click at [771, 423] on div "XP30JQ-R03 XSNDHU-R04 RJ5911-R79 XO74GU-R69 4" at bounding box center [698, 249] width 1397 height 380
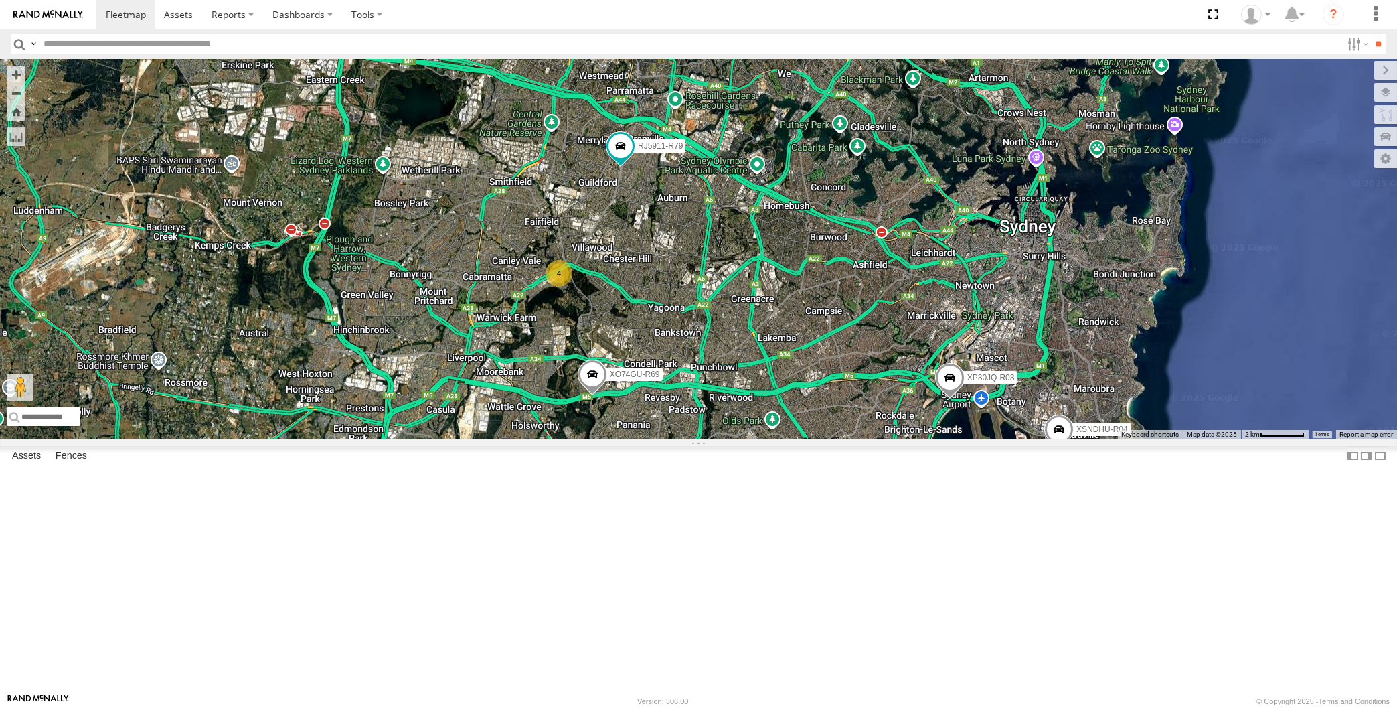
drag, startPoint x: 748, startPoint y: 447, endPoint x: 728, endPoint y: 434, distance: 23.6
click at [728, 438] on div "XP30JQ-R03 XSNDHU-R04 RJ5911-R79 XO74GU-R69 4" at bounding box center [698, 249] width 1397 height 380
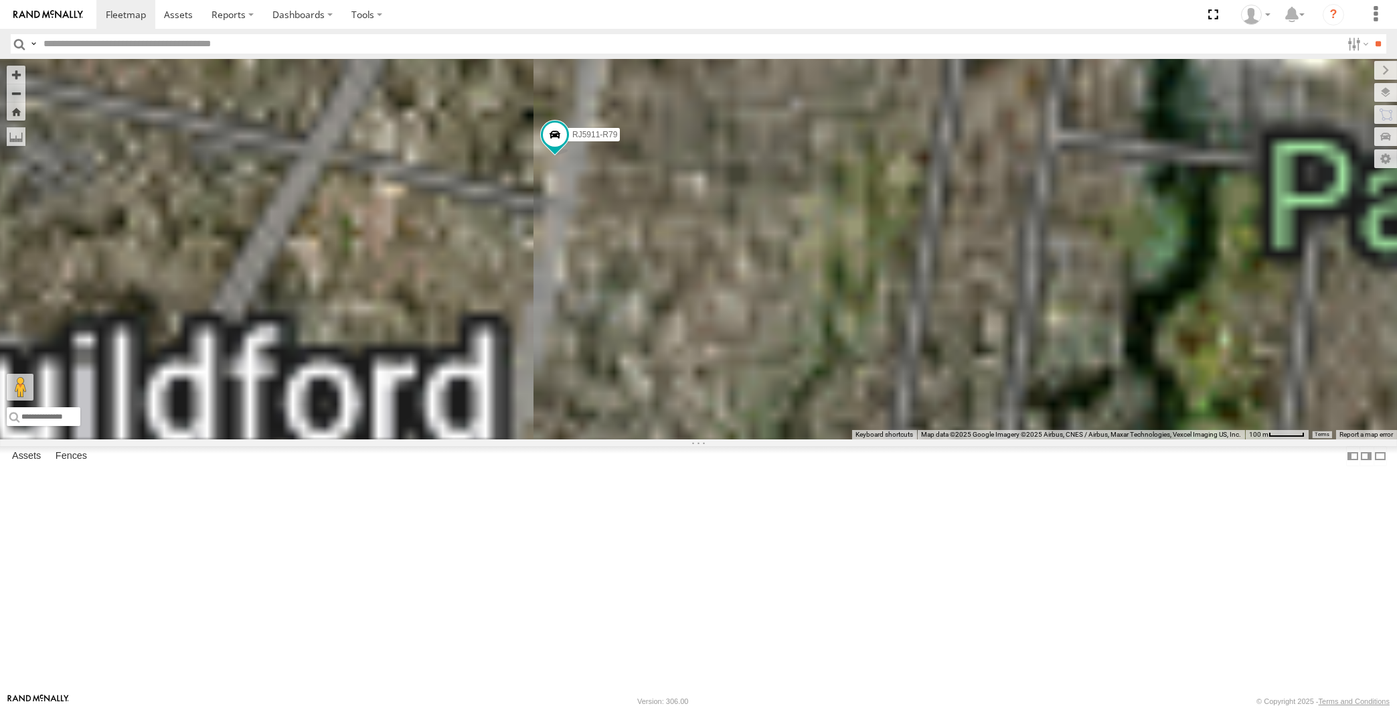
click at [596, 309] on div "XP30JQ-R03 XSNDHU-R04 RJ5911-R79 XO74GU-R69" at bounding box center [698, 249] width 1397 height 380
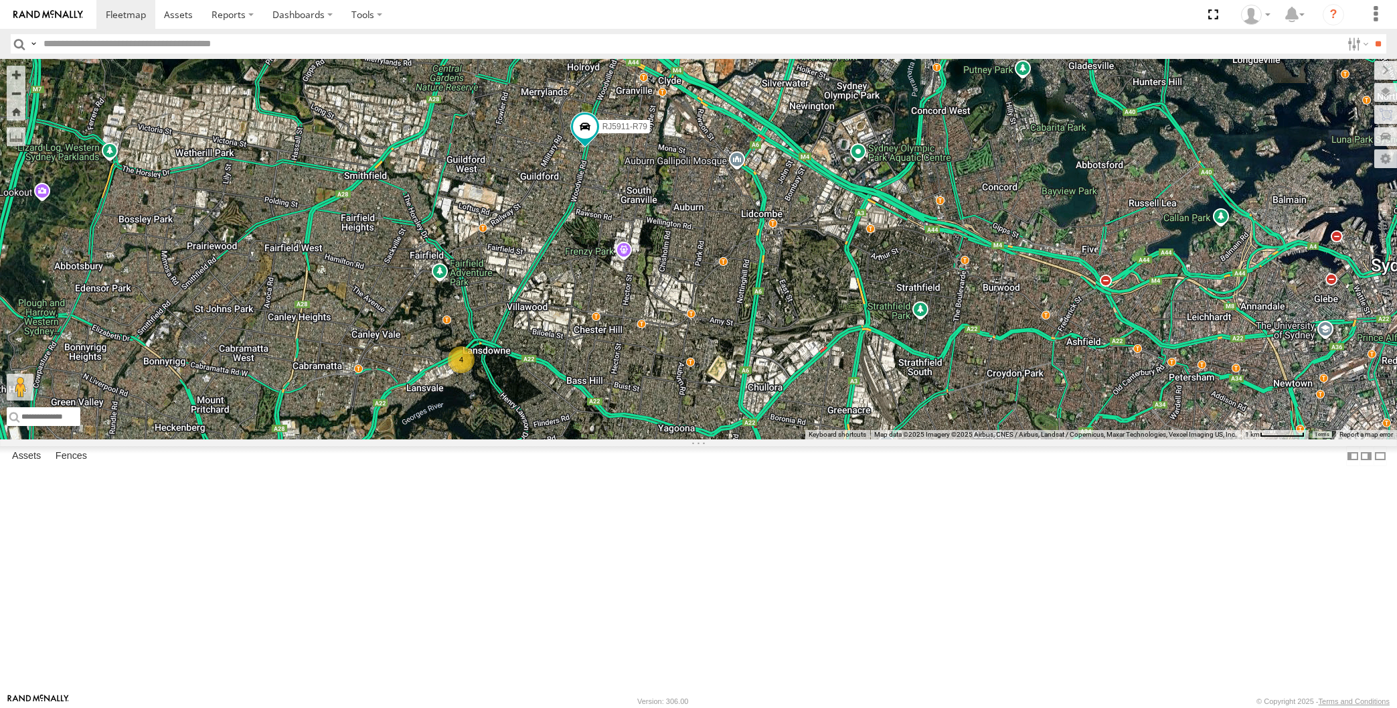
drag, startPoint x: 732, startPoint y: 526, endPoint x: 718, endPoint y: 475, distance: 52.6
click at [720, 439] on div "RJ5911-R79 XO74GU-R69 4" at bounding box center [698, 249] width 1397 height 380
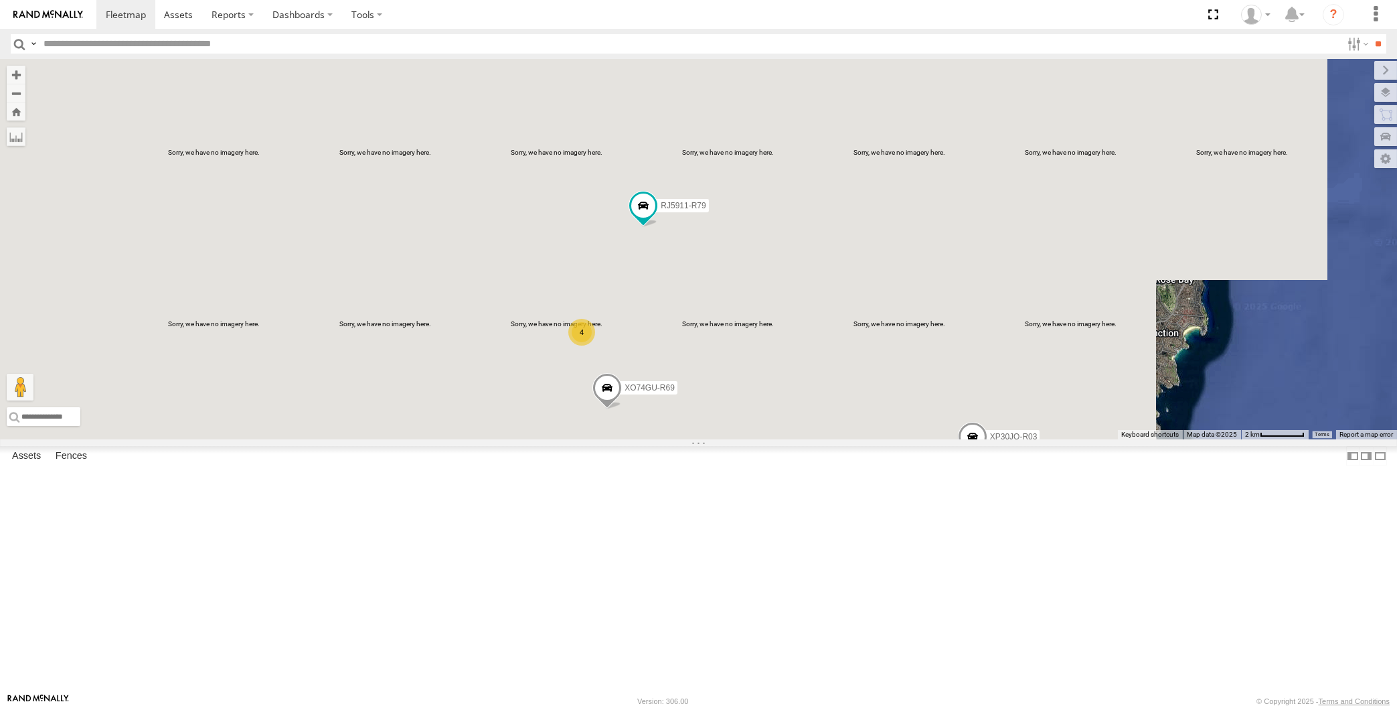
drag, startPoint x: 717, startPoint y: 552, endPoint x: 706, endPoint y: 514, distance: 39.6
click at [707, 439] on div "RJ5911-R79 XO74GU-R69 XP30JQ-R03 XSNDHU-R04 4" at bounding box center [698, 249] width 1397 height 380
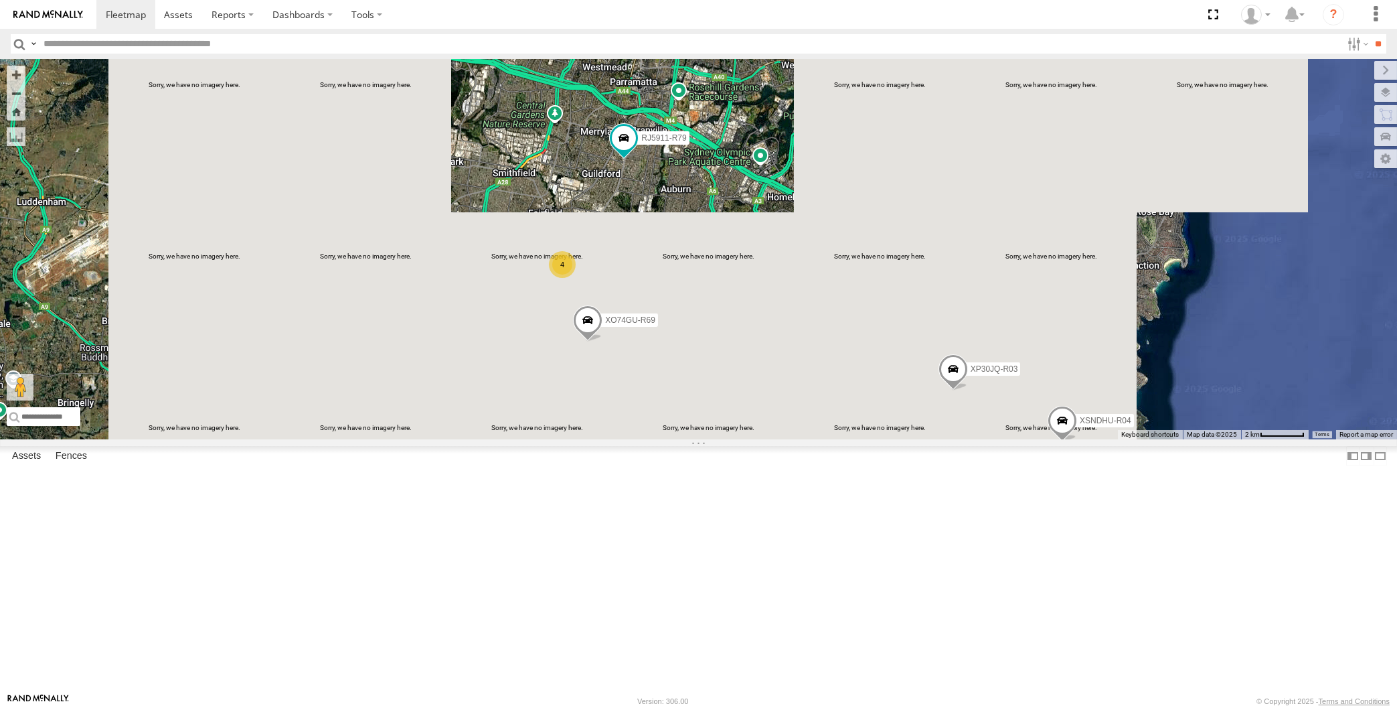
click at [724, 439] on div "RJ5911-R79 XO74GU-R69 XP30JQ-R03 XSNDHU-R04 4" at bounding box center [698, 249] width 1397 height 380
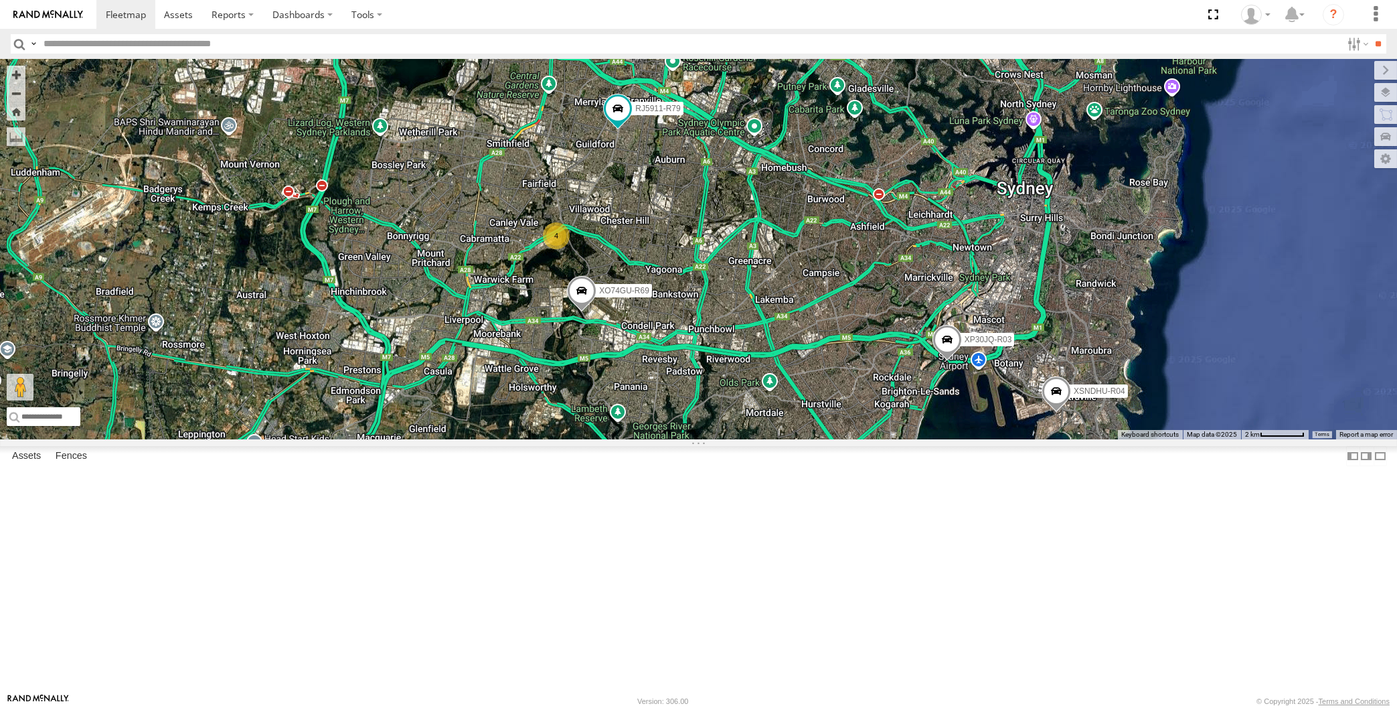
drag, startPoint x: 810, startPoint y: 512, endPoint x: 799, endPoint y: 505, distance: 13.6
click at [803, 439] on div "RJ5911-R79 XO74GU-R69 XP30JQ-R03 XSNDHU-R04 4" at bounding box center [698, 249] width 1397 height 380
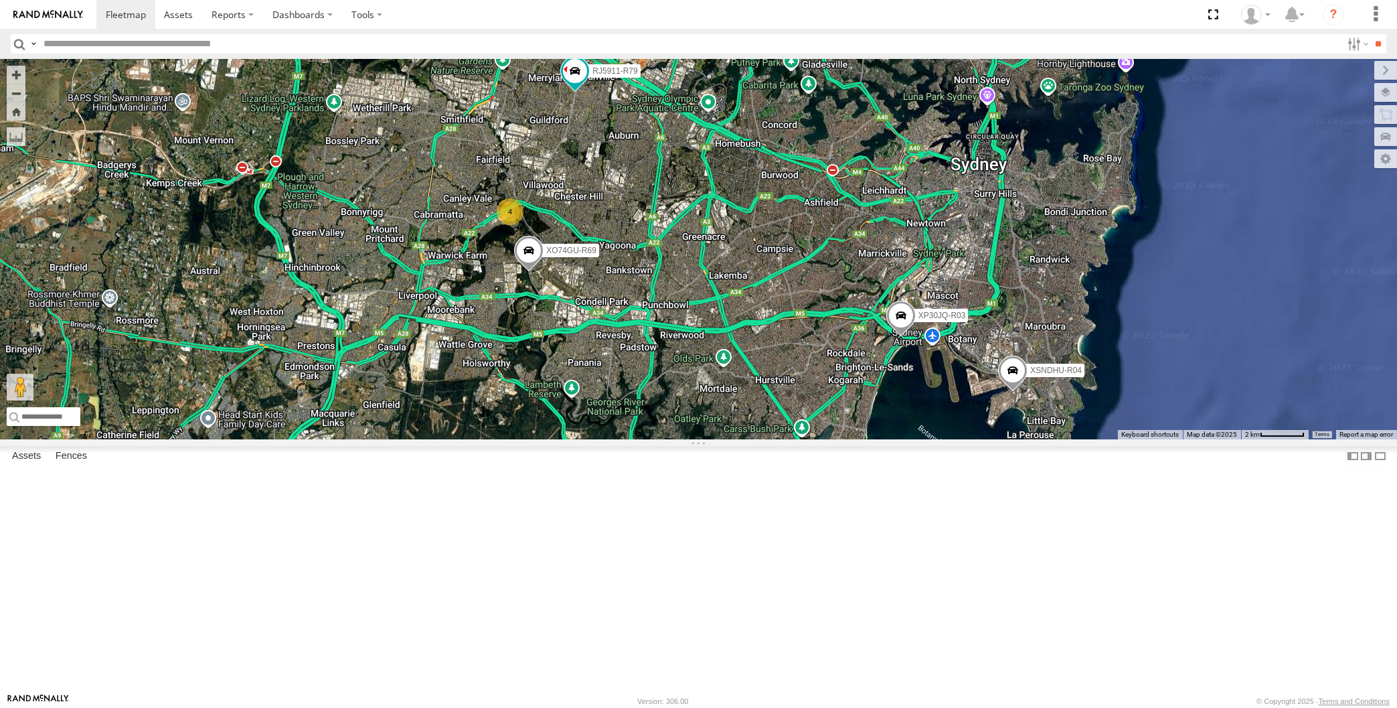
click at [929, 439] on div "RJ5911-R79 XO74GU-R69 XP30JQ-R03 XSNDHU-R04 4" at bounding box center [698, 249] width 1397 height 380
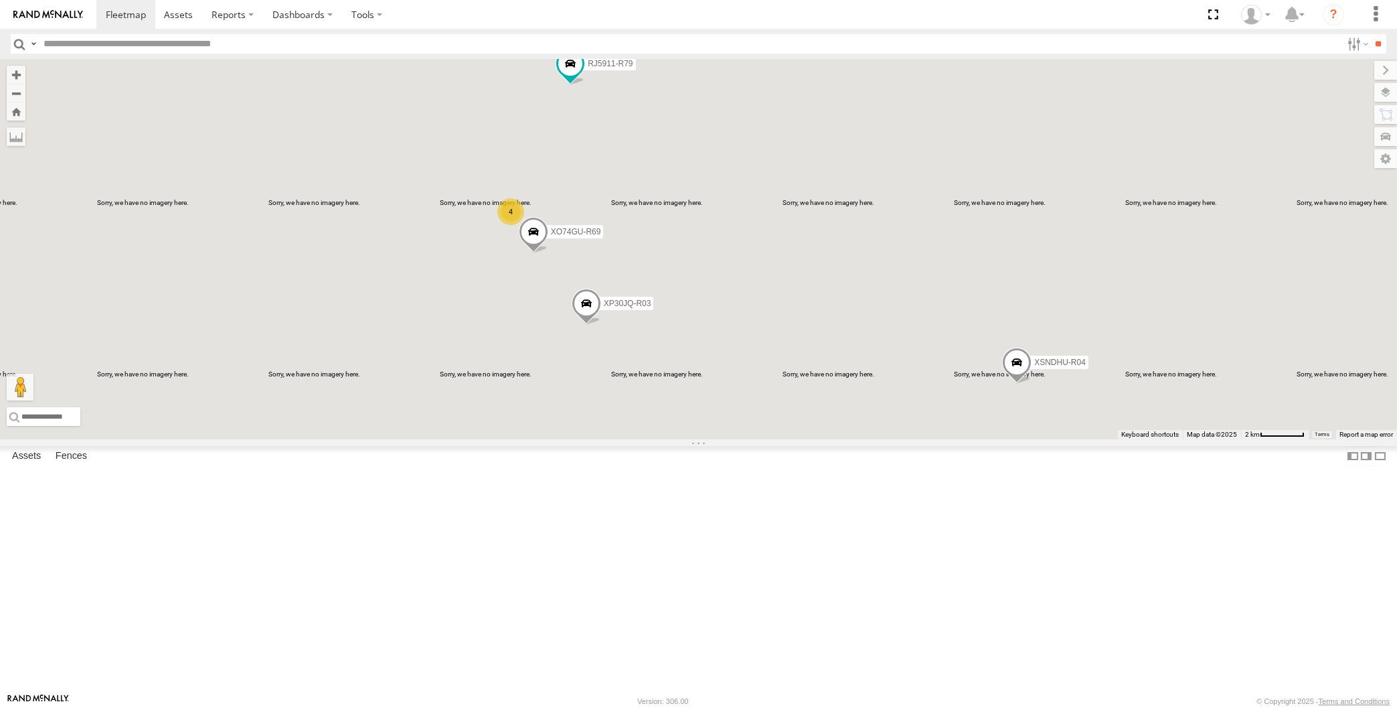
click at [307, 398] on div "RJ5911-R79 XO74GU-R69 XP30JQ-R03 XSNDHU-R04 4" at bounding box center [698, 249] width 1397 height 380
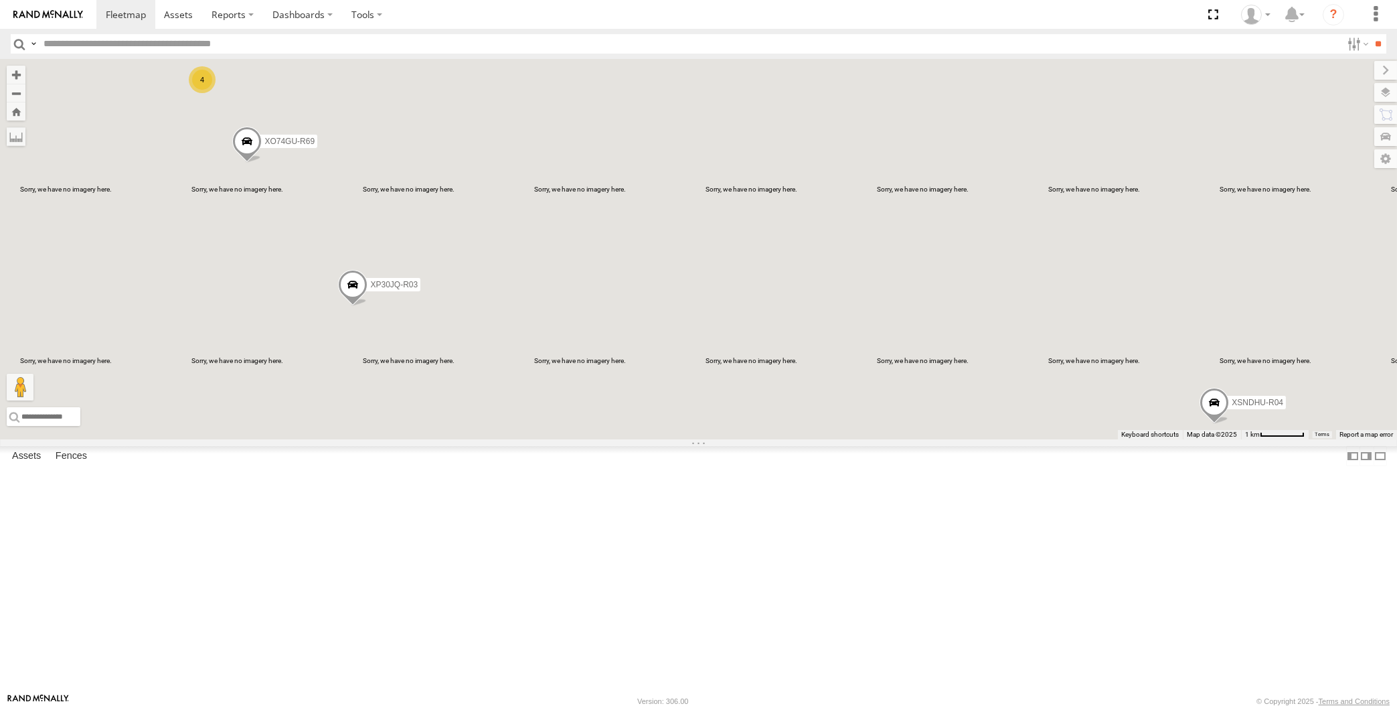
click at [686, 439] on div "RJ5911-R79 XO74GU-R69 XP30JQ-R03 XSNDHU-R04 4" at bounding box center [698, 249] width 1397 height 380
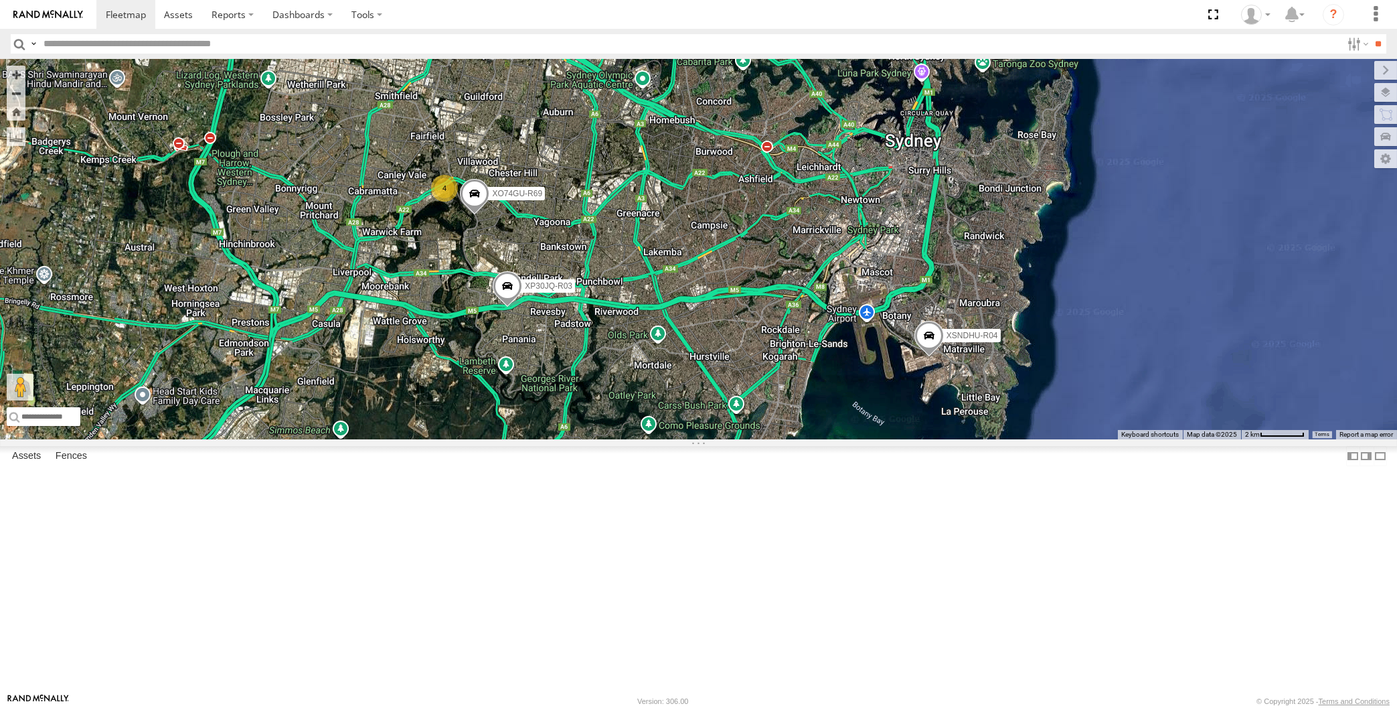
drag, startPoint x: 653, startPoint y: 341, endPoint x: 648, endPoint y: 315, distance: 26.5
click at [653, 314] on div "XP30JQ-R03 XSNDHU-R04 RJ5911-R79 XO74GU-R69 4" at bounding box center [698, 249] width 1397 height 380
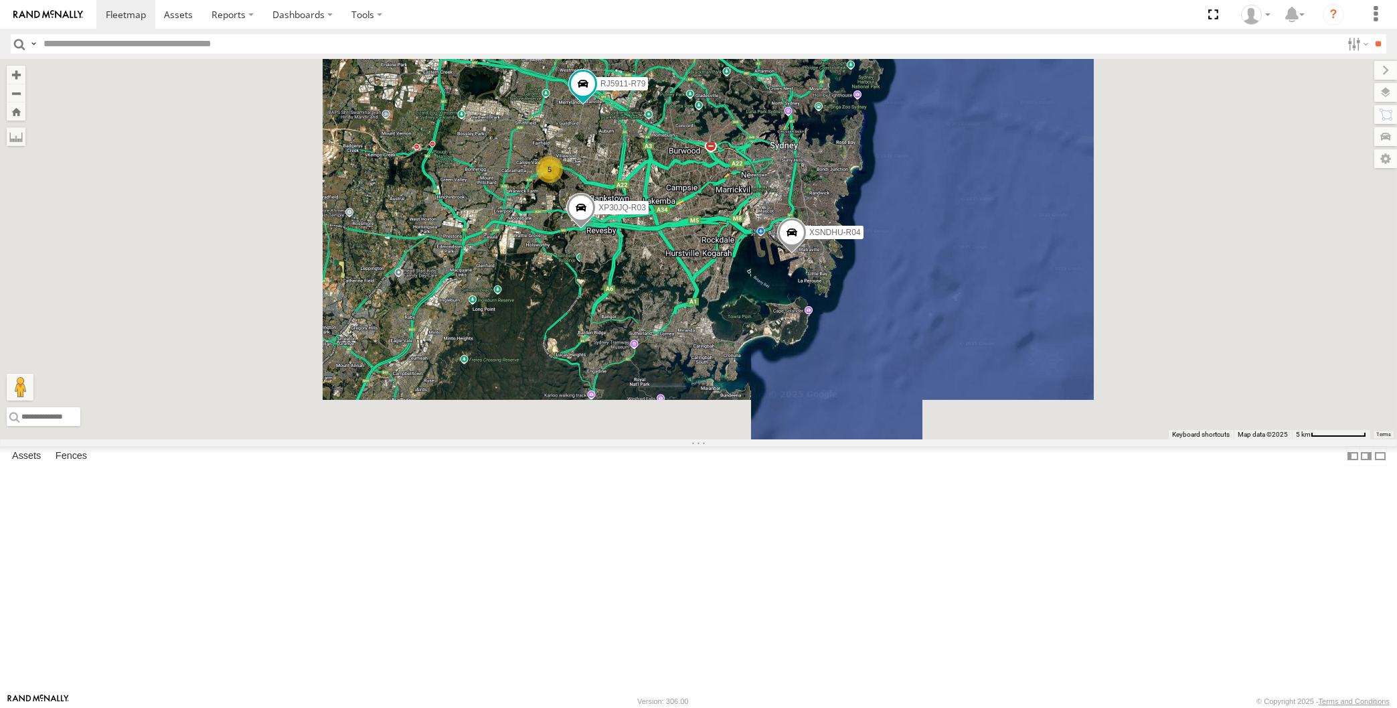
drag, startPoint x: 690, startPoint y: 430, endPoint x: 698, endPoint y: 435, distance: 8.7
click at [699, 439] on div "XP30JQ-R03 XSNDHU-R04 RJ5911-R79 5" at bounding box center [698, 249] width 1397 height 380
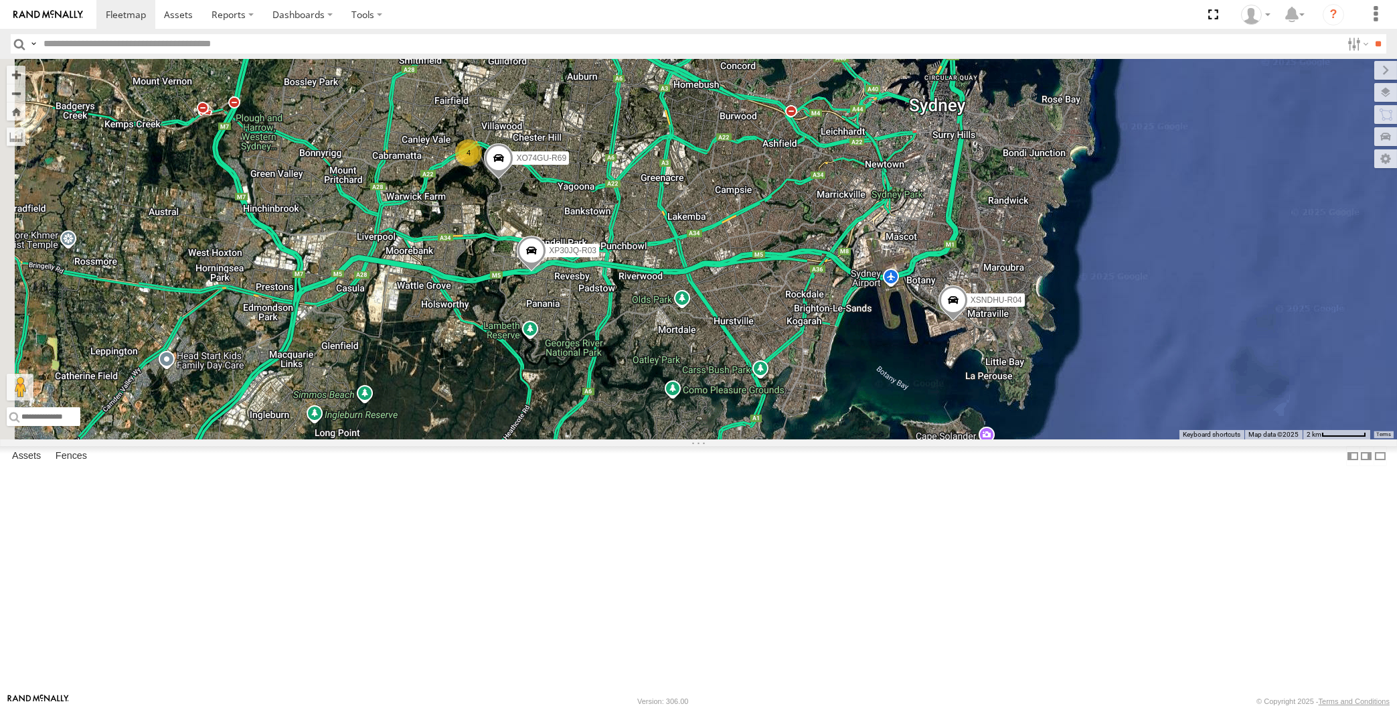
drag, startPoint x: 668, startPoint y: 424, endPoint x: 683, endPoint y: 453, distance: 32.3
click at [682, 439] on div "XP30JQ-R03 XSNDHU-R04 RJ5911-R79 4 XO74GU-R69" at bounding box center [698, 249] width 1397 height 380
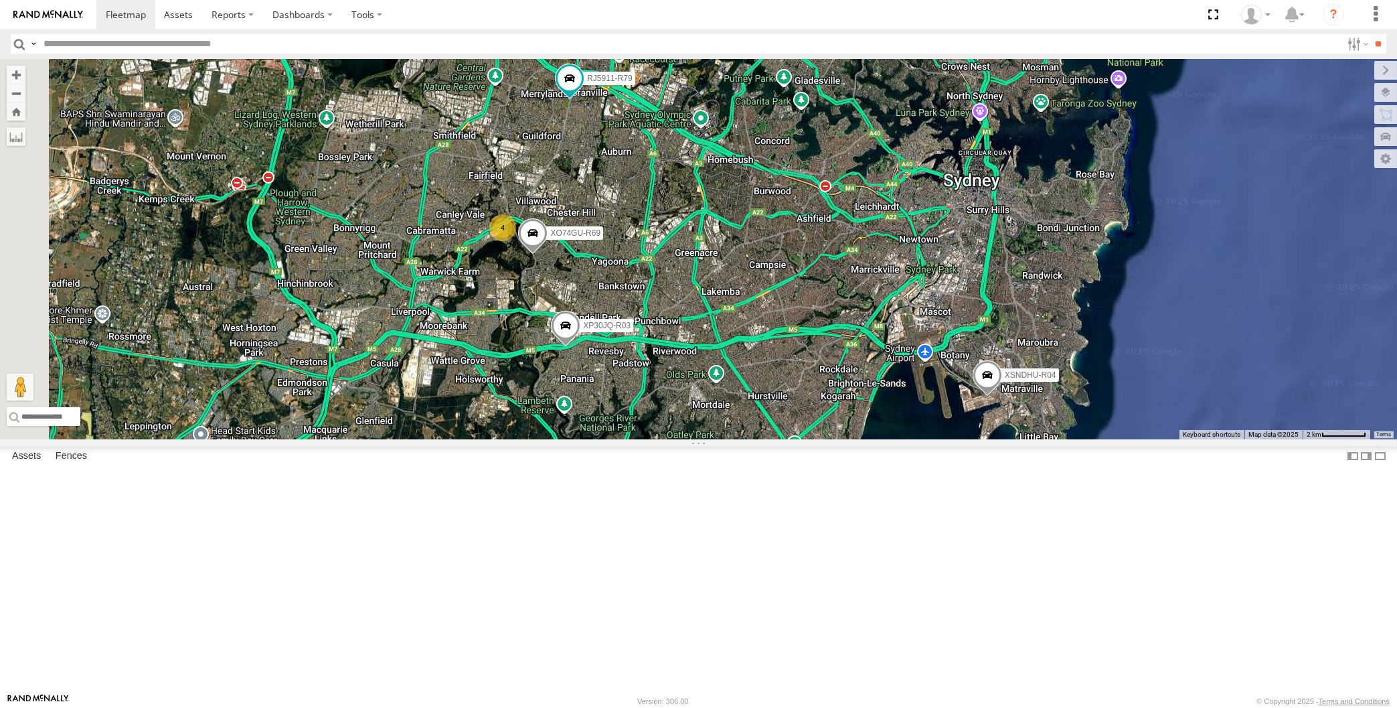
click at [685, 421] on div "XP30JQ-R03 XSNDHU-R04 RJ5911-R79 4 XO74GU-R69" at bounding box center [698, 249] width 1397 height 380
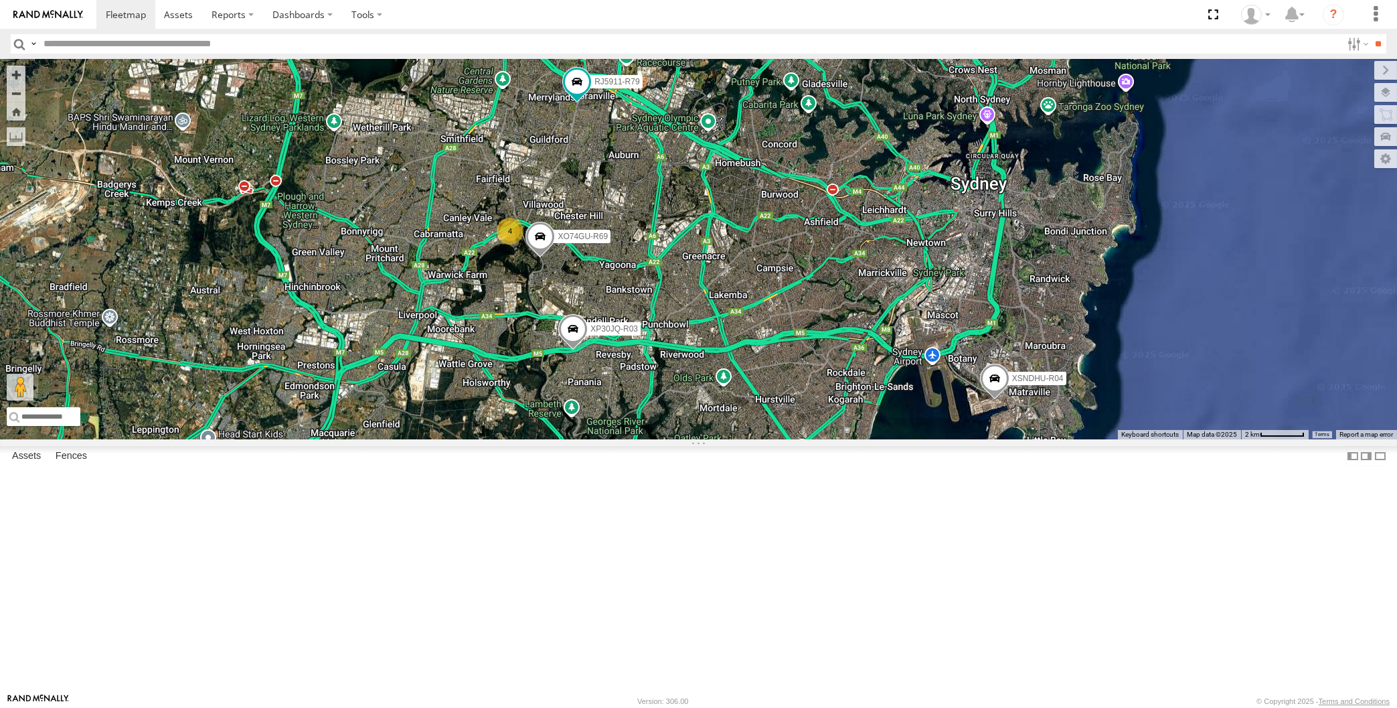
click at [713, 439] on div "XP30JQ-R03 XSNDHU-R04 RJ5911-R79 4 XO74GU-R69" at bounding box center [698, 249] width 1397 height 380
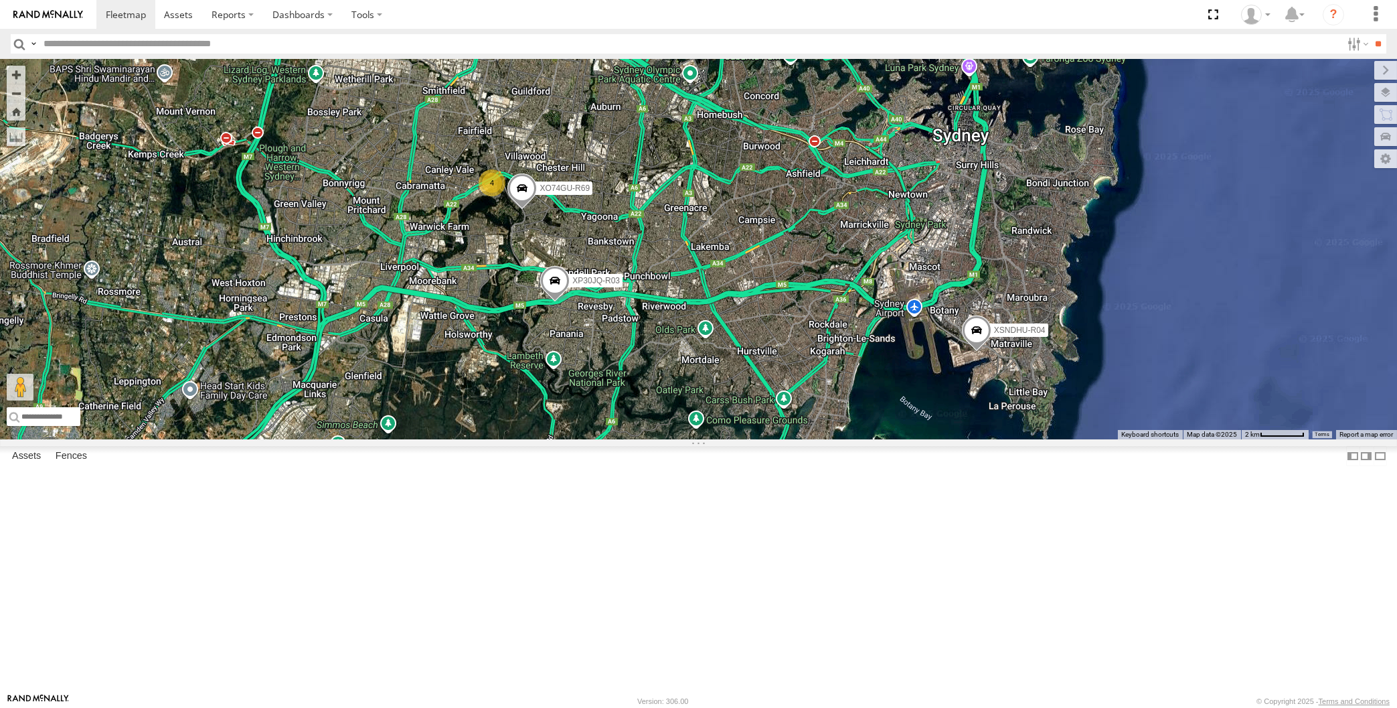
drag, startPoint x: 936, startPoint y: 540, endPoint x: 920, endPoint y: 541, distance: 16.1
click at [923, 439] on div "XP30JQ-R03 XSNDHU-R04 RJ5911-R79 XO74GU-R69 4" at bounding box center [698, 249] width 1397 height 380
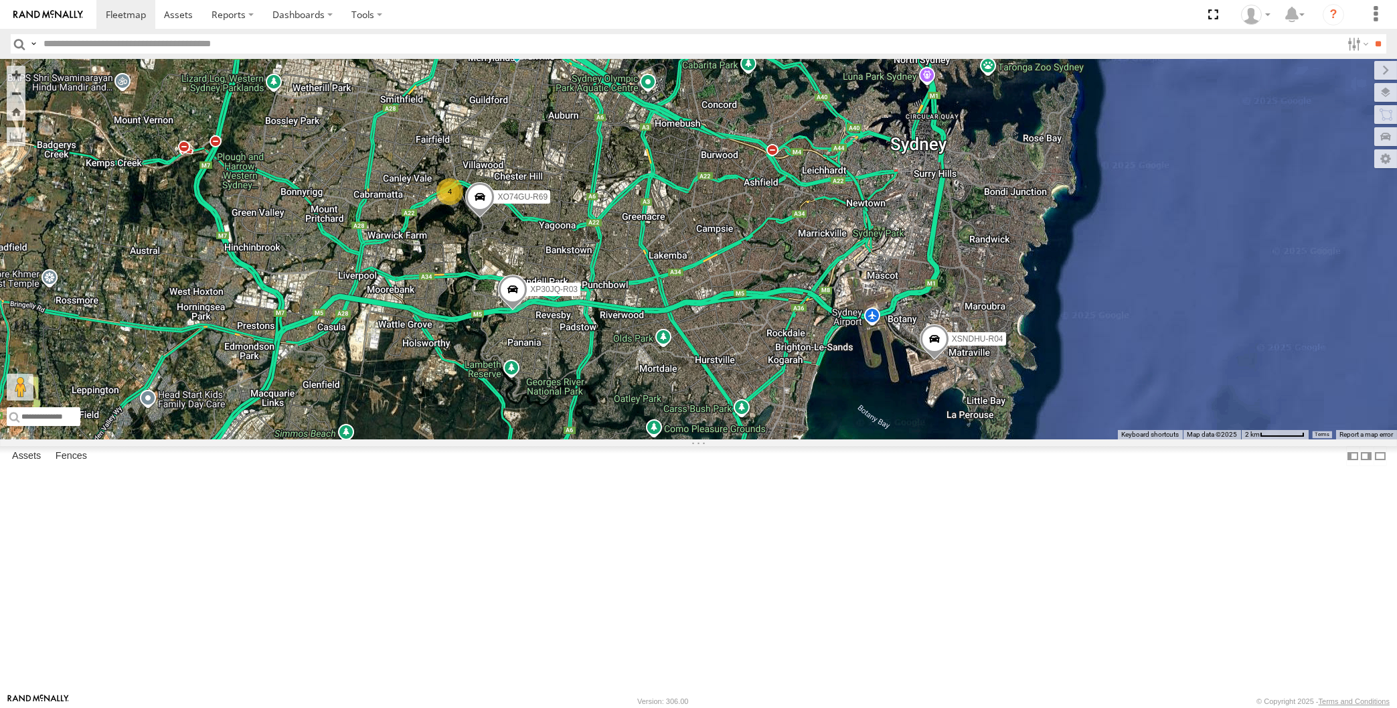
click at [342, 439] on div "XP30JQ-R03 XSNDHU-R04 RJ5911-R79 XO74GU-R69 4" at bounding box center [698, 249] width 1397 height 380
drag, startPoint x: 862, startPoint y: 608, endPoint x: 838, endPoint y: 590, distance: 30.1
click at [838, 439] on div "XP30JQ-R03 XSNDHU-R04 RJ5911-R79 XO74GU-R69 4" at bounding box center [698, 249] width 1397 height 380
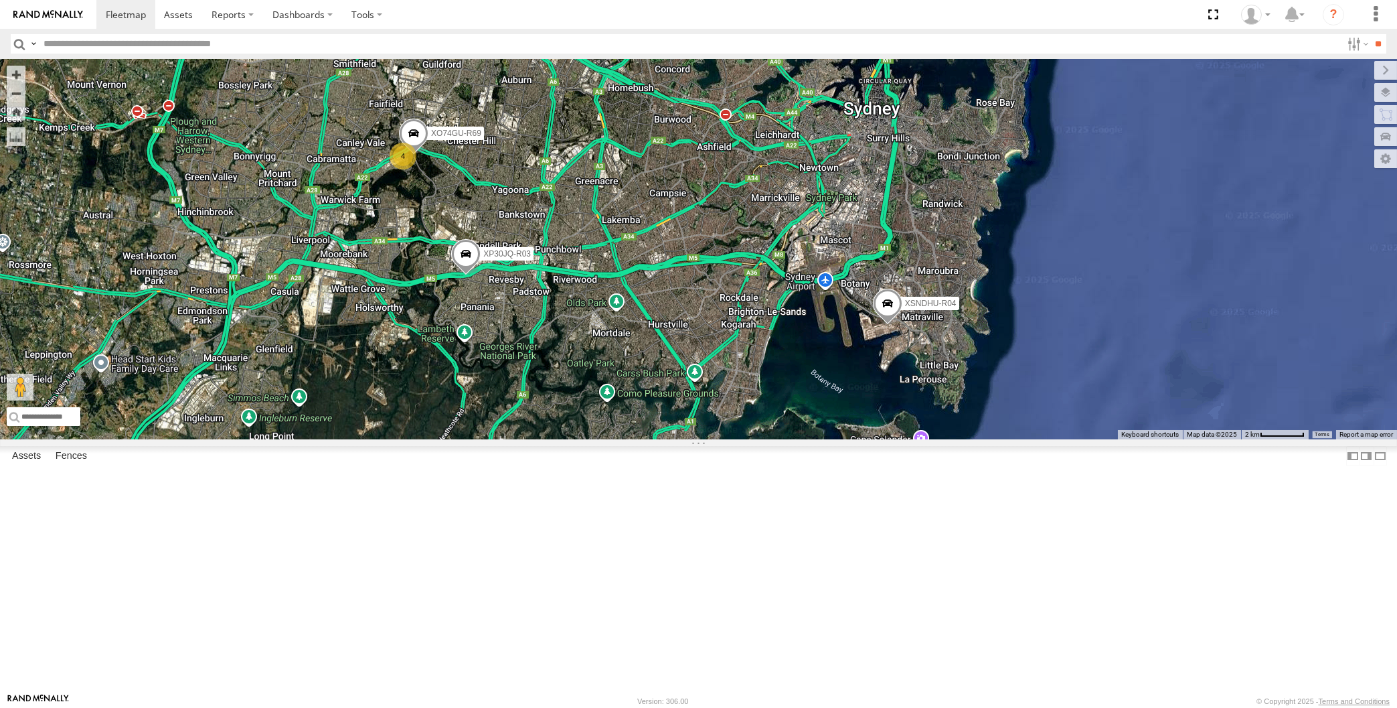
click at [696, 439] on div "XP30JQ-R03 XSNDHU-R04 RJ5911-R79 XO74GU-R69 4" at bounding box center [698, 249] width 1397 height 380
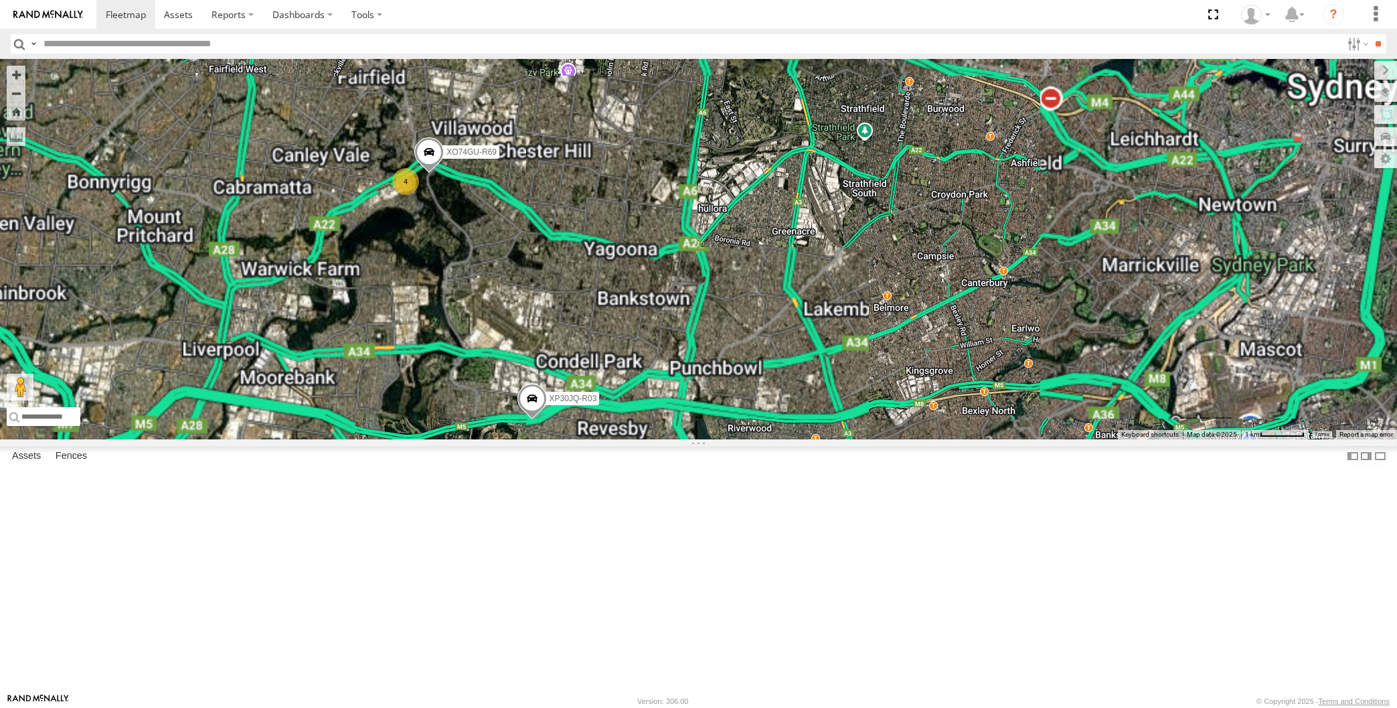
drag, startPoint x: 595, startPoint y: 369, endPoint x: 608, endPoint y: 373, distance: 14.0
click at [607, 373] on div "XP30JQ-R03 XSNDHU-R04 RJ5911-R79 XO74GU-R69 4" at bounding box center [698, 249] width 1397 height 380
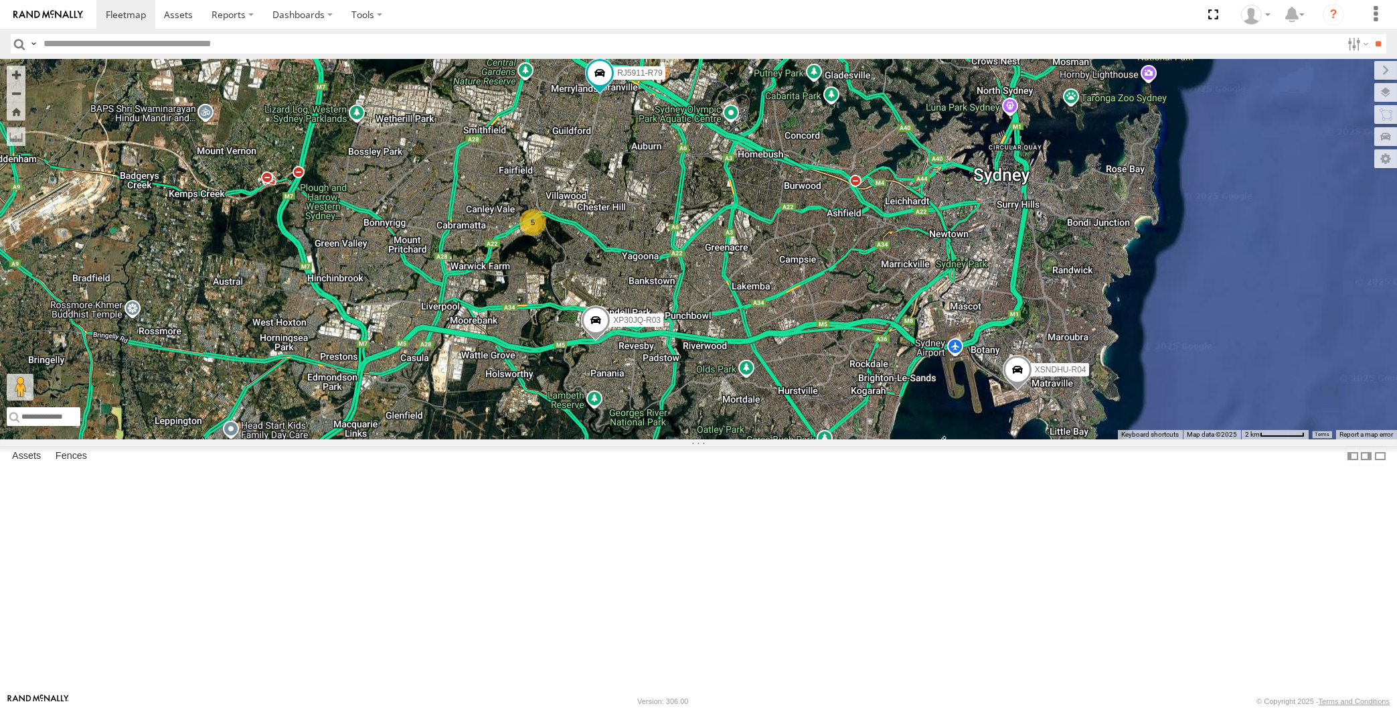
click at [744, 439] on div "XP30JQ-R03 XSNDHU-R04 RJ5911-R79 5" at bounding box center [698, 249] width 1397 height 380
click at [815, 439] on div "XP30JQ-R03 XSNDHU-R04 RJ5911-R79 5" at bounding box center [698, 249] width 1397 height 380
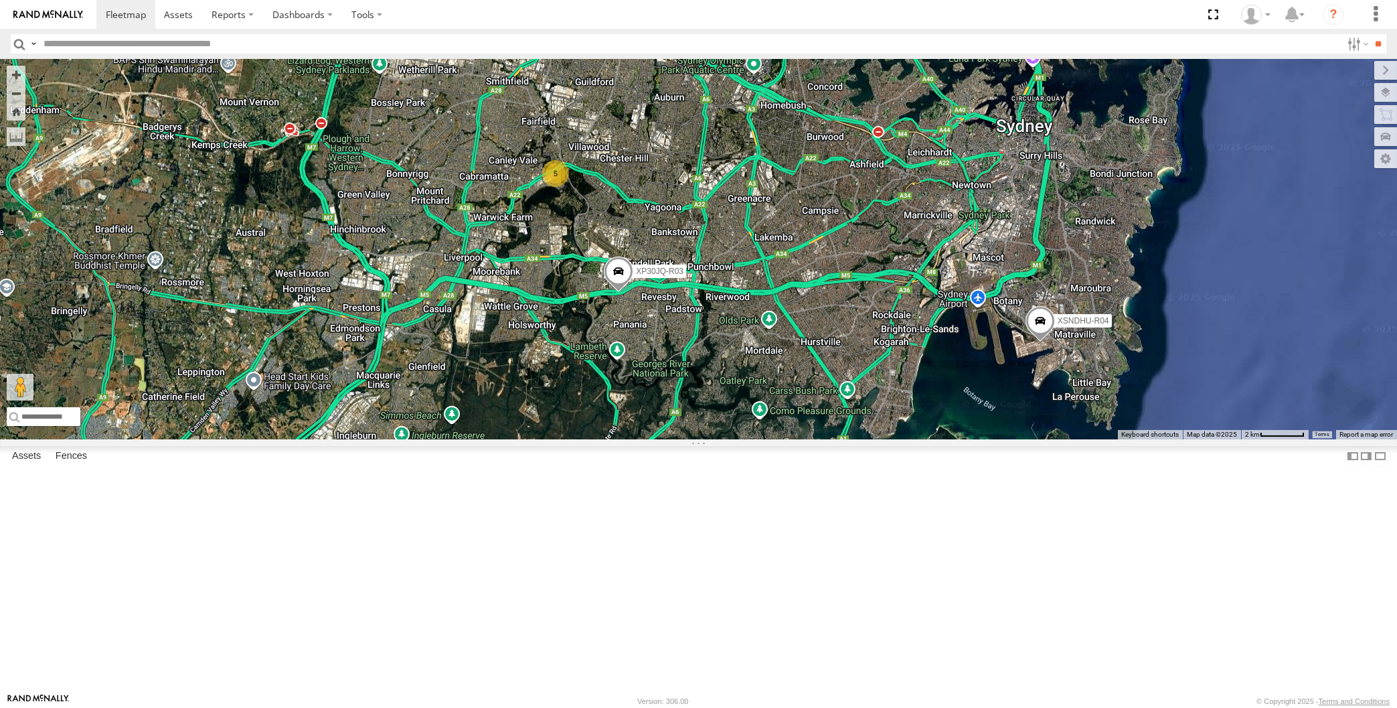
click at [835, 439] on div "XP30JQ-R03 XSNDHU-R04 RJ5911-R79 5" at bounding box center [698, 249] width 1397 height 380
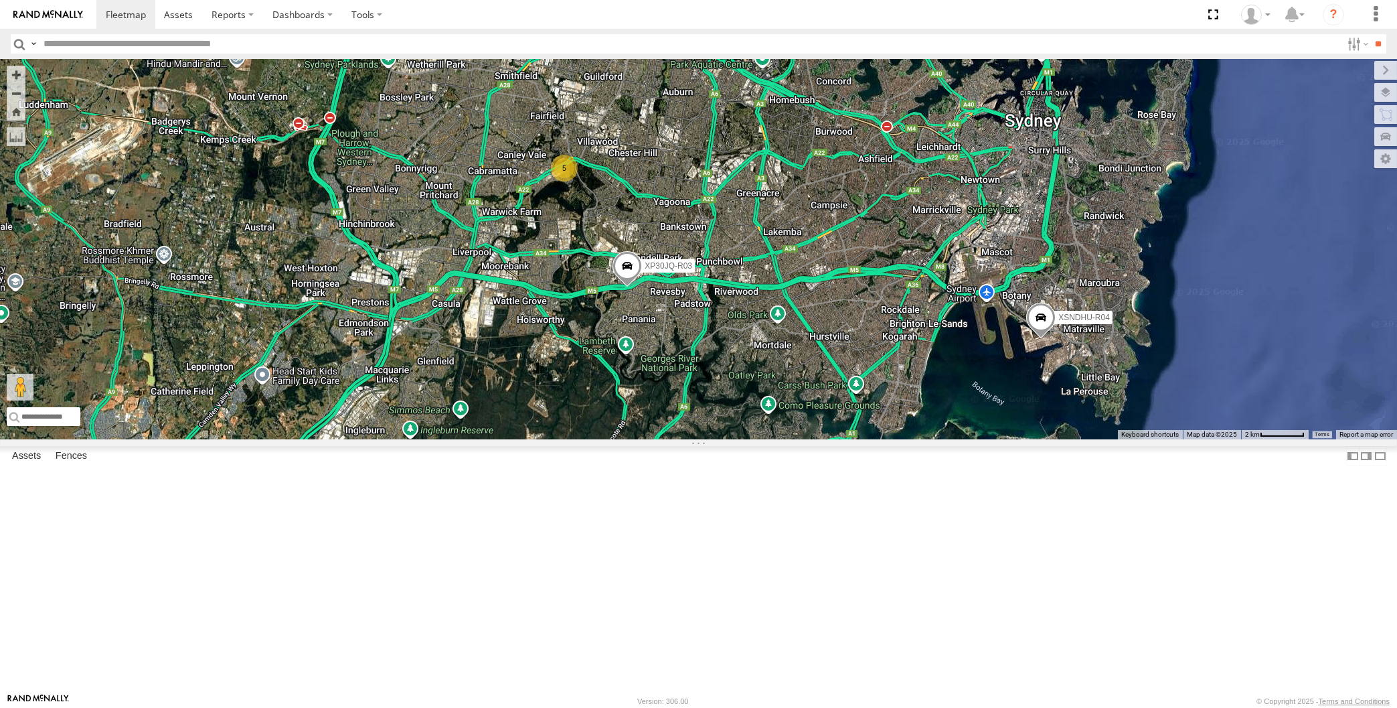
click at [351, 439] on div "XP30JQ-R03 XSNDHU-R04 RJ5911-R79 5" at bounding box center [698, 249] width 1397 height 380
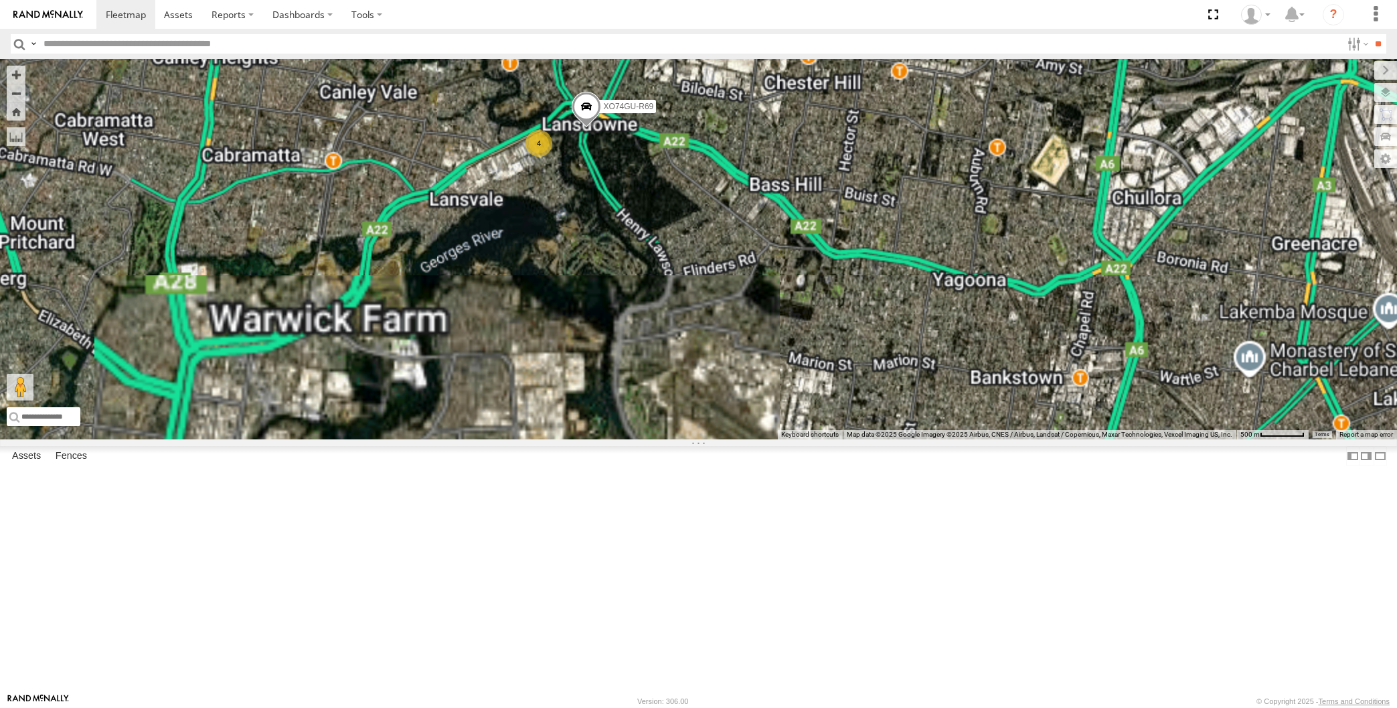
drag, startPoint x: 611, startPoint y: 255, endPoint x: 632, endPoint y: 337, distance: 84.3
click at [633, 335] on div "XP30JQ-R03 XSNDHU-R04 RJ5911-R79 4 XO74GU-R69" at bounding box center [698, 249] width 1397 height 380
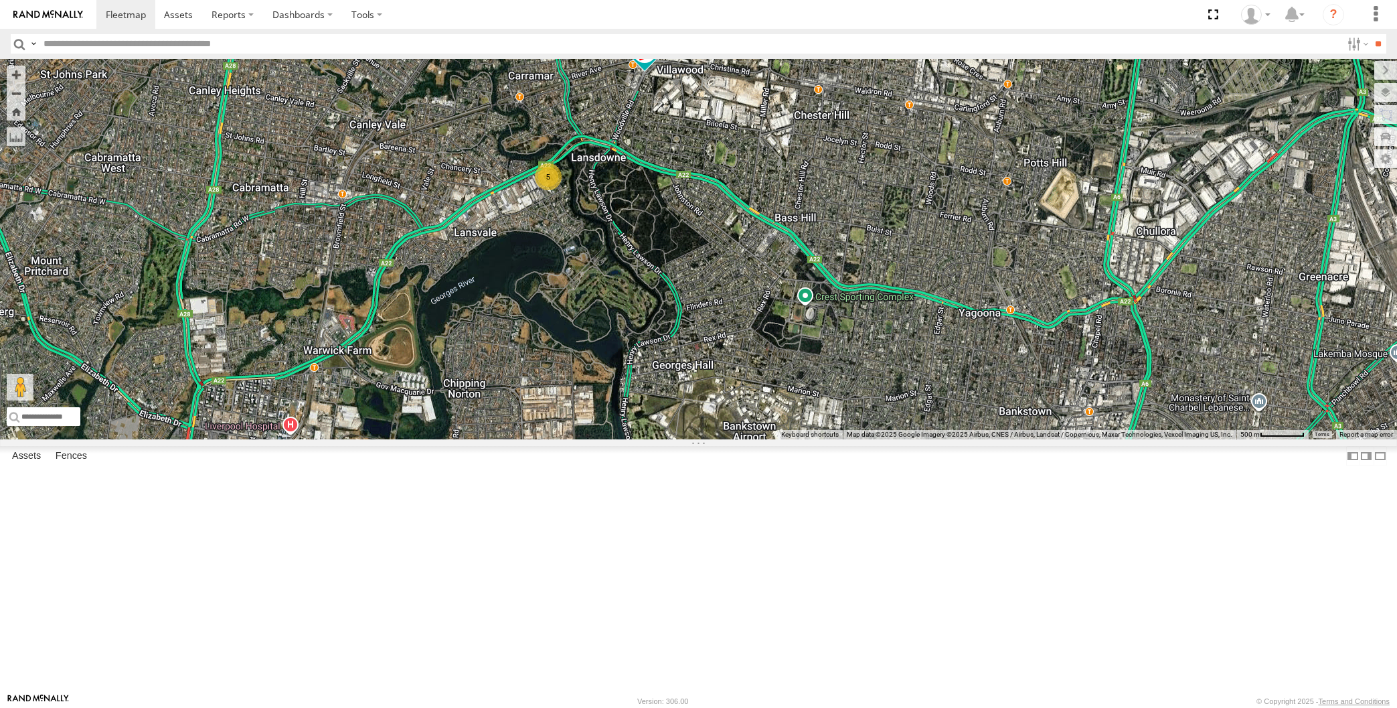
drag, startPoint x: 715, startPoint y: 354, endPoint x: 720, endPoint y: 372, distance: 19.5
click at [716, 358] on div "XP30JQ-R03 RJ5911-R79 5" at bounding box center [698, 249] width 1397 height 380
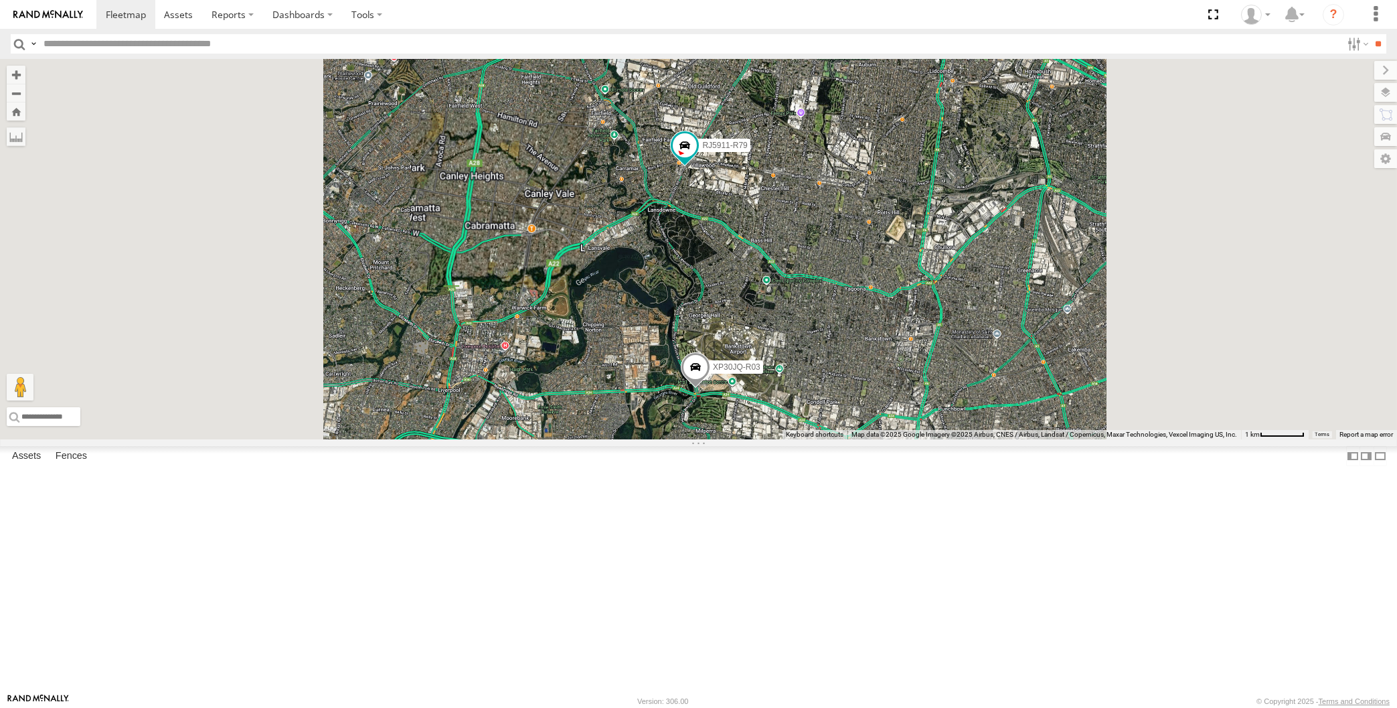
click at [776, 439] on div "XP30JQ-R03 RJ5911-R79" at bounding box center [698, 249] width 1397 height 380
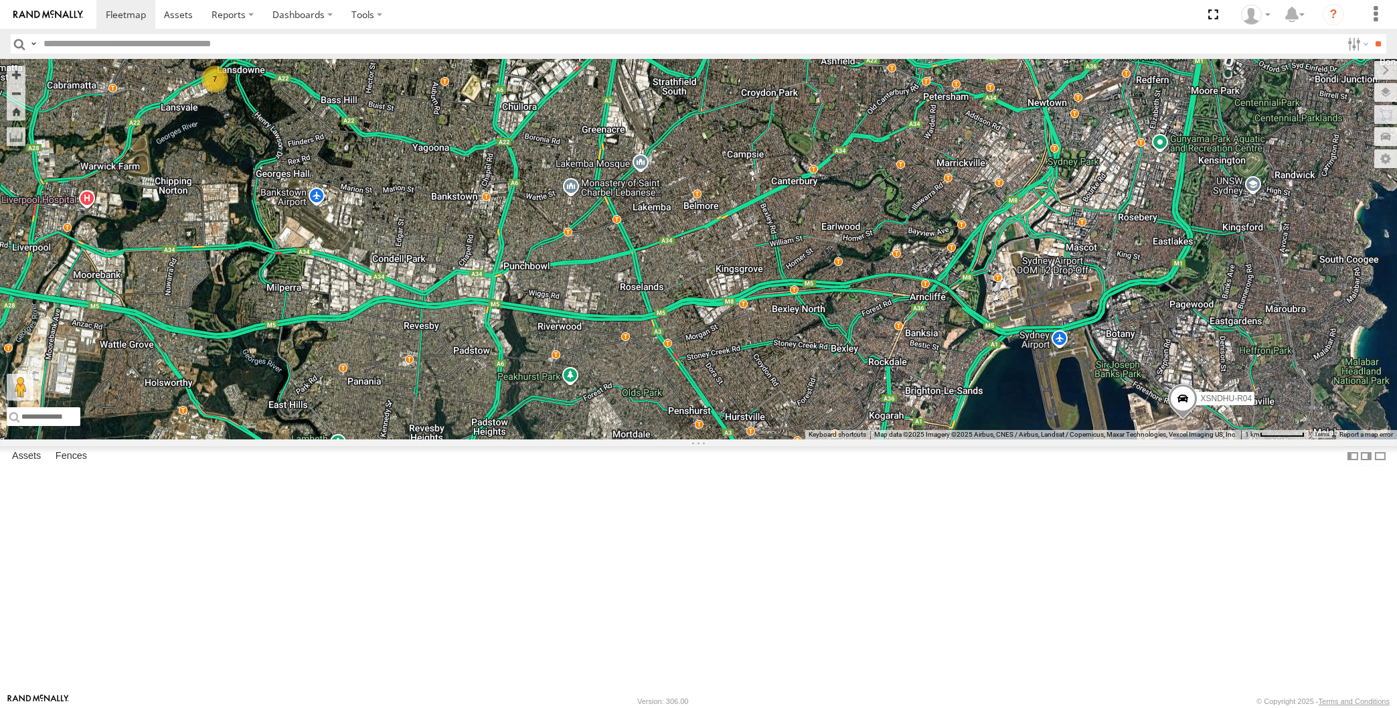
click at [327, 439] on div "7 XSNDHU-R04" at bounding box center [698, 249] width 1397 height 380
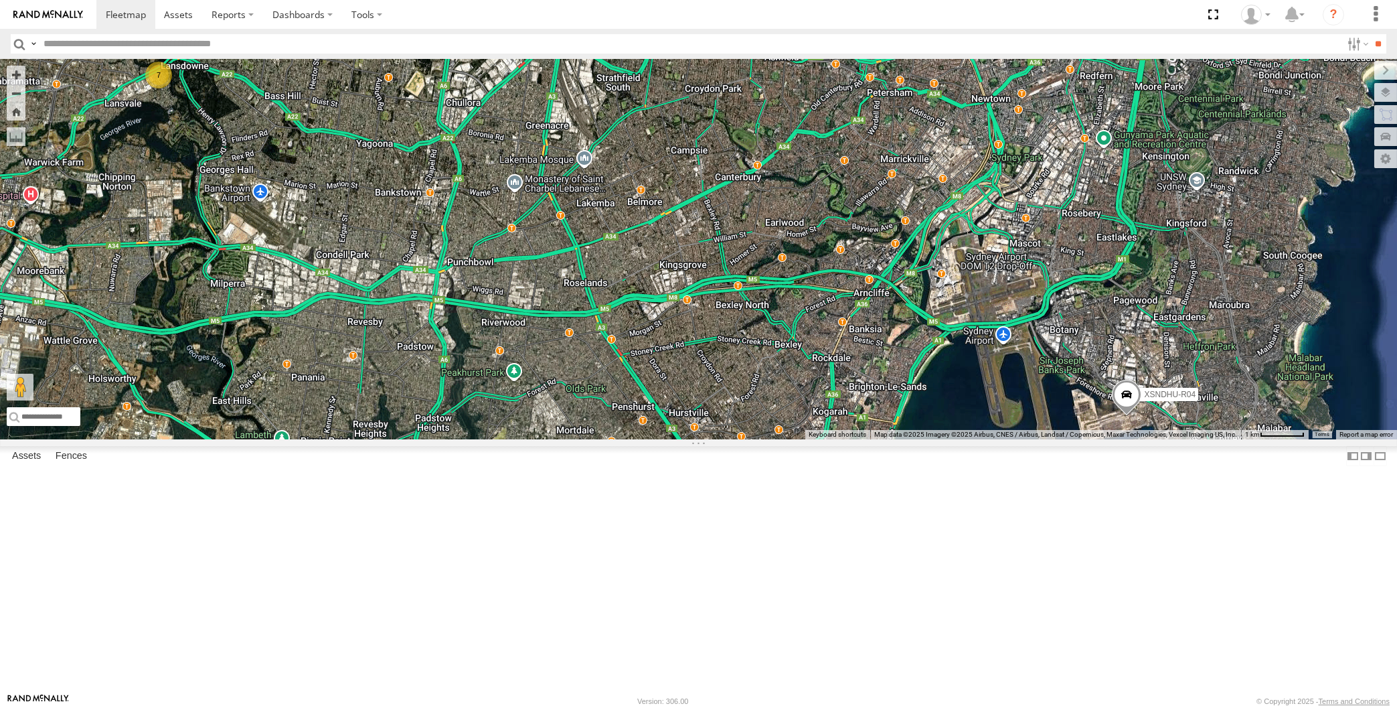
drag, startPoint x: 854, startPoint y: 550, endPoint x: 815, endPoint y: 543, distance: 39.4
click at [813, 439] on div "7 XSNDHU-R04" at bounding box center [698, 249] width 1397 height 380
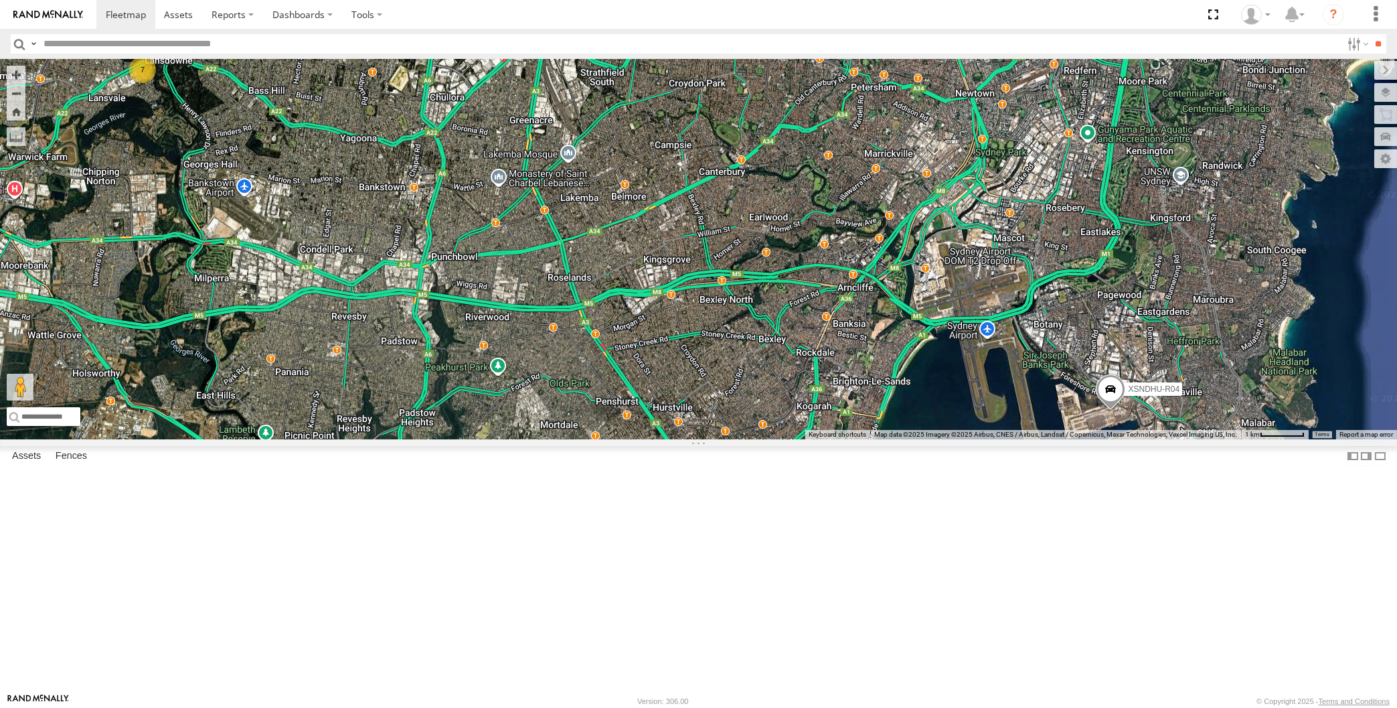
click at [1114, 411] on span at bounding box center [1110, 393] width 29 height 36
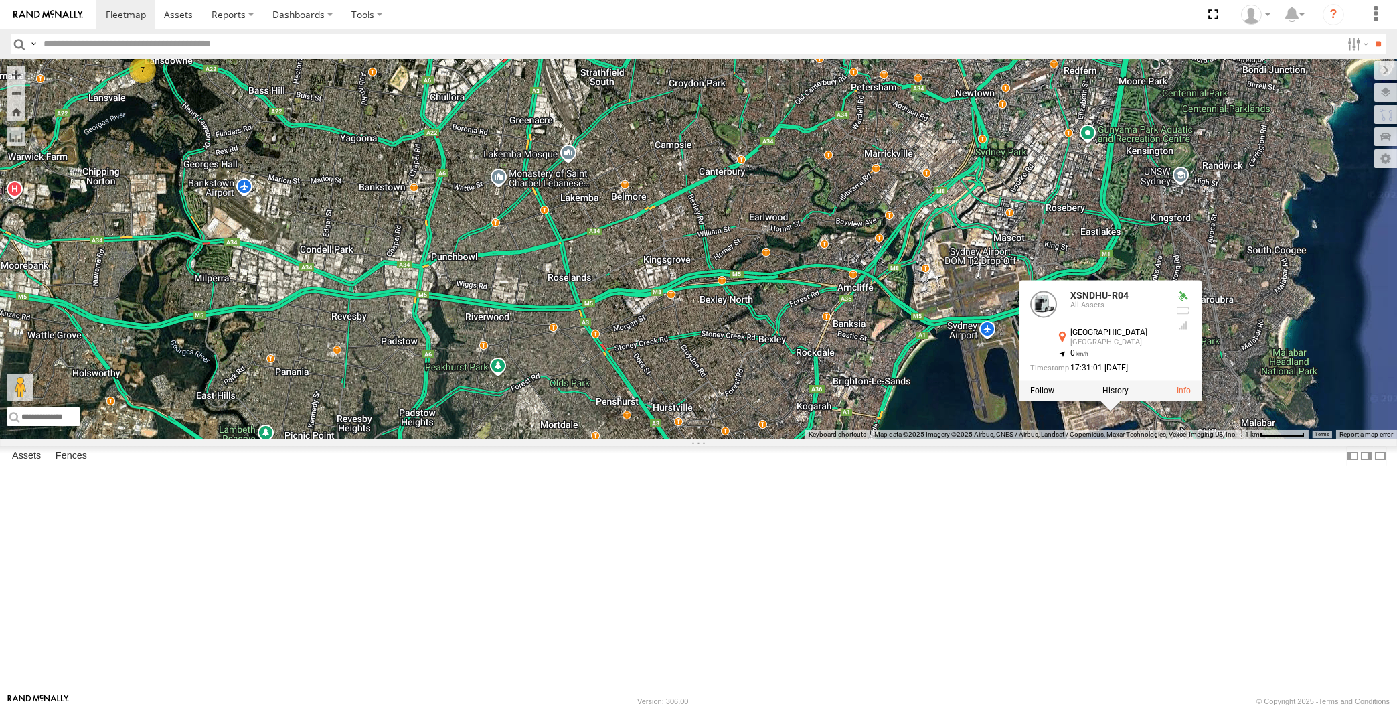
click at [944, 439] on div "7 XSNDHU-R04 XSNDHU-R04 All Assets [GEOGRAPHIC_DATA] -33.96533 , 151.21333 0 17…" at bounding box center [698, 249] width 1397 height 380
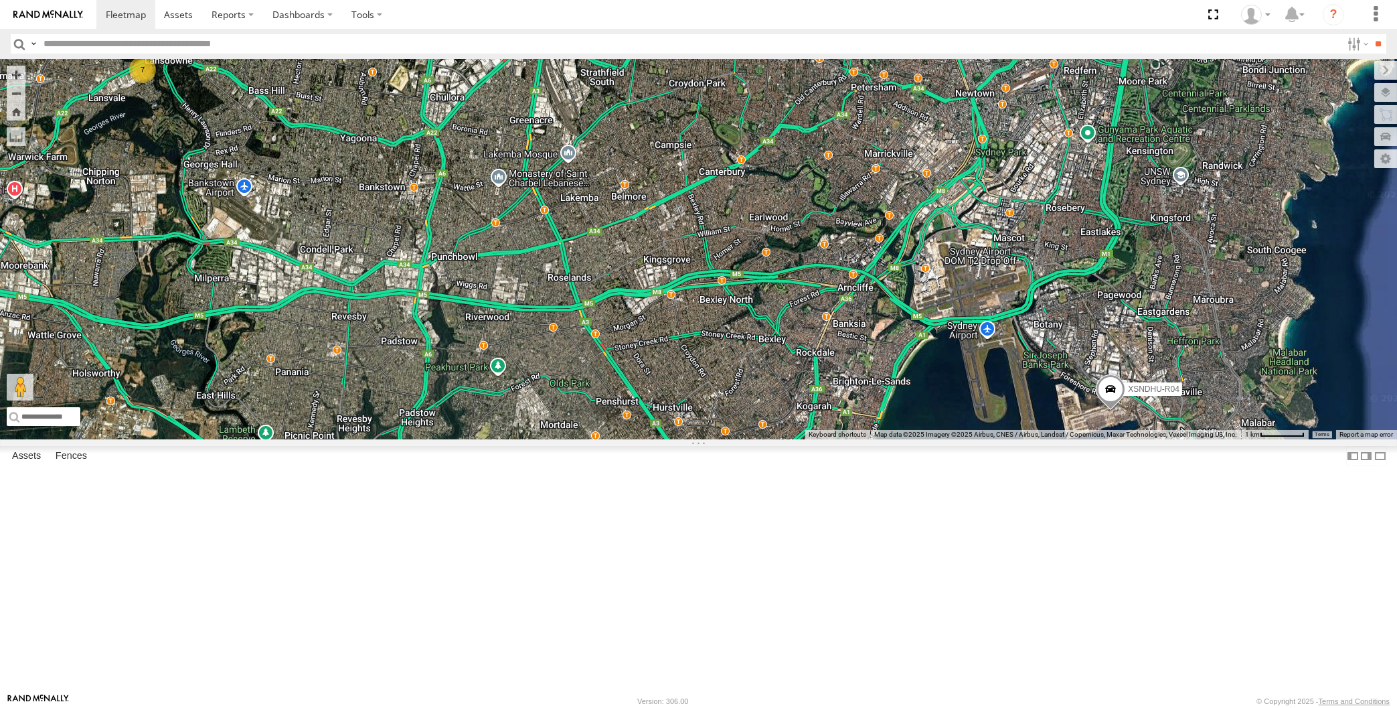
click at [362, 439] on div "7 XSNDHU-R04" at bounding box center [698, 249] width 1397 height 380
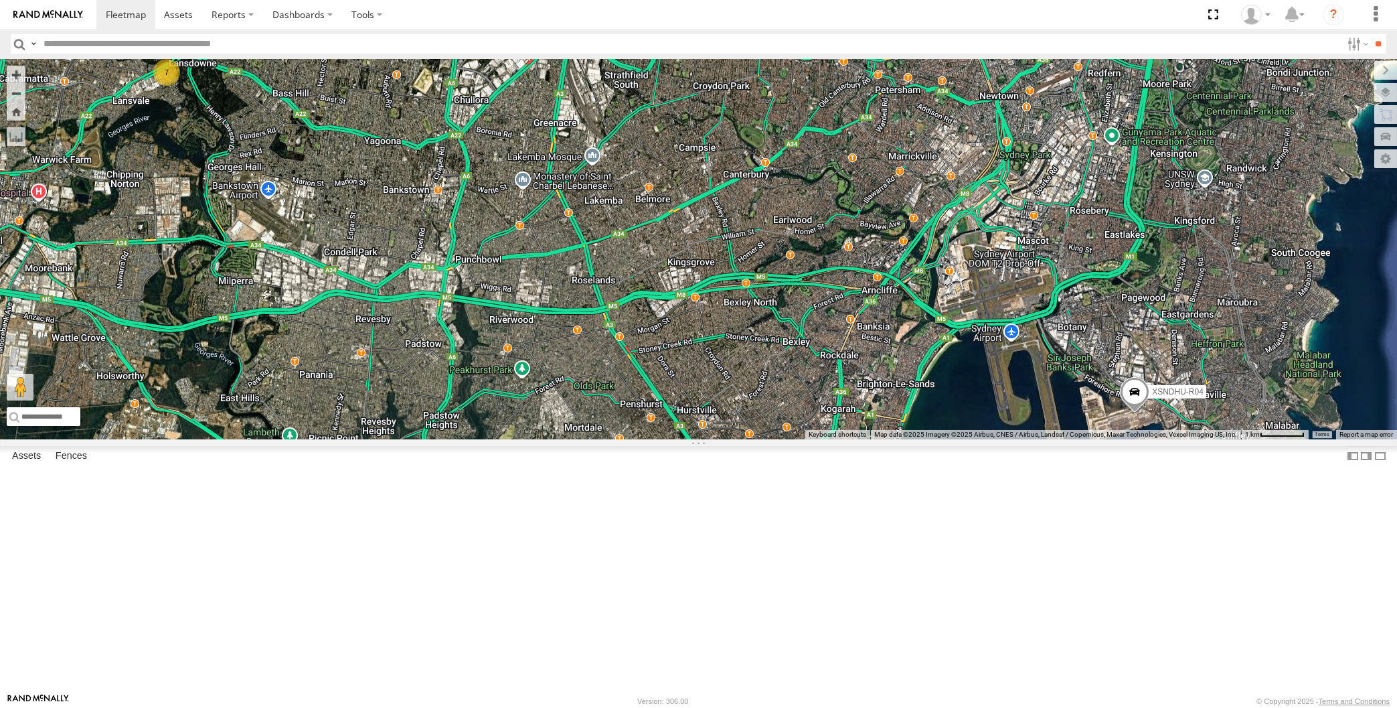
drag, startPoint x: 629, startPoint y: 531, endPoint x: 663, endPoint y: 540, distance: 35.2
click at [663, 439] on div "7 XSNDHU-R04" at bounding box center [698, 249] width 1397 height 380
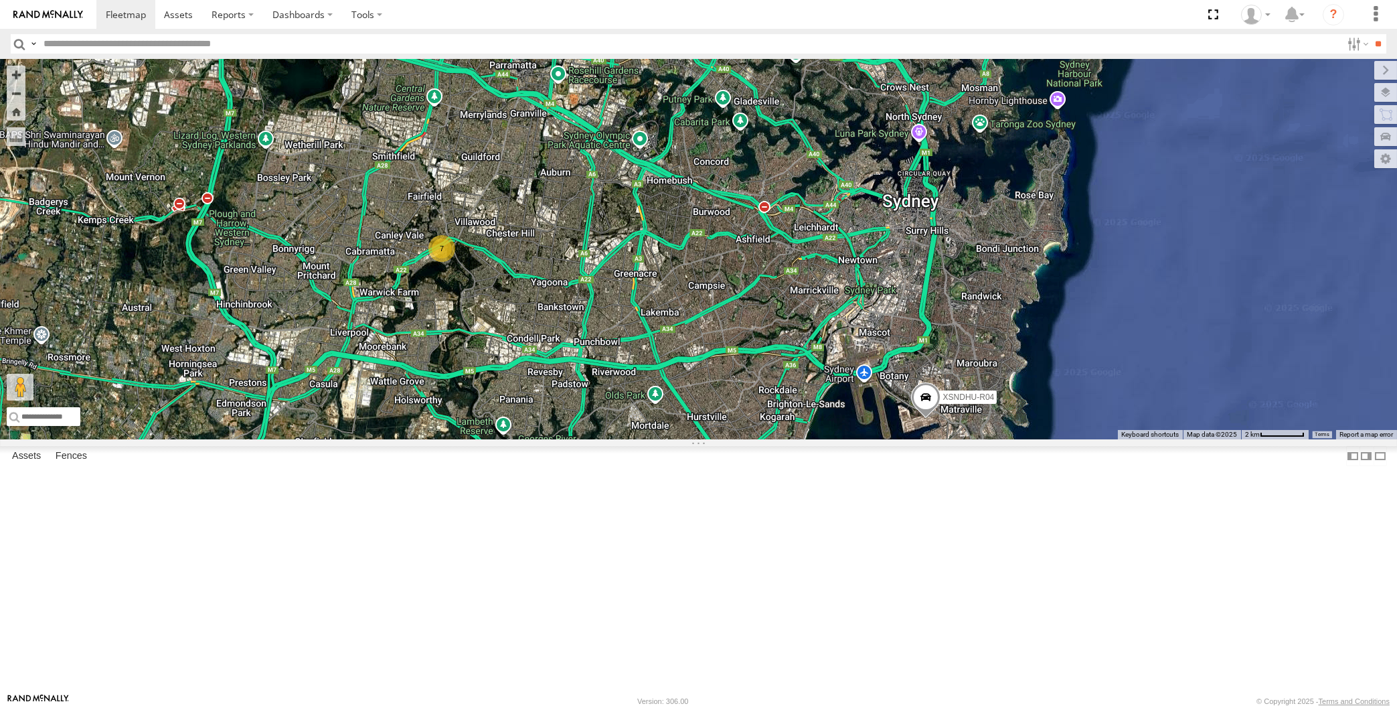
click at [1092, 439] on div "XSNDHU-R04 7" at bounding box center [698, 249] width 1397 height 380
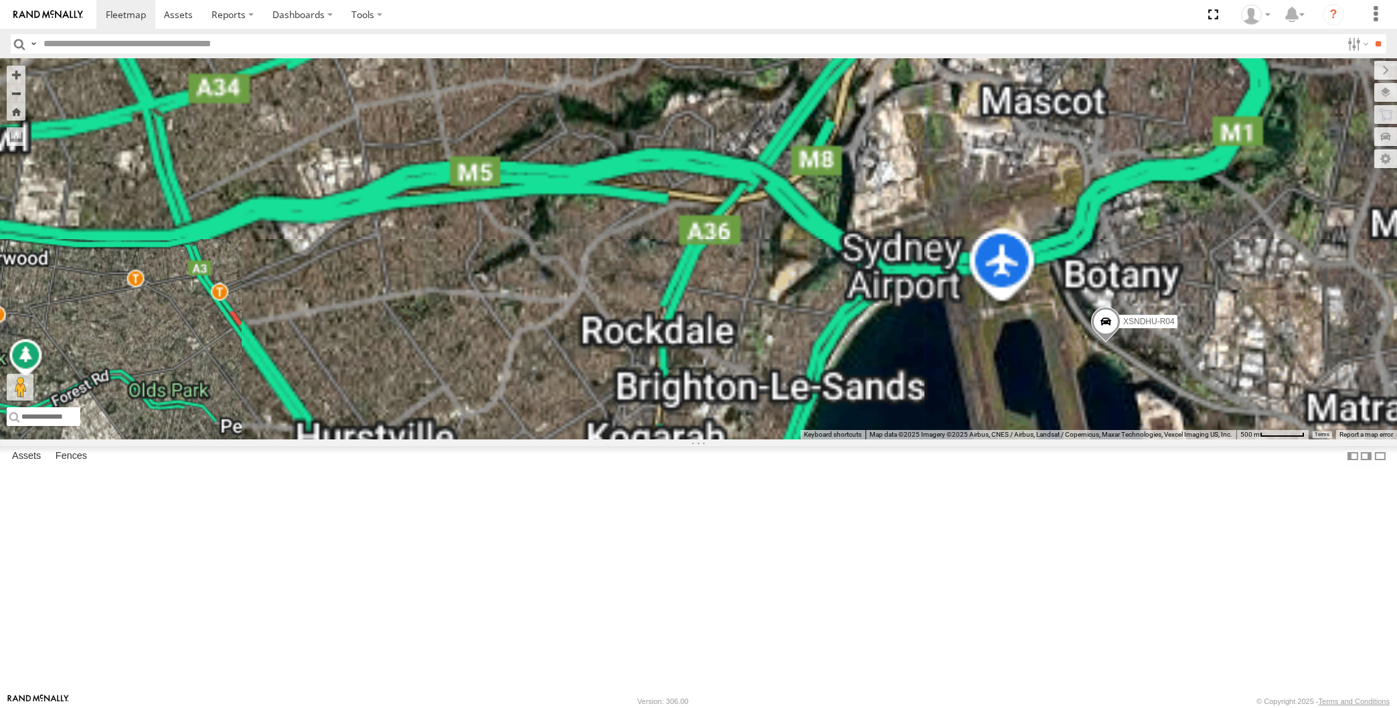
drag, startPoint x: 1117, startPoint y: 546, endPoint x: 1006, endPoint y: 532, distance: 112.1
click at [1006, 439] on div "XSNDHU-R04" at bounding box center [698, 249] width 1397 height 380
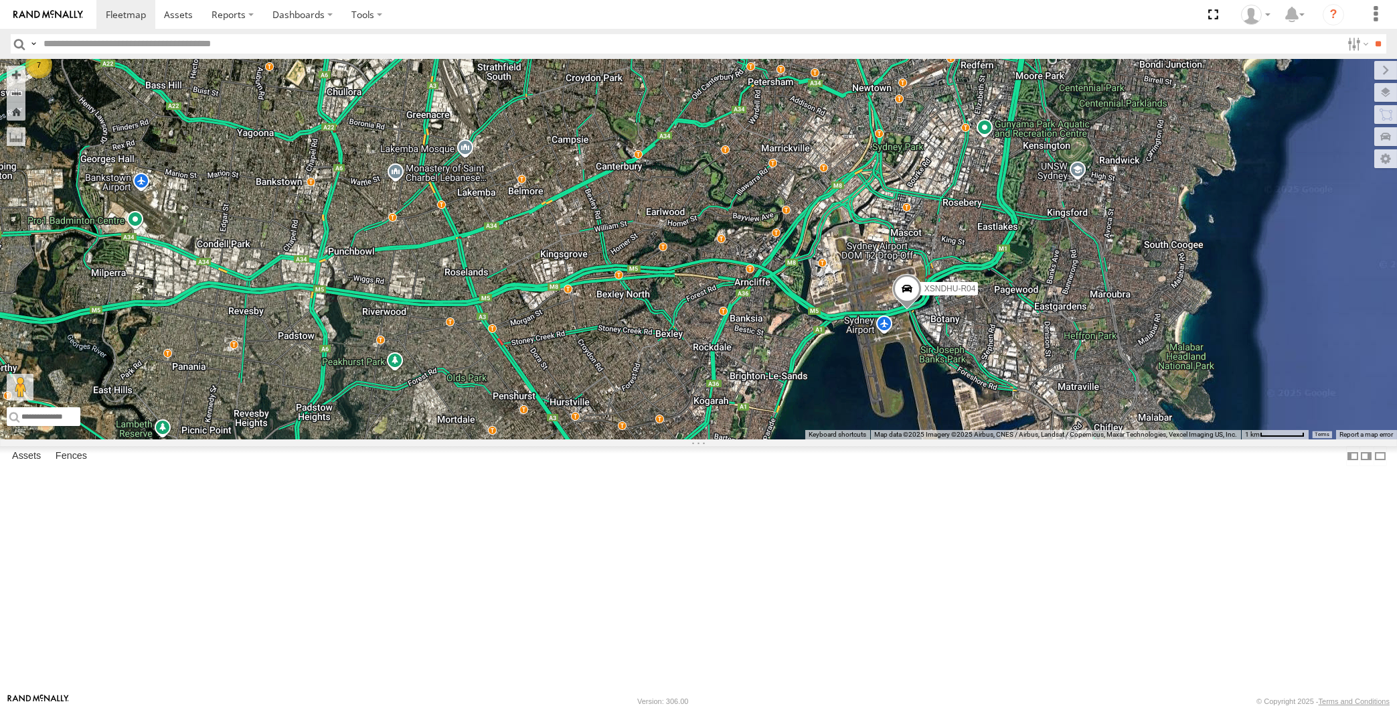
drag, startPoint x: 875, startPoint y: 633, endPoint x: 892, endPoint y: 622, distance: 20.2
click at [891, 439] on div "XSNDHU-R04 7" at bounding box center [698, 249] width 1397 height 380
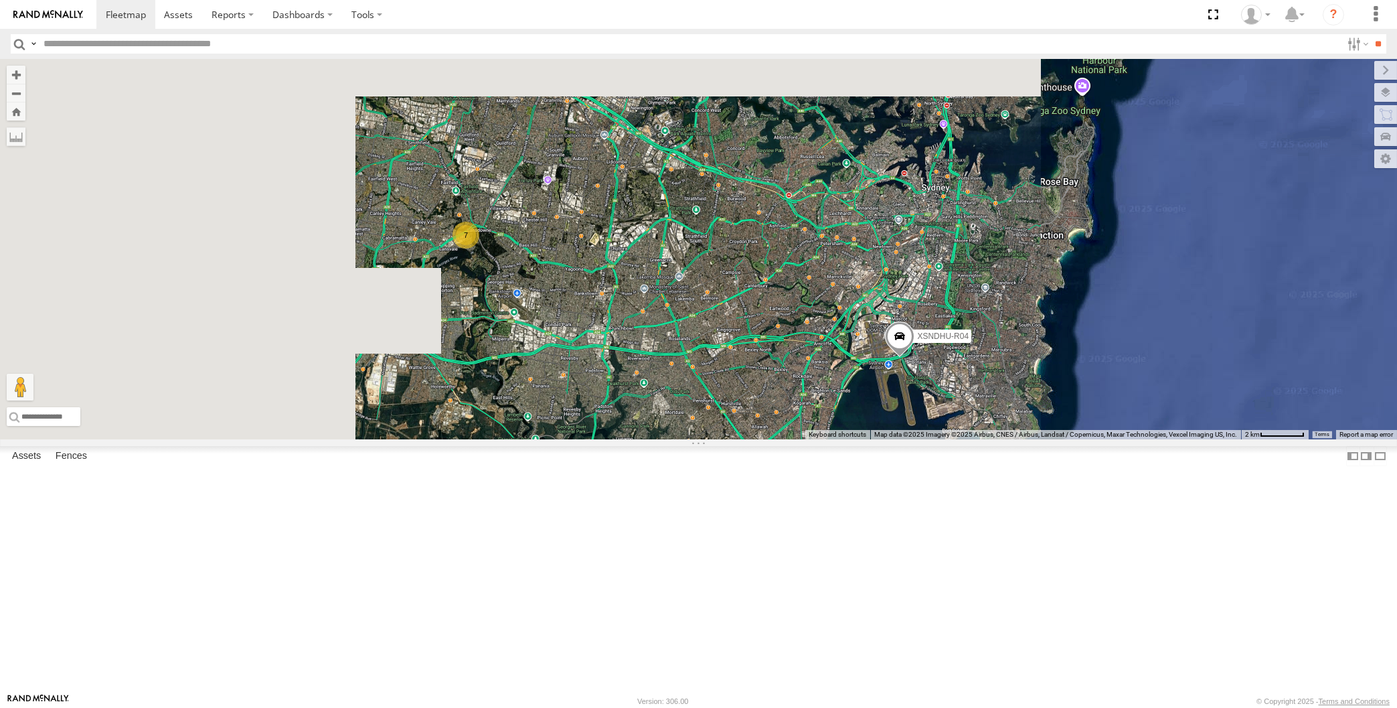
drag, startPoint x: 807, startPoint y: 542, endPoint x: 836, endPoint y: 544, distance: 28.2
click at [836, 439] on div "XSNDHU-R04 7" at bounding box center [698, 249] width 1397 height 380
